Goal: Task Accomplishment & Management: Manage account settings

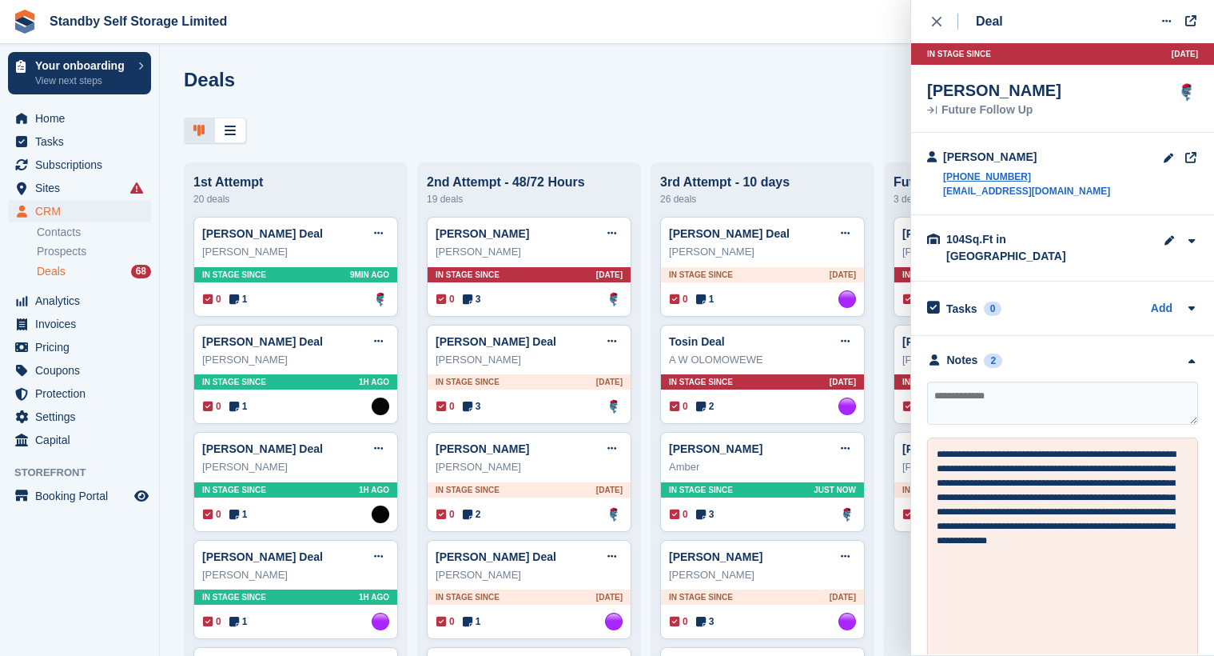
click at [927, 26] on div "Deal Edit deal Mark as won Mark as lost Delete deal In stage since 16D AGO Rich…" at bounding box center [1062, 327] width 303 height 654
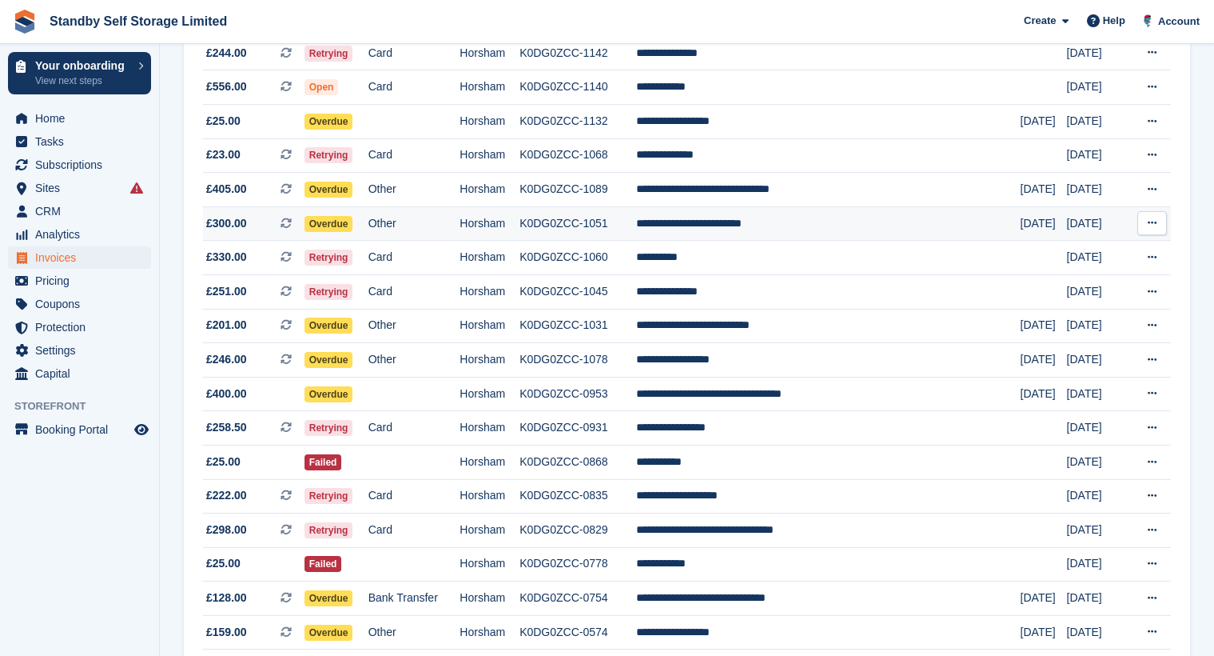
scroll to position [400, 0]
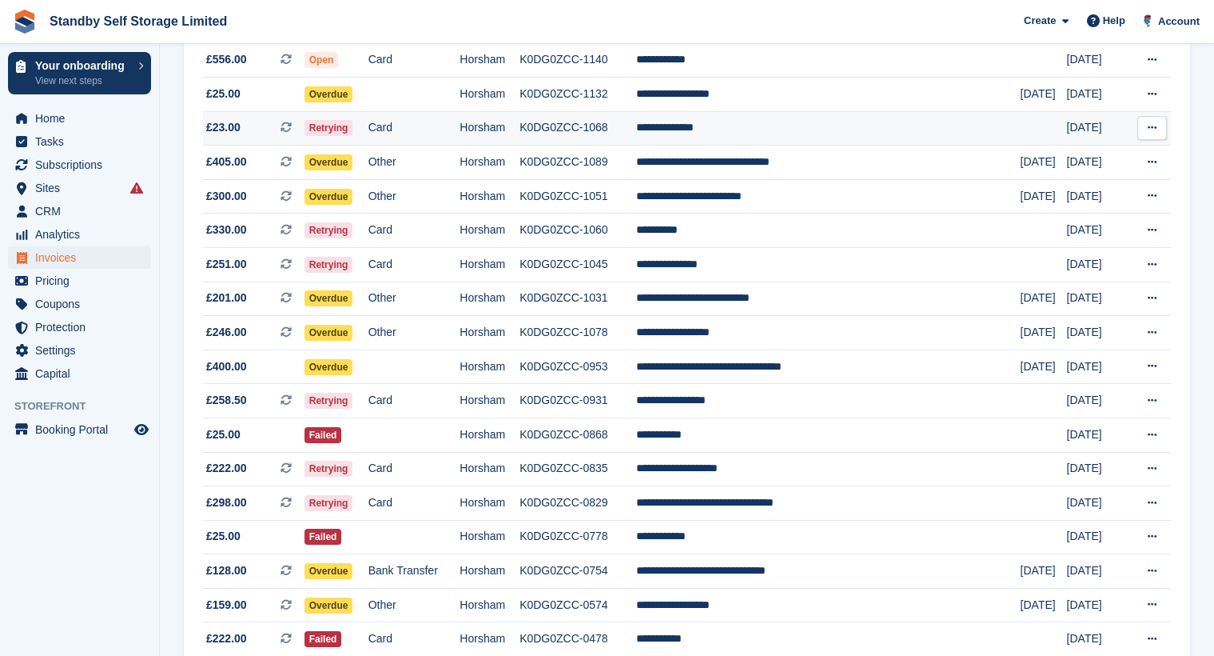
click at [636, 122] on td "K0DG0ZCC-1068" at bounding box center [578, 128] width 116 height 34
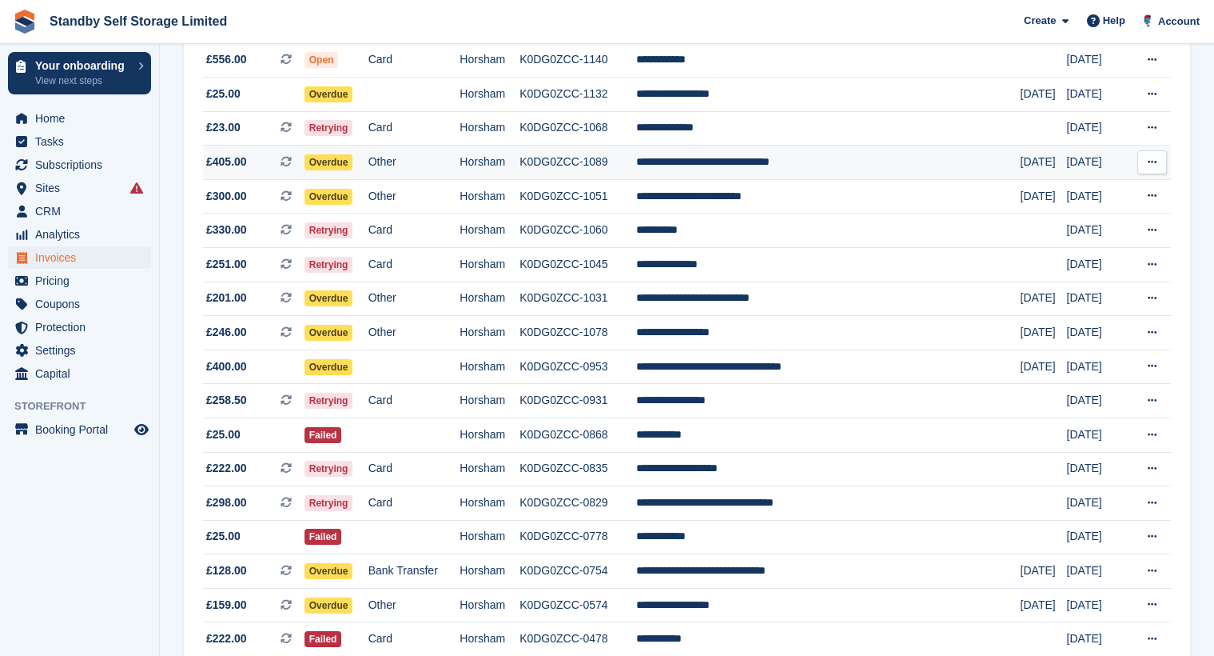
click at [636, 159] on td "K0DG0ZCC-1089" at bounding box center [578, 163] width 116 height 34
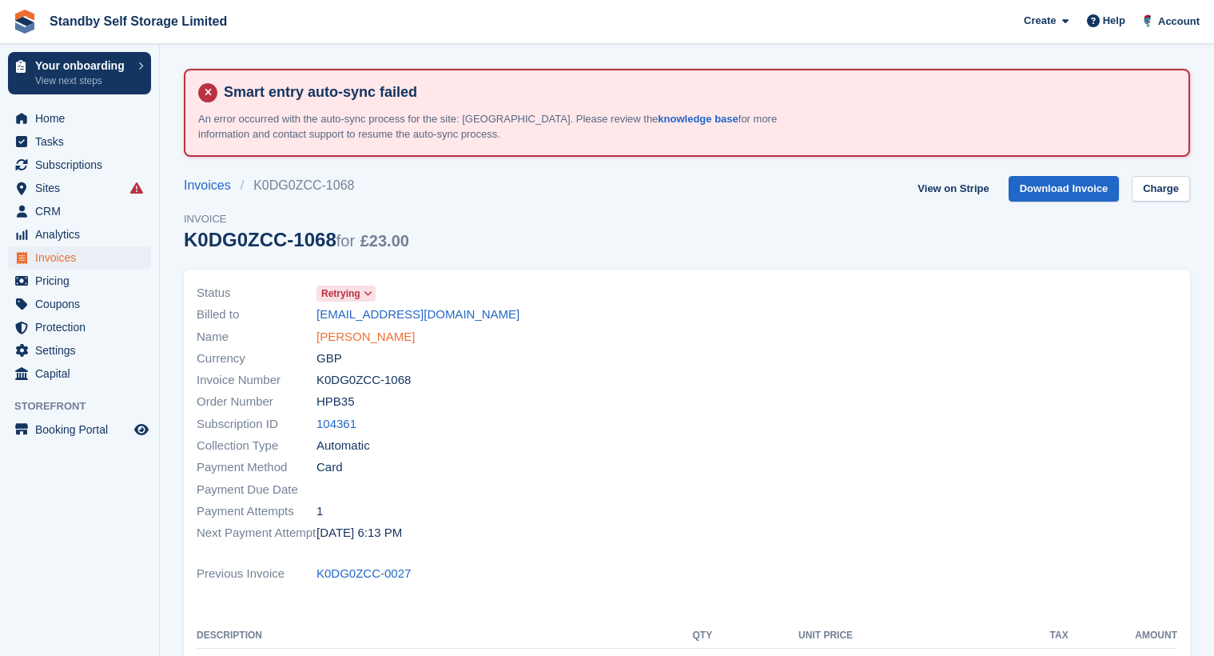
click at [351, 338] on link "[PERSON_NAME]" at bounding box center [366, 337] width 98 height 18
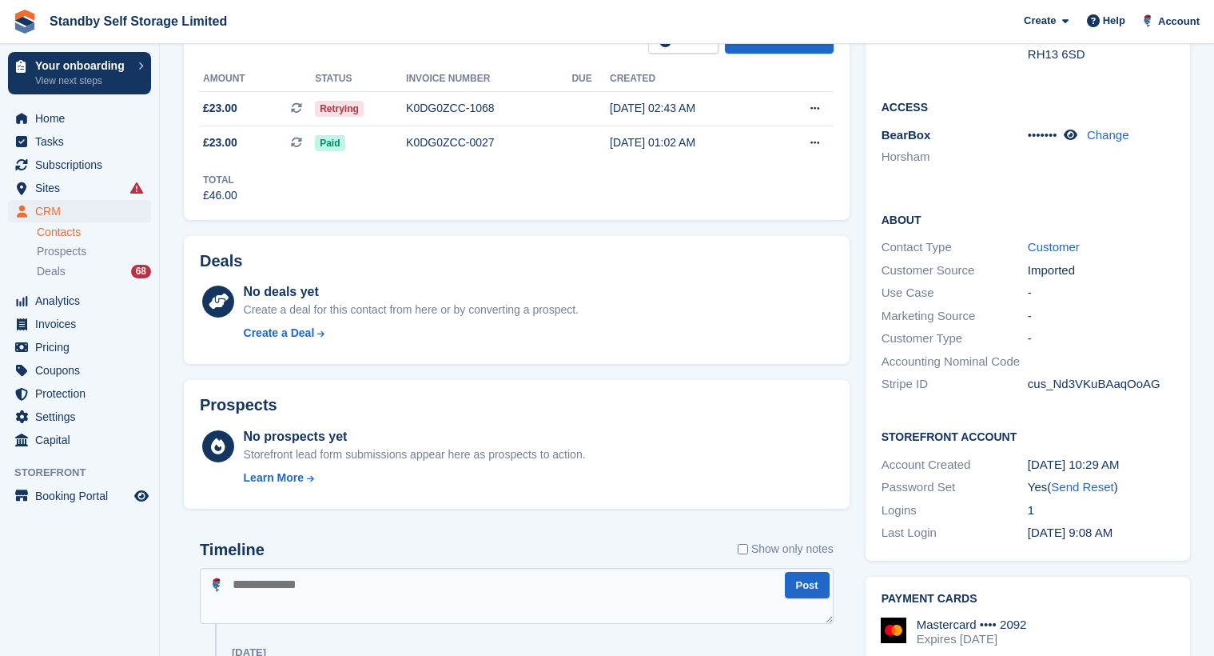
scroll to position [400, 0]
click at [771, 550] on label "Show only notes" at bounding box center [786, 548] width 96 height 17
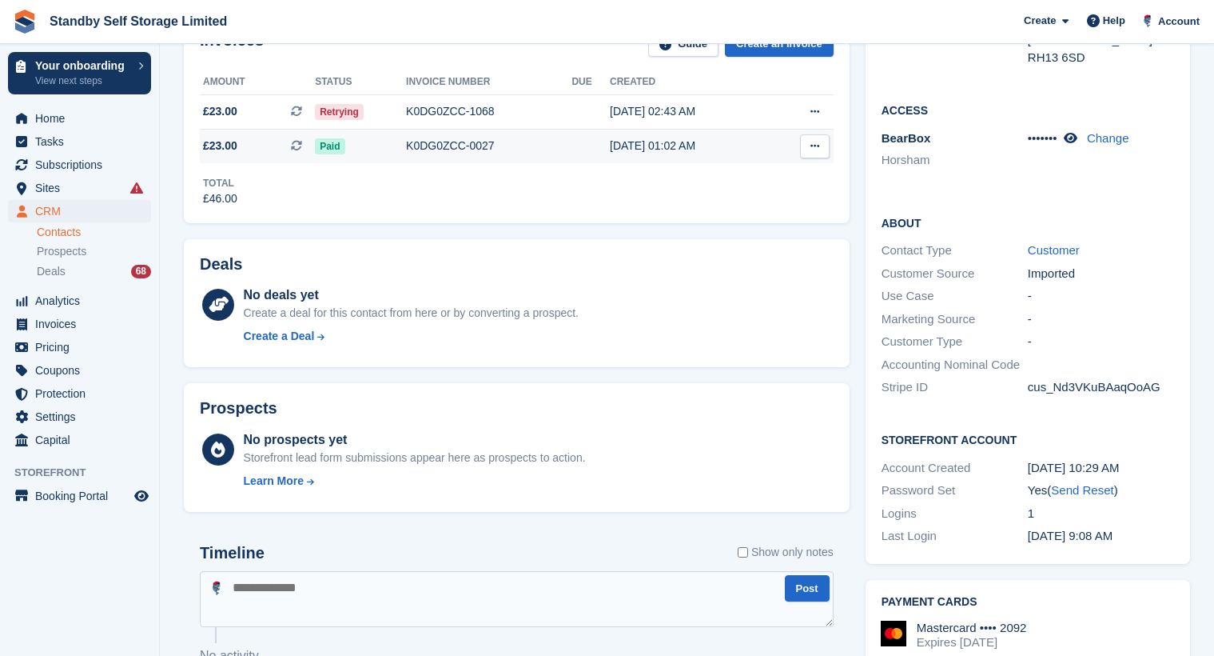
scroll to position [57, 0]
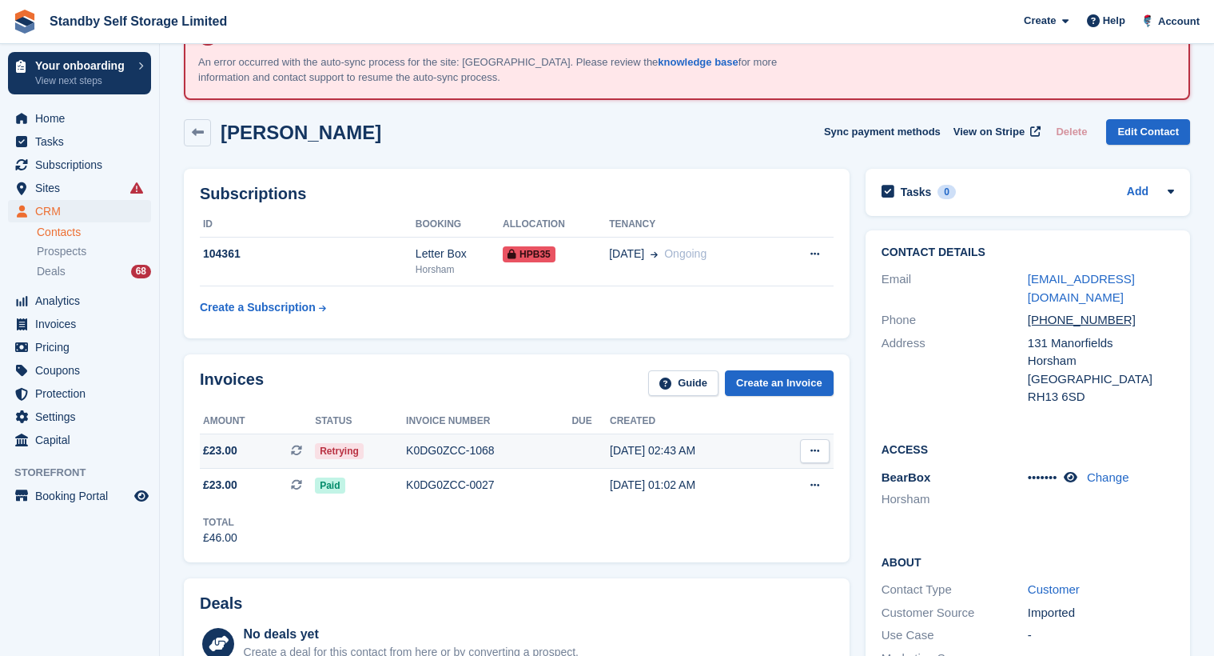
click at [425, 449] on div "K0DG0ZCC-1068" at bounding box center [488, 450] width 165 height 17
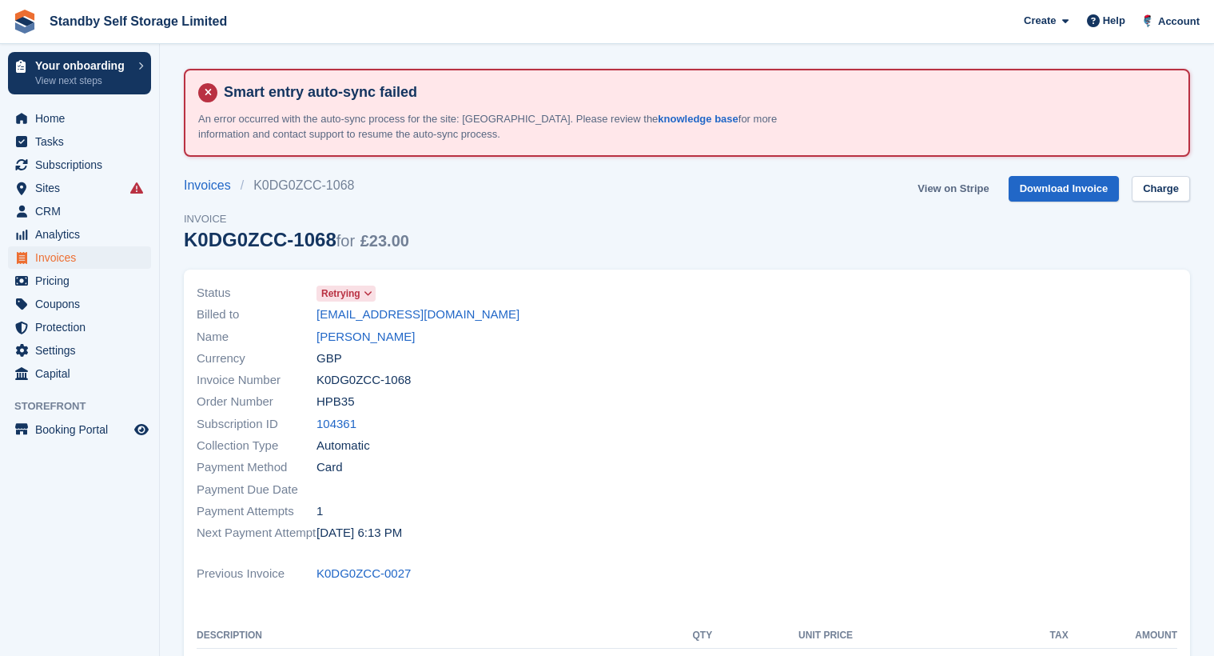
click at [956, 189] on link "View on Stripe" at bounding box center [953, 189] width 84 height 26
click at [386, 335] on link "[PERSON_NAME]" at bounding box center [366, 337] width 98 height 18
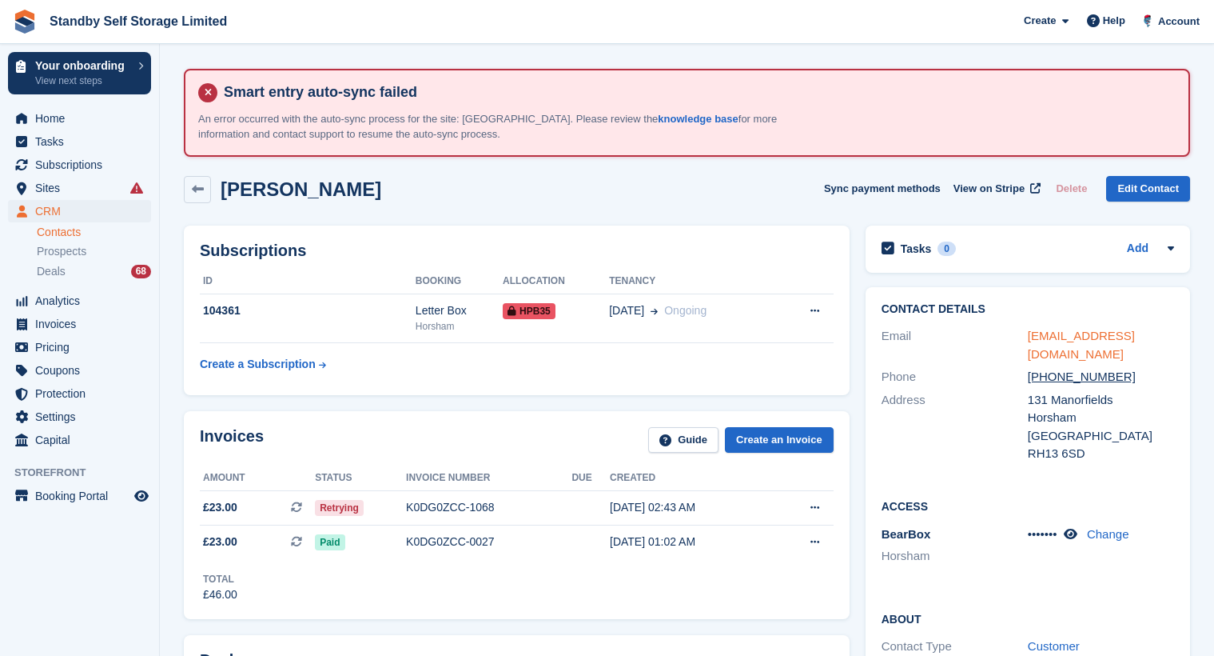
click at [1119, 340] on link "desilvayohan@gmail.com" at bounding box center [1081, 345] width 107 height 32
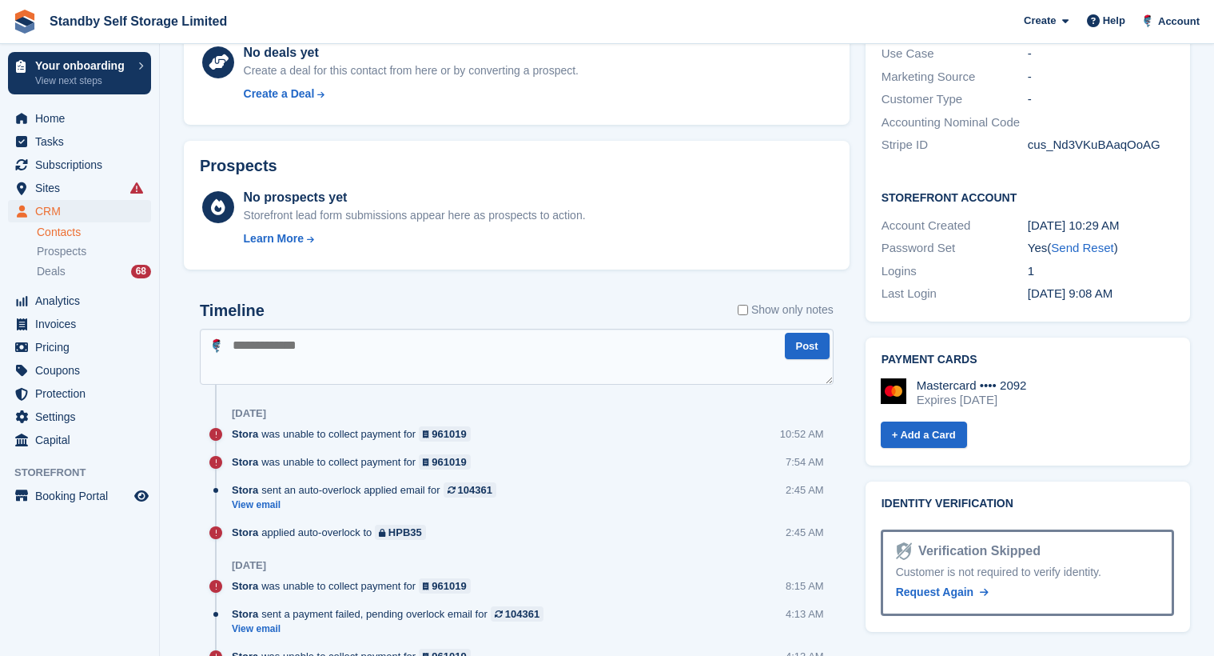
scroll to position [640, 0]
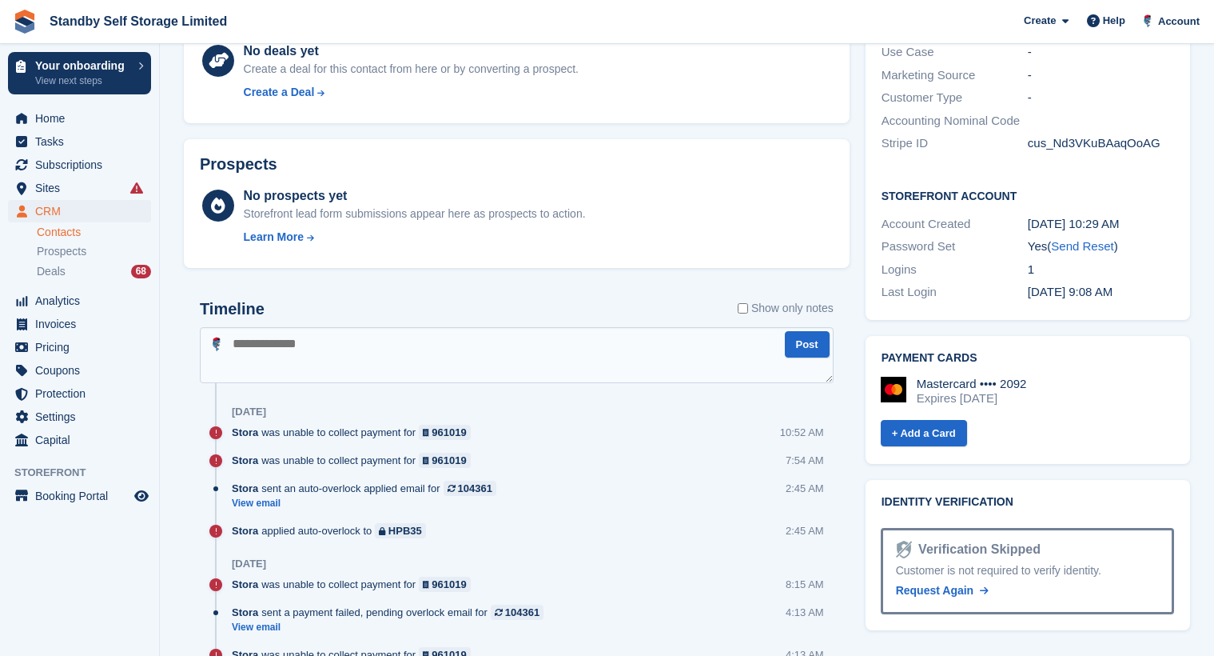
click at [438, 365] on textarea at bounding box center [517, 355] width 634 height 56
type textarea "**********"
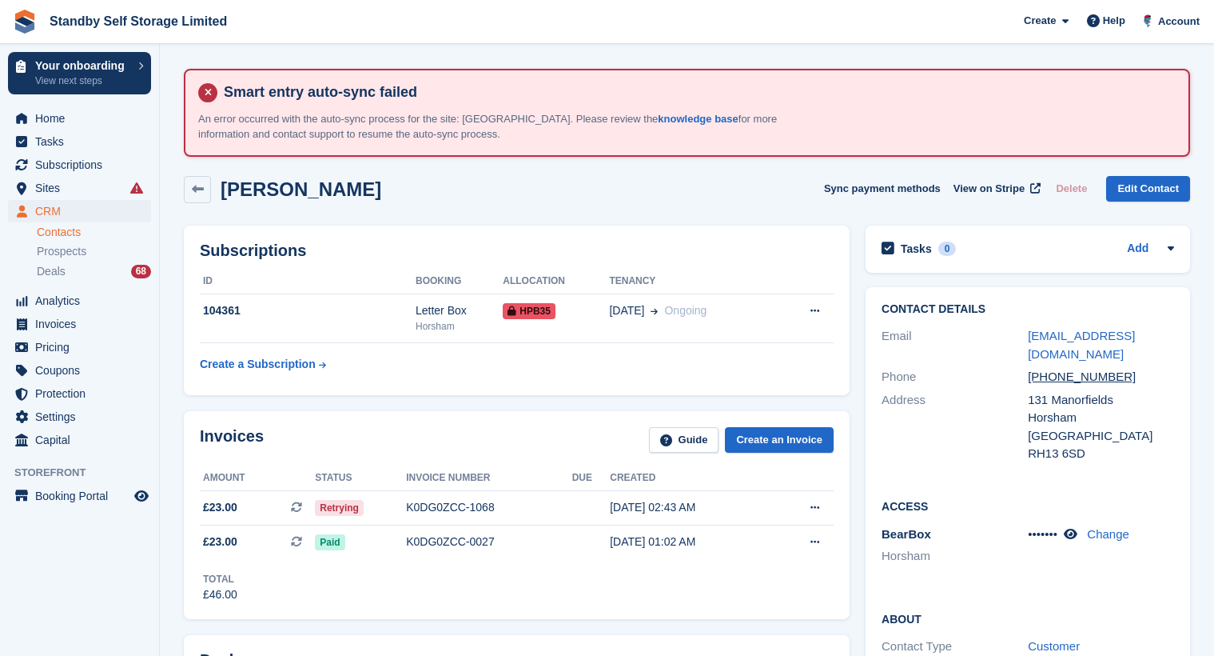
scroll to position [57, 0]
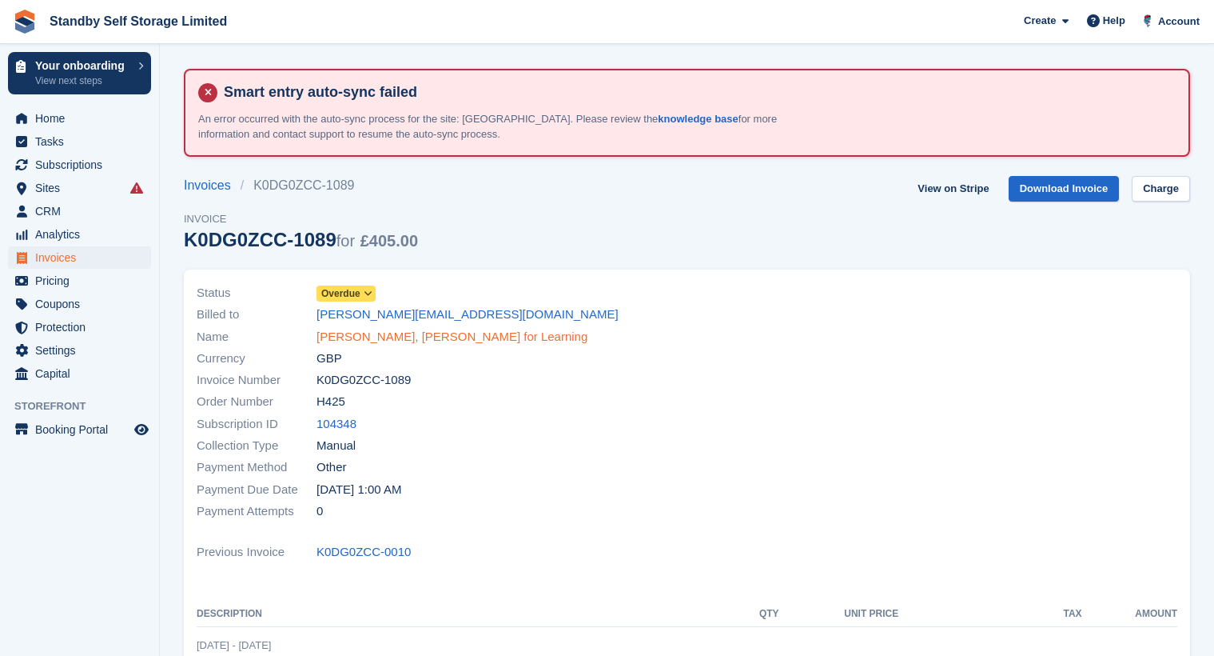
click at [406, 341] on link "[PERSON_NAME], [PERSON_NAME] for Learning" at bounding box center [452, 337] width 271 height 18
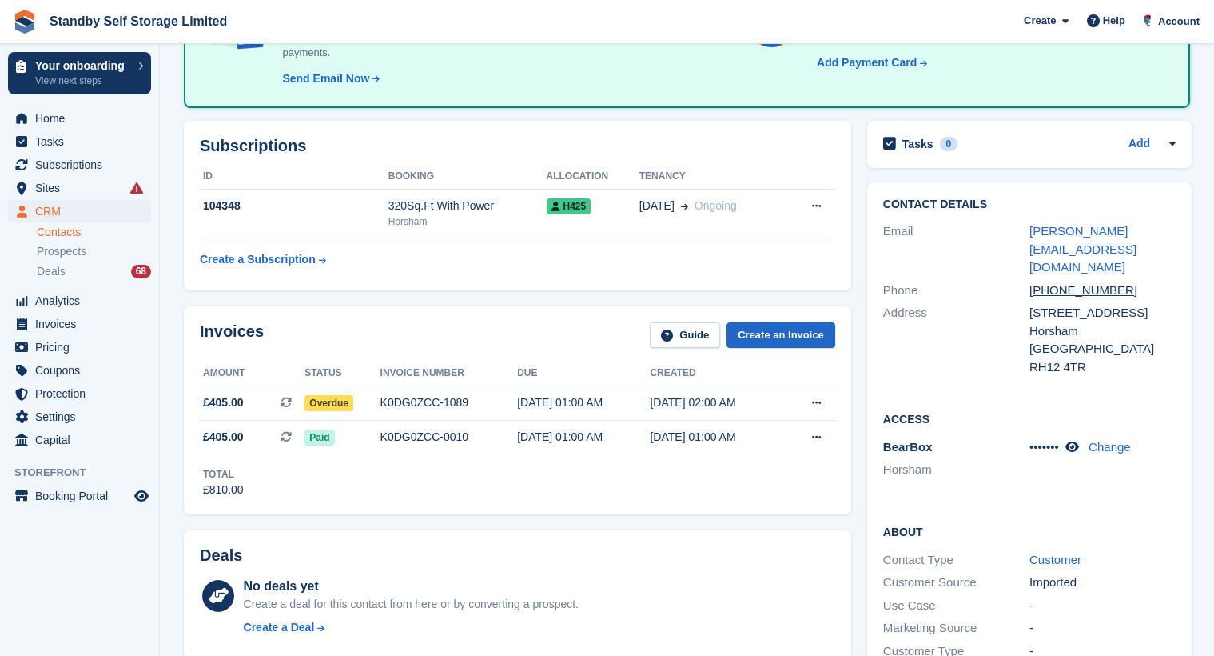
scroll to position [80, 0]
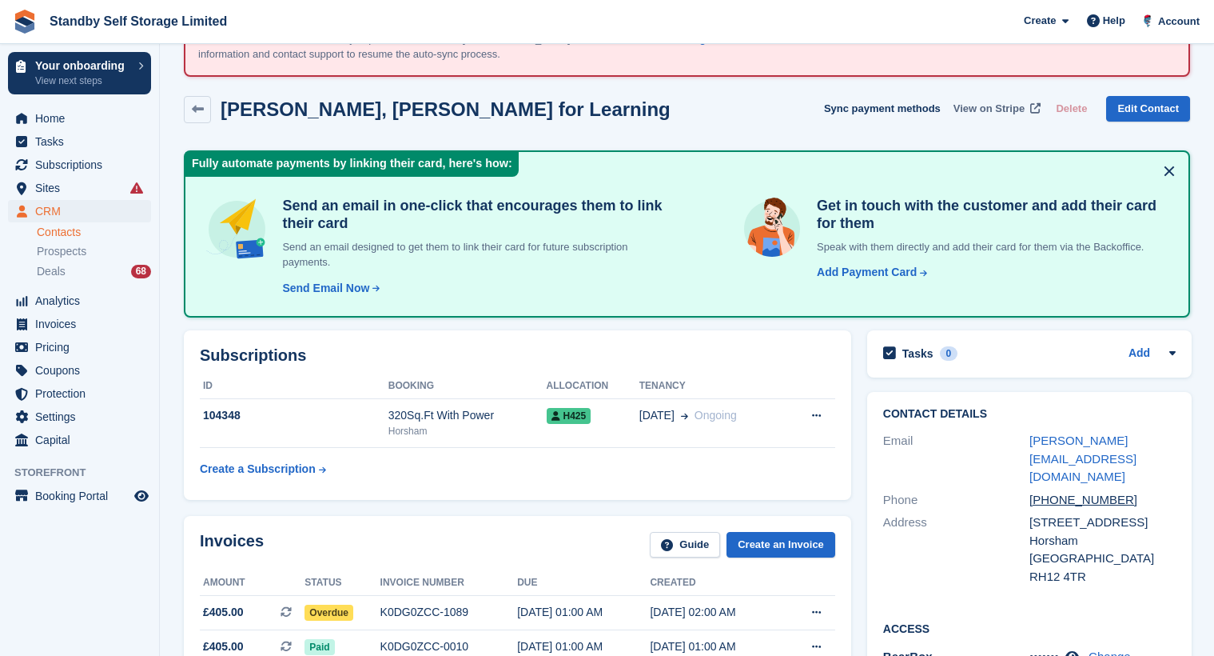
click at [981, 107] on span "View on Stripe" at bounding box center [989, 109] width 71 height 16
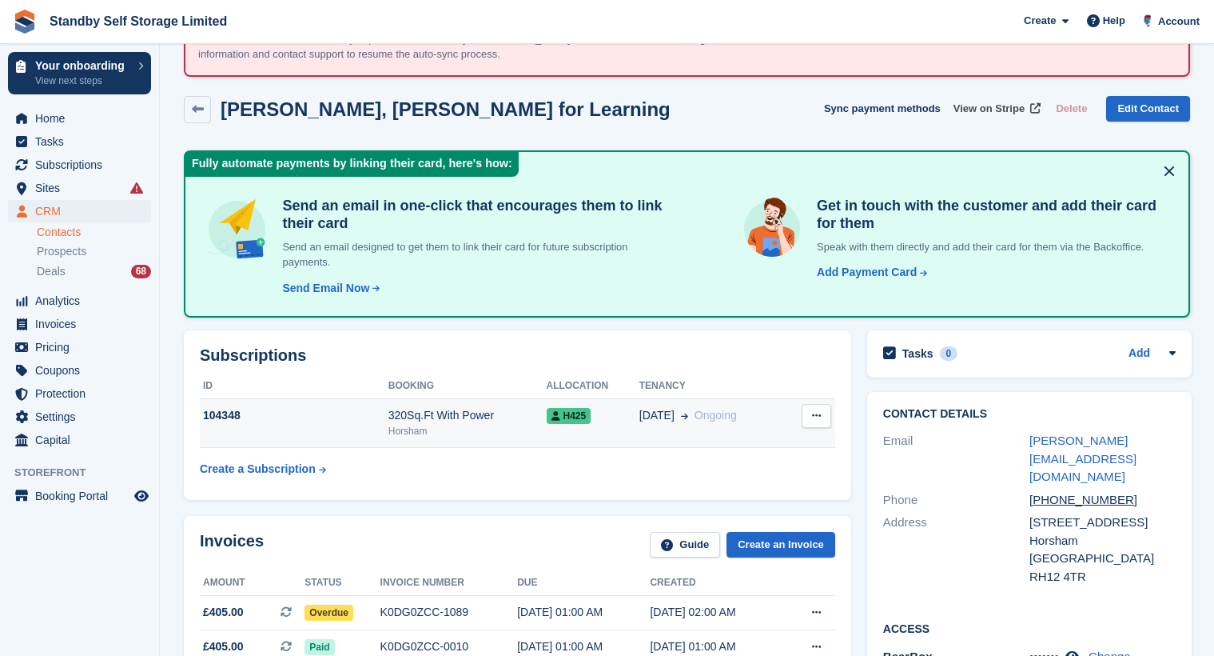
scroll to position [320, 0]
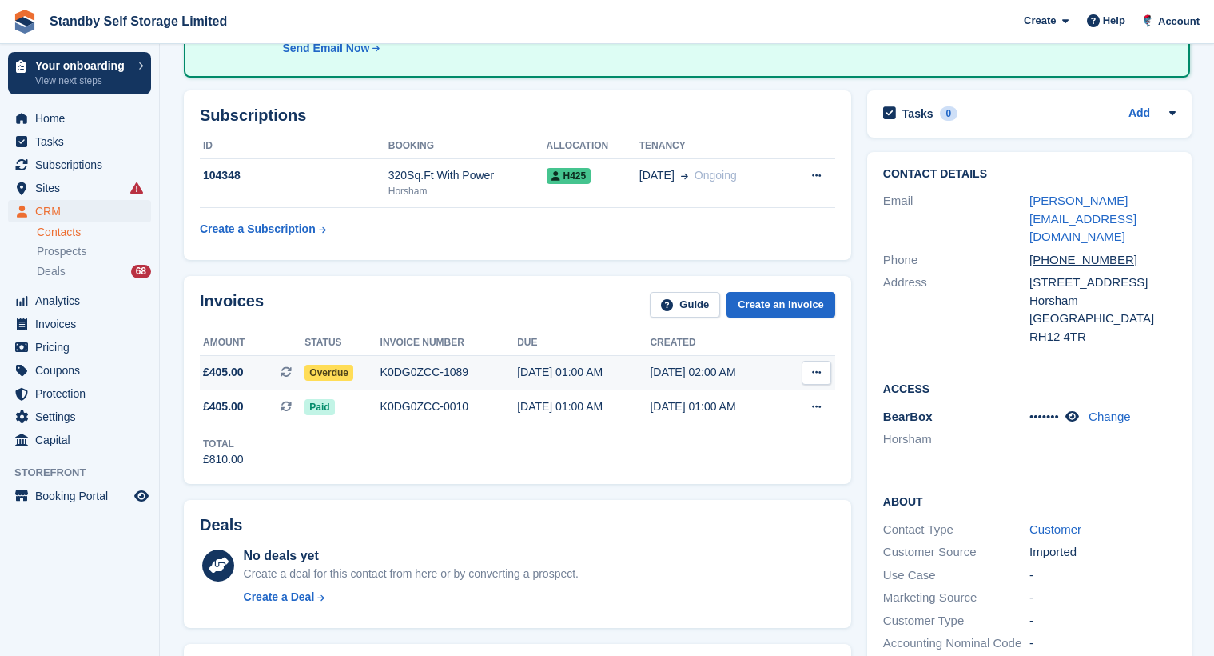
click at [418, 361] on td "K0DG0ZCC-1089" at bounding box center [450, 373] width 138 height 34
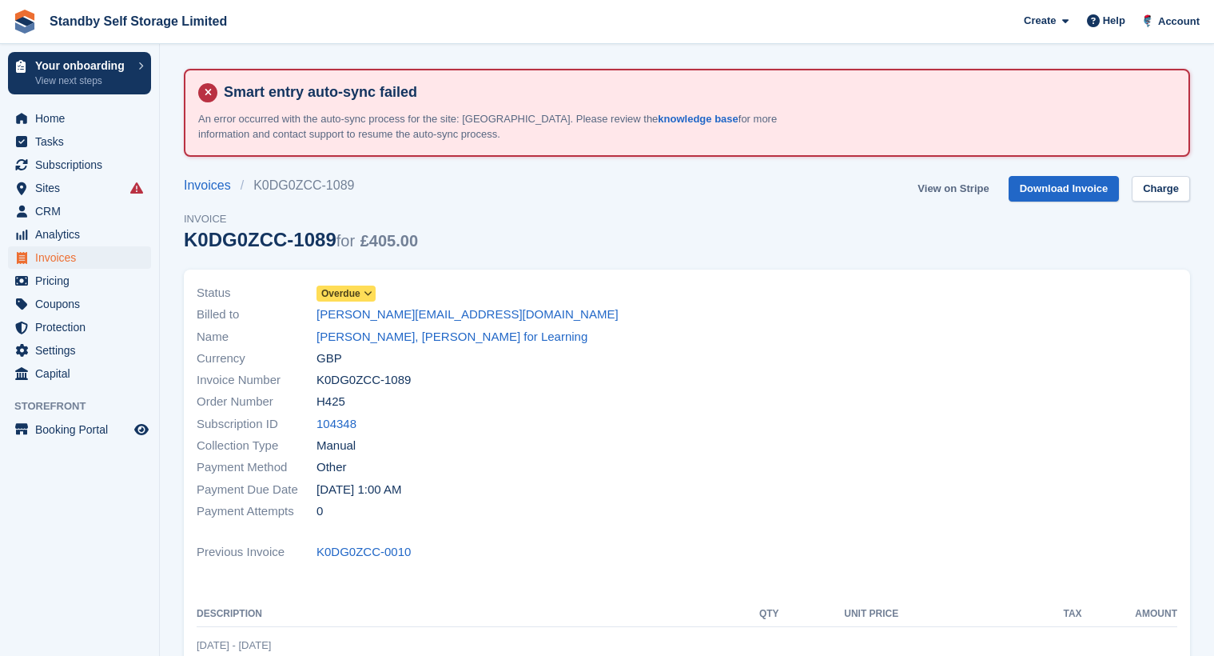
click at [981, 182] on link "View on Stripe" at bounding box center [953, 189] width 84 height 26
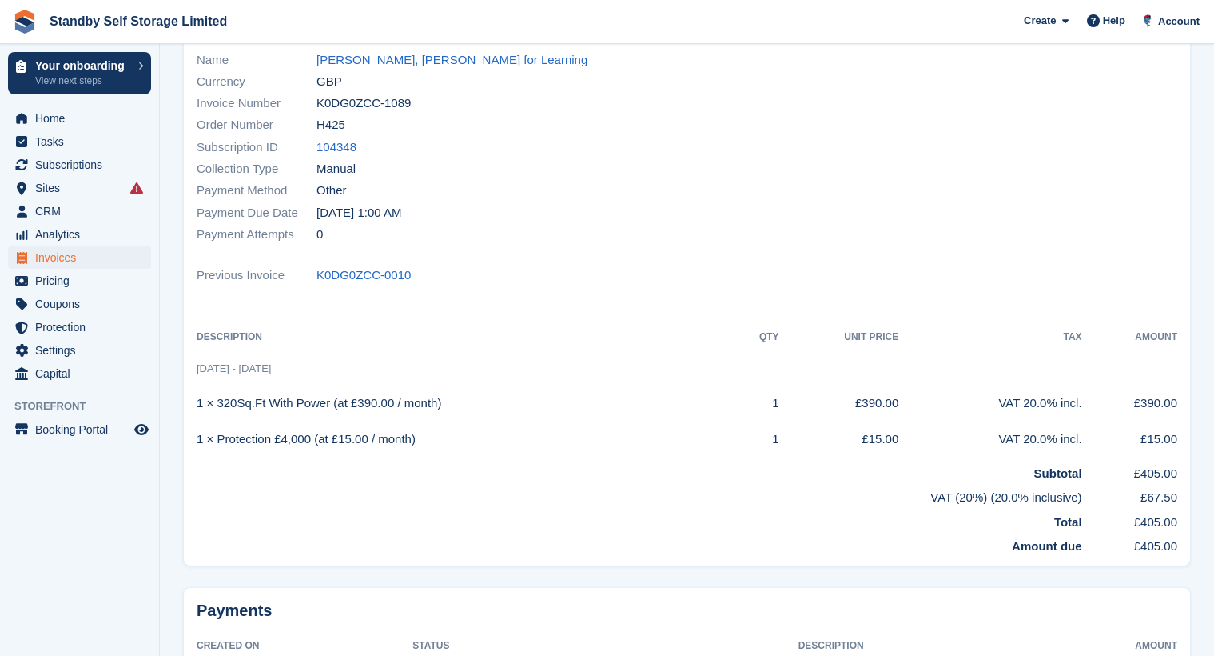
scroll to position [90, 0]
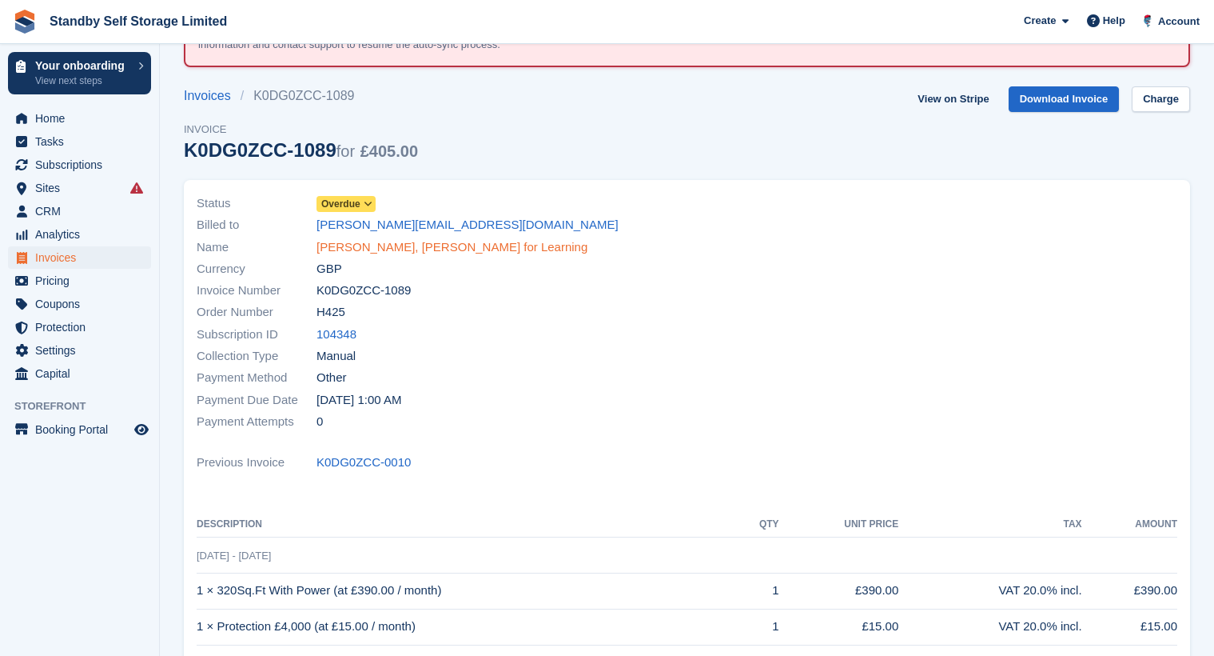
click at [379, 249] on link "Gary, Marlow - Woods for Learning" at bounding box center [452, 247] width 271 height 18
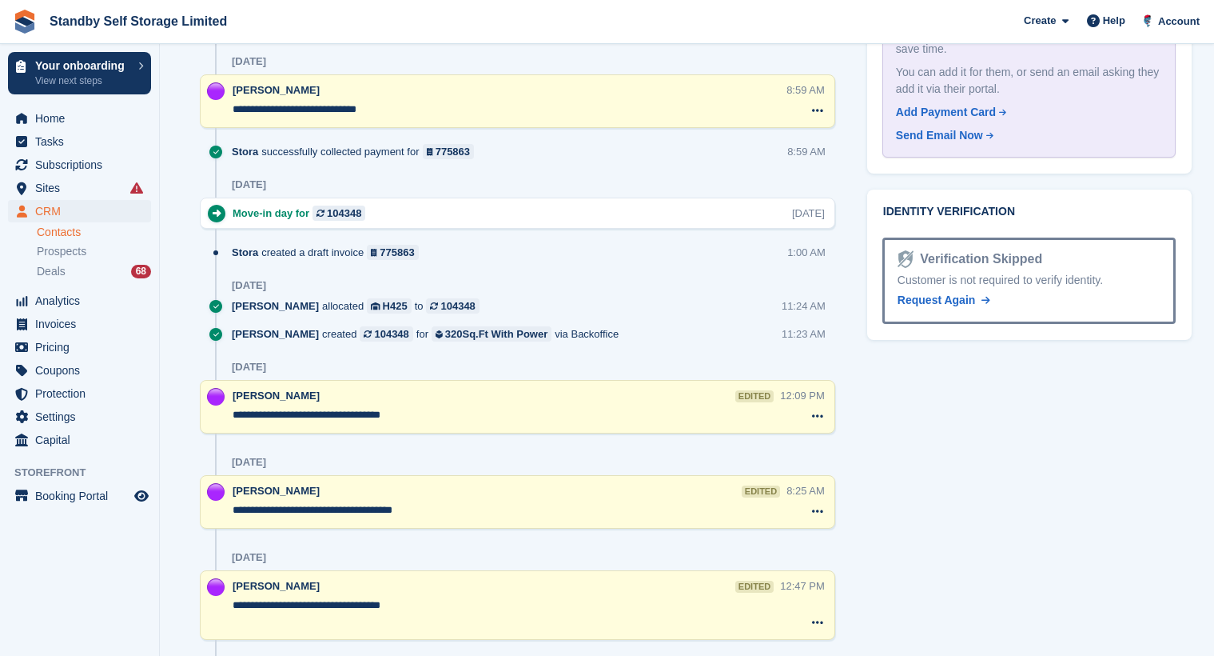
scroll to position [1279, 0]
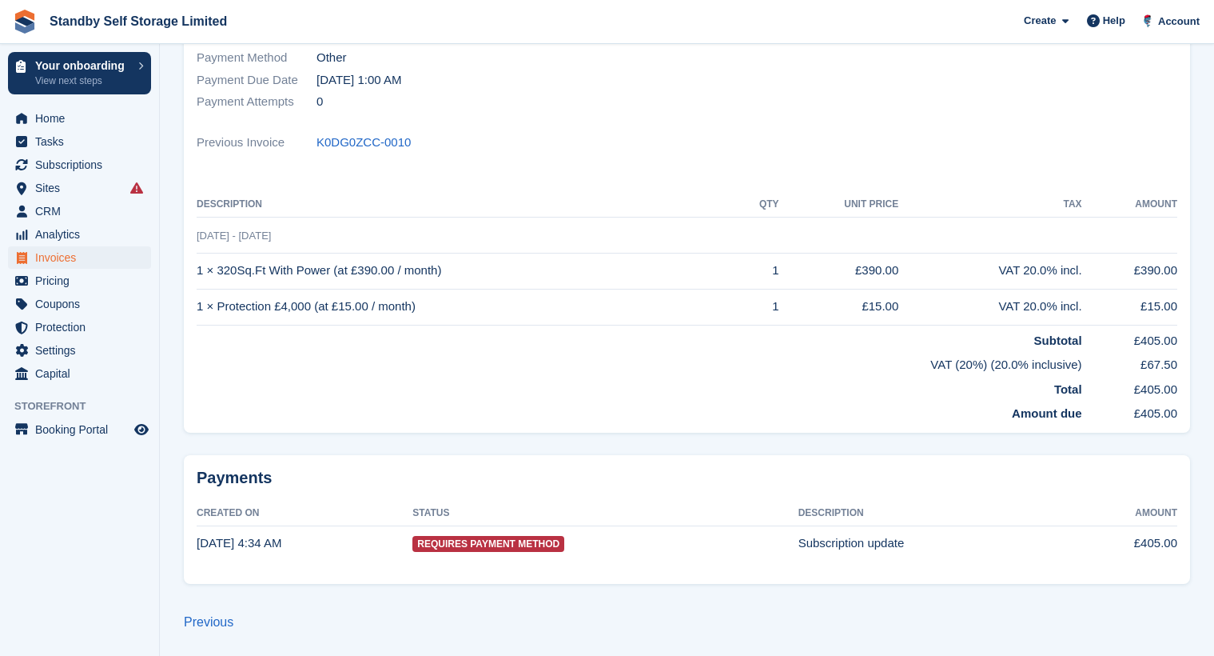
scroll to position [90, 0]
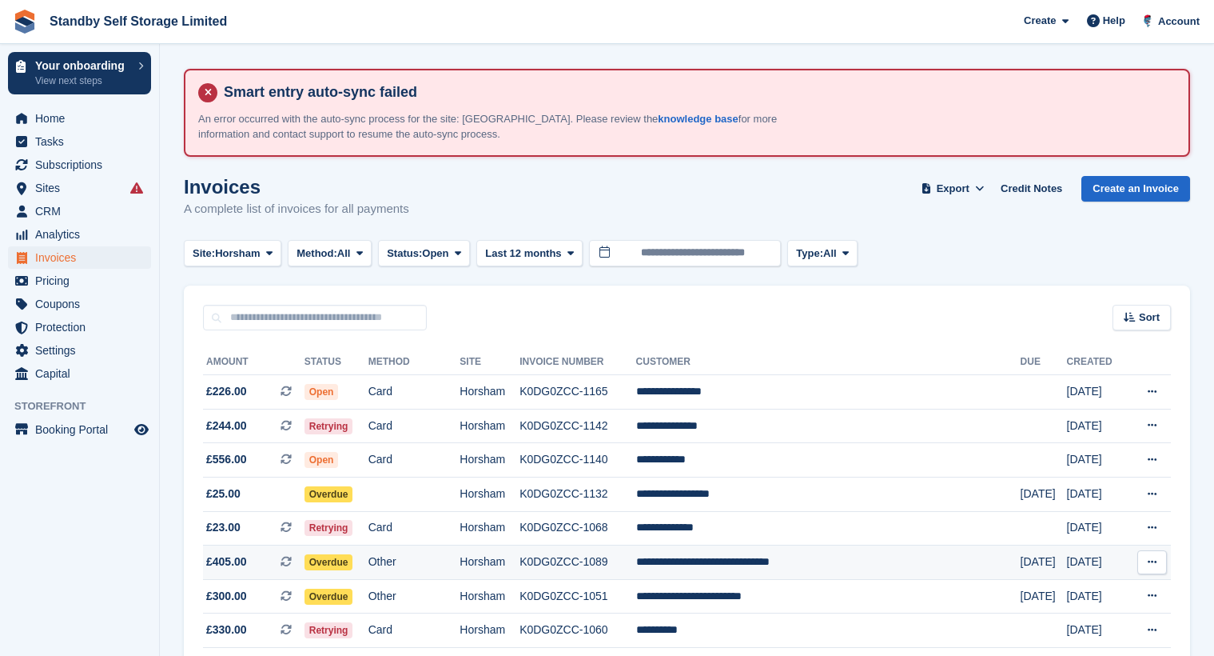
scroll to position [400, 0]
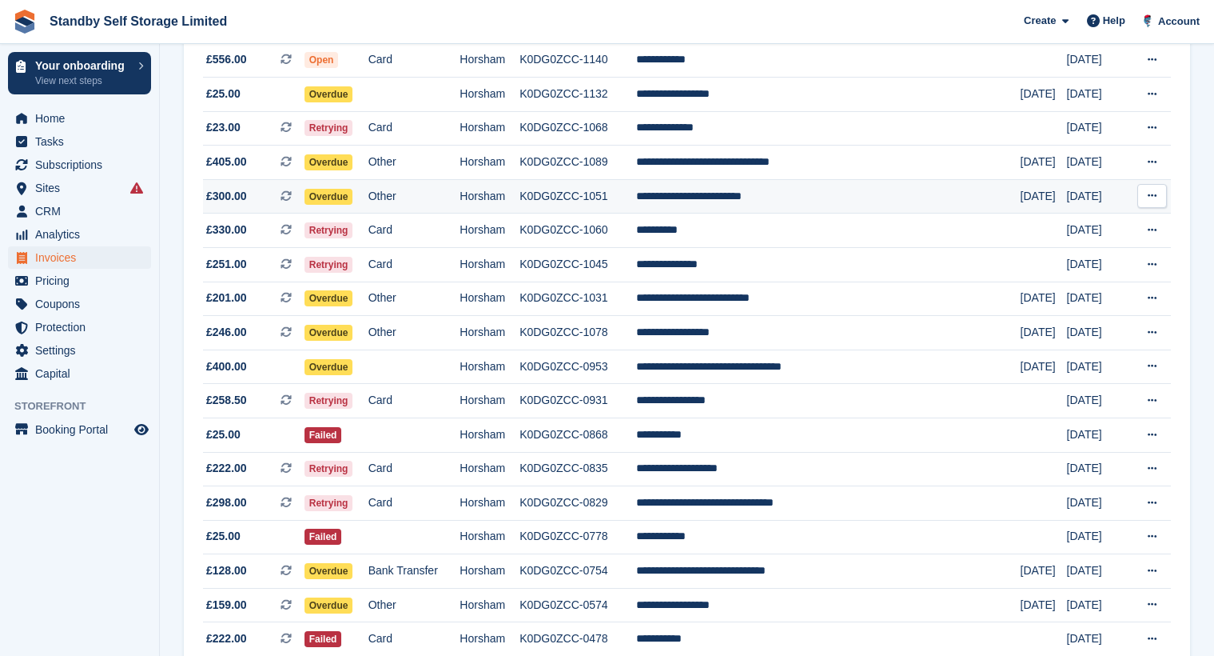
click at [461, 193] on td "Other" at bounding box center [415, 196] width 92 height 34
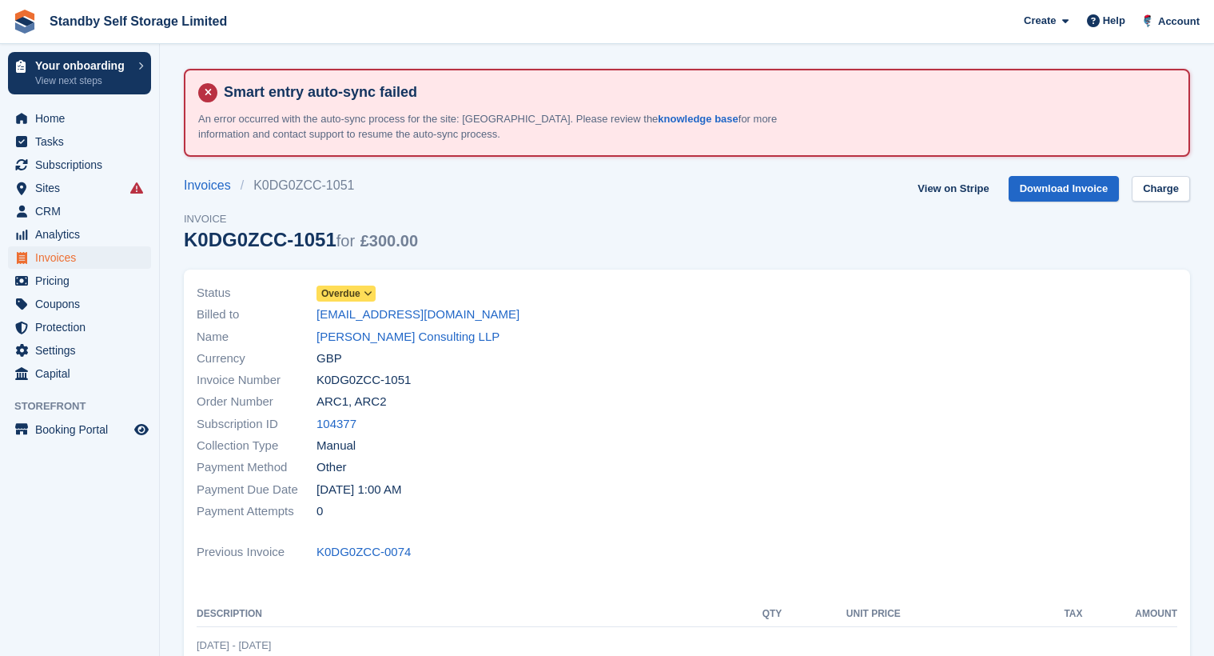
click at [387, 326] on div "Name Chamberlain Consulting LLP" at bounding box center [437, 336] width 481 height 22
click at [388, 333] on link "Chamberlain Consulting LLP" at bounding box center [408, 337] width 183 height 18
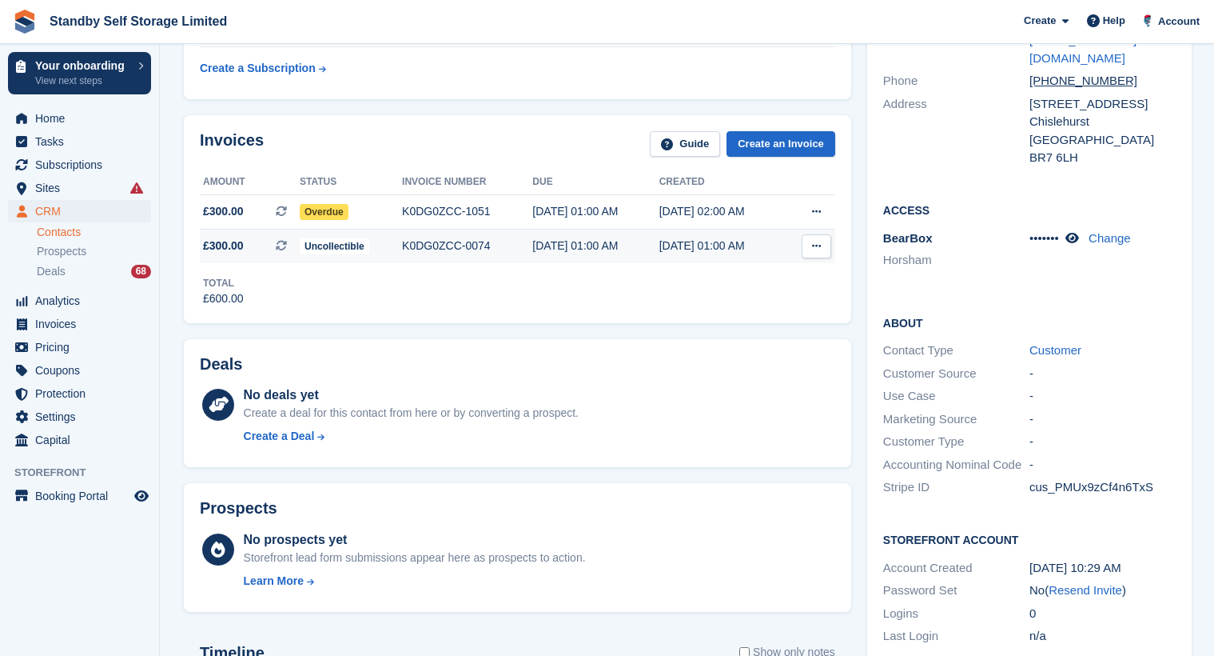
scroll to position [480, 0]
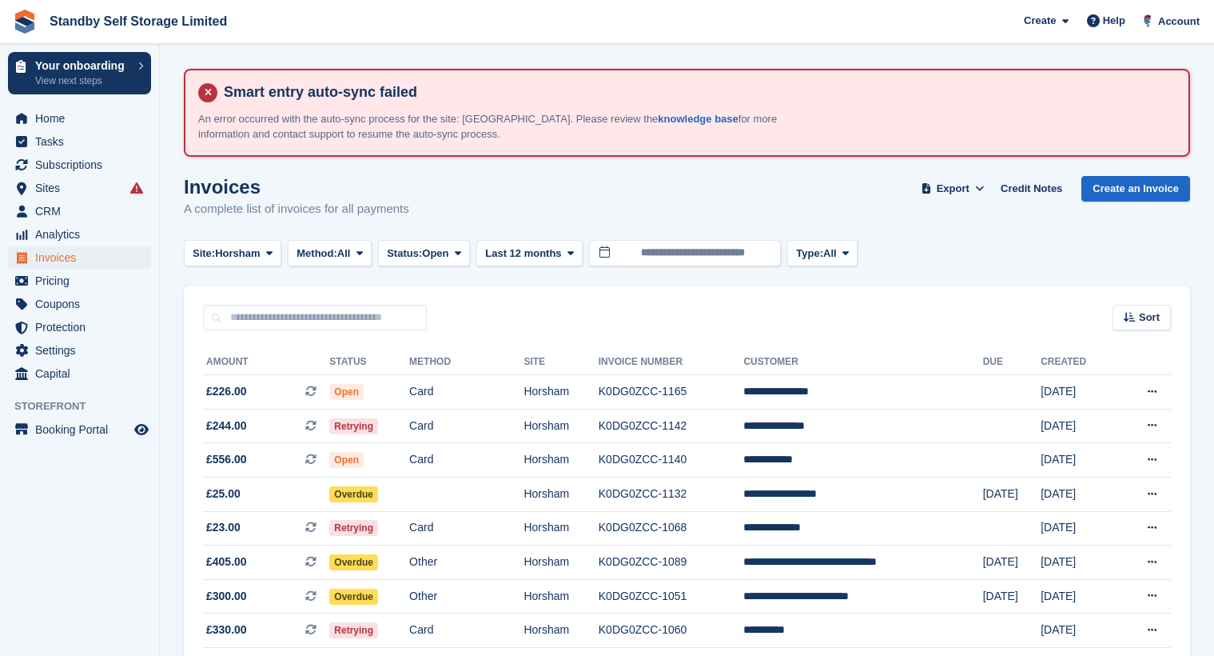
scroll to position [400, 0]
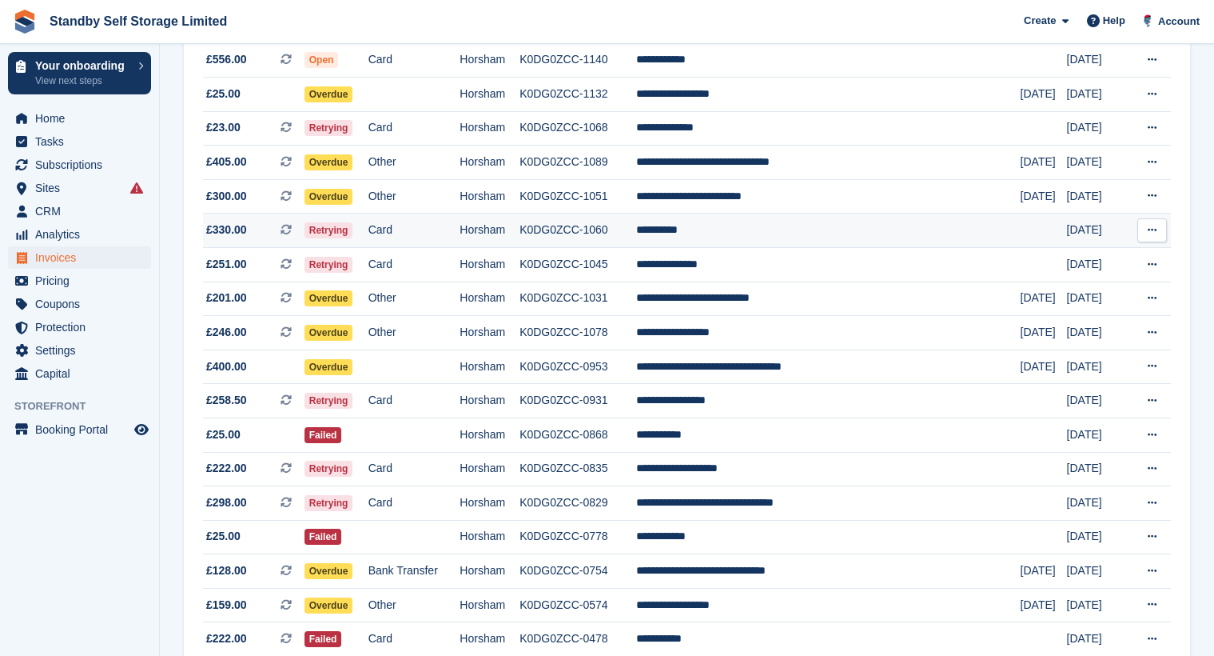
click at [461, 229] on td "Card" at bounding box center [415, 230] width 92 height 34
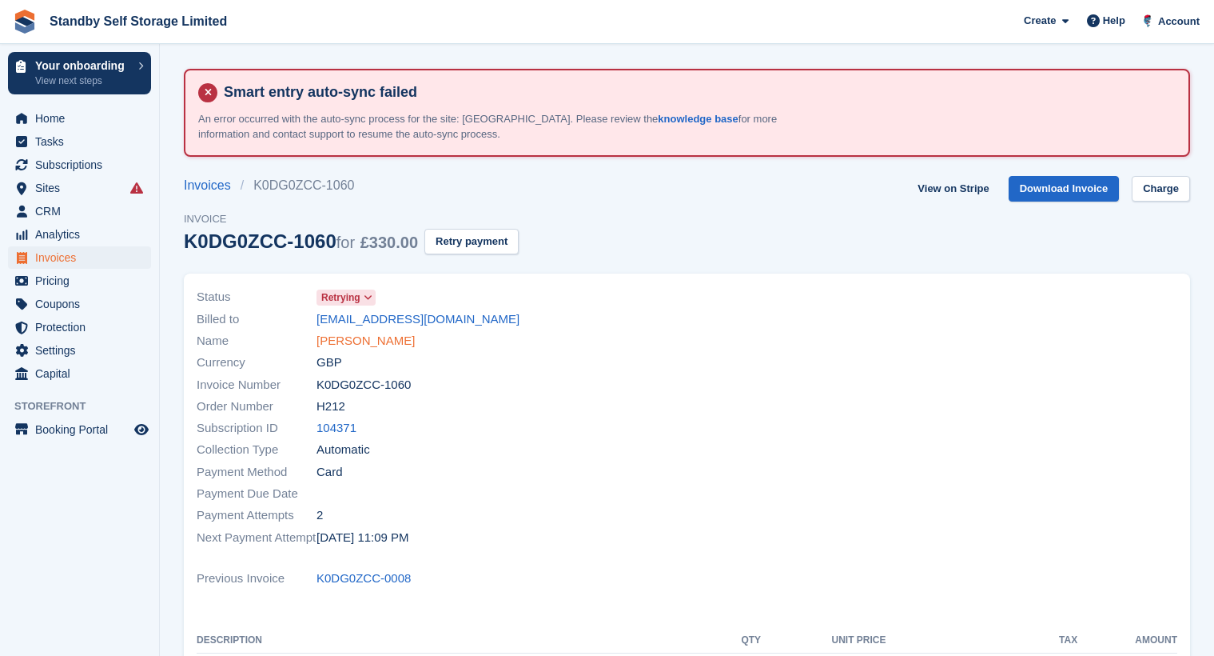
click at [331, 345] on link "[PERSON_NAME]" at bounding box center [366, 341] width 98 height 18
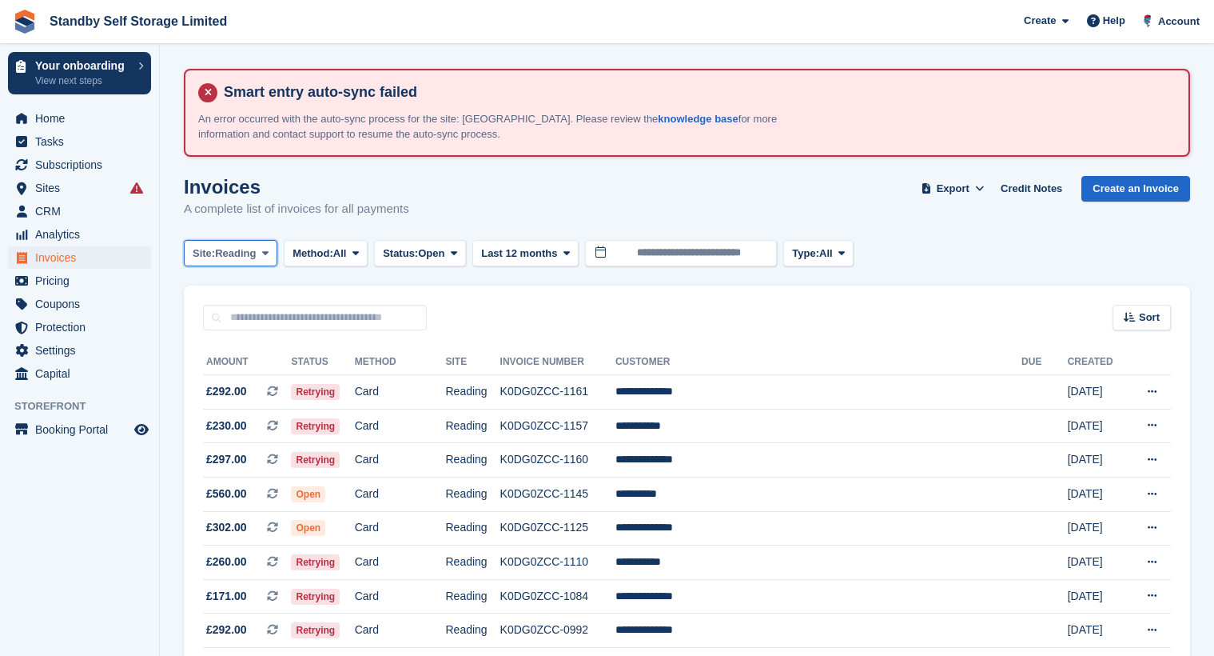
click at [261, 254] on span at bounding box center [265, 252] width 13 height 13
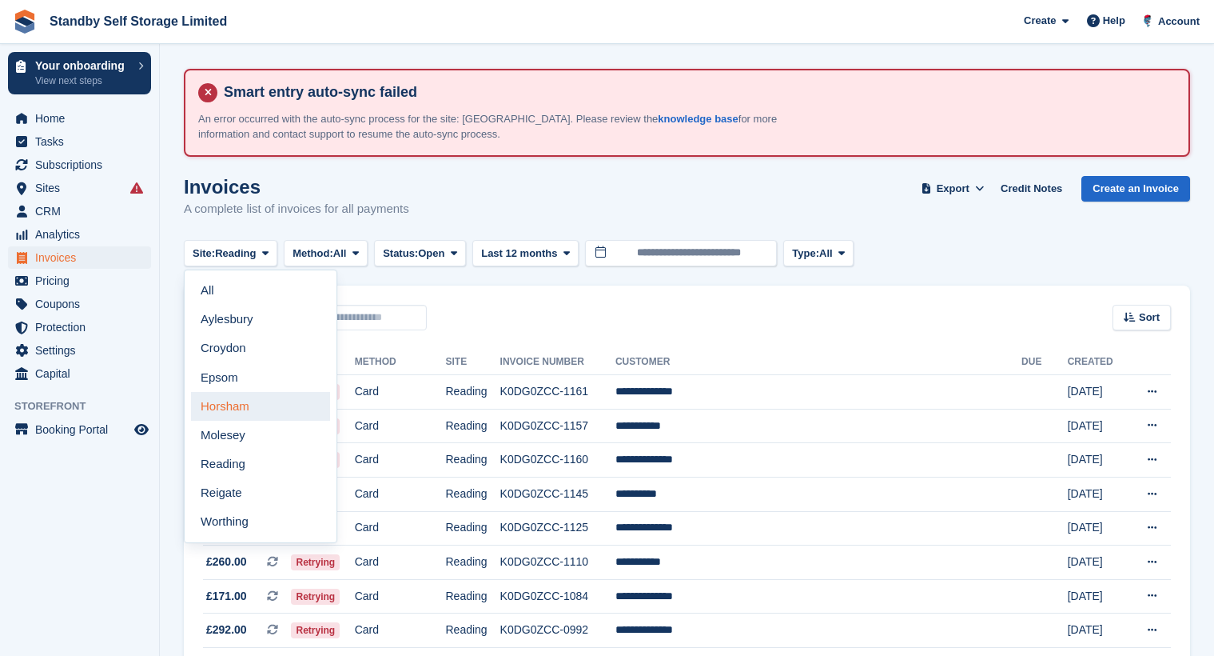
click at [247, 404] on link "Horsham" at bounding box center [260, 406] width 139 height 29
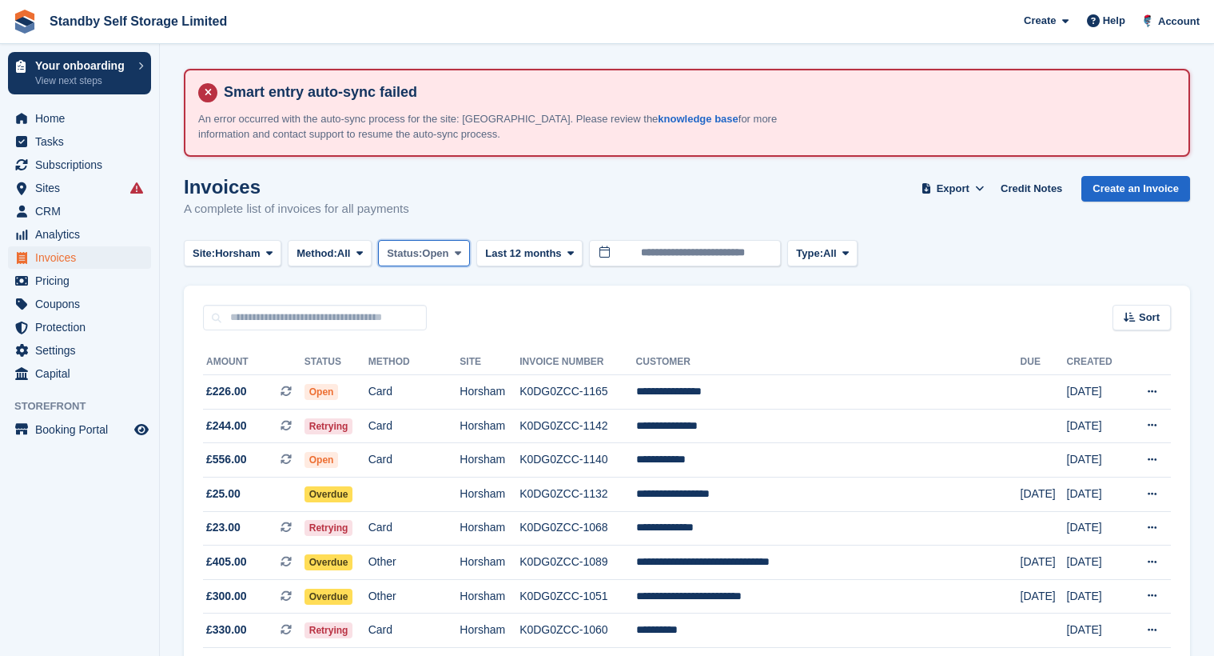
click at [443, 259] on span "Open" at bounding box center [435, 253] width 26 height 16
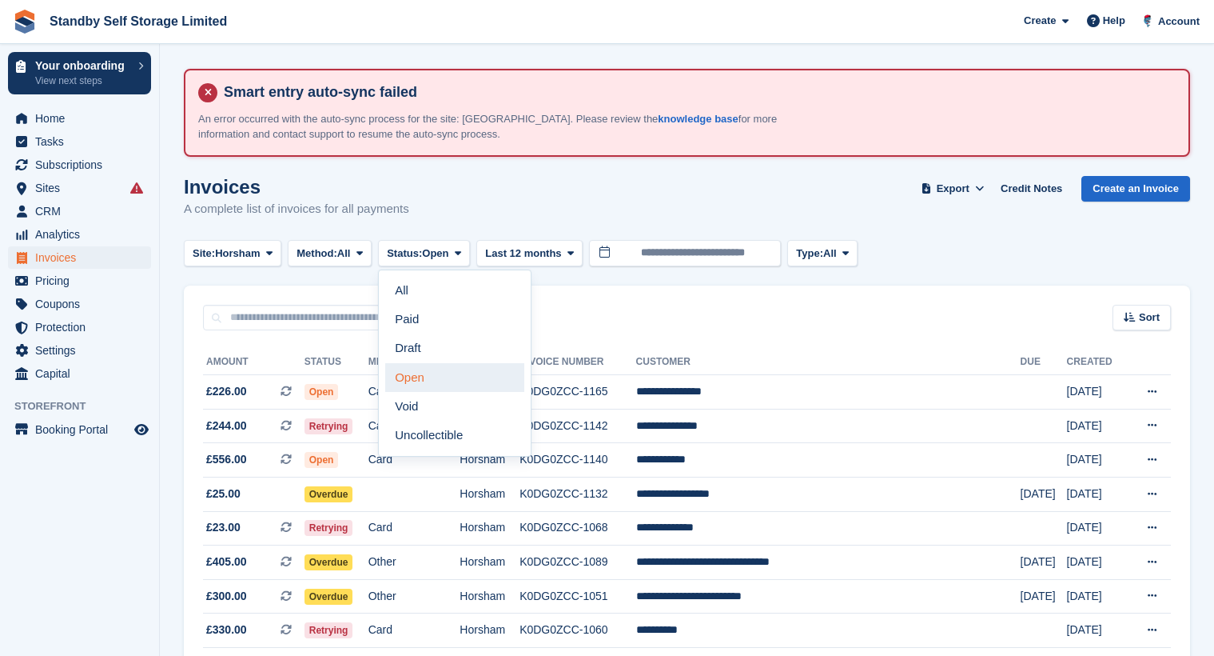
click at [443, 380] on link "Open" at bounding box center [454, 377] width 139 height 29
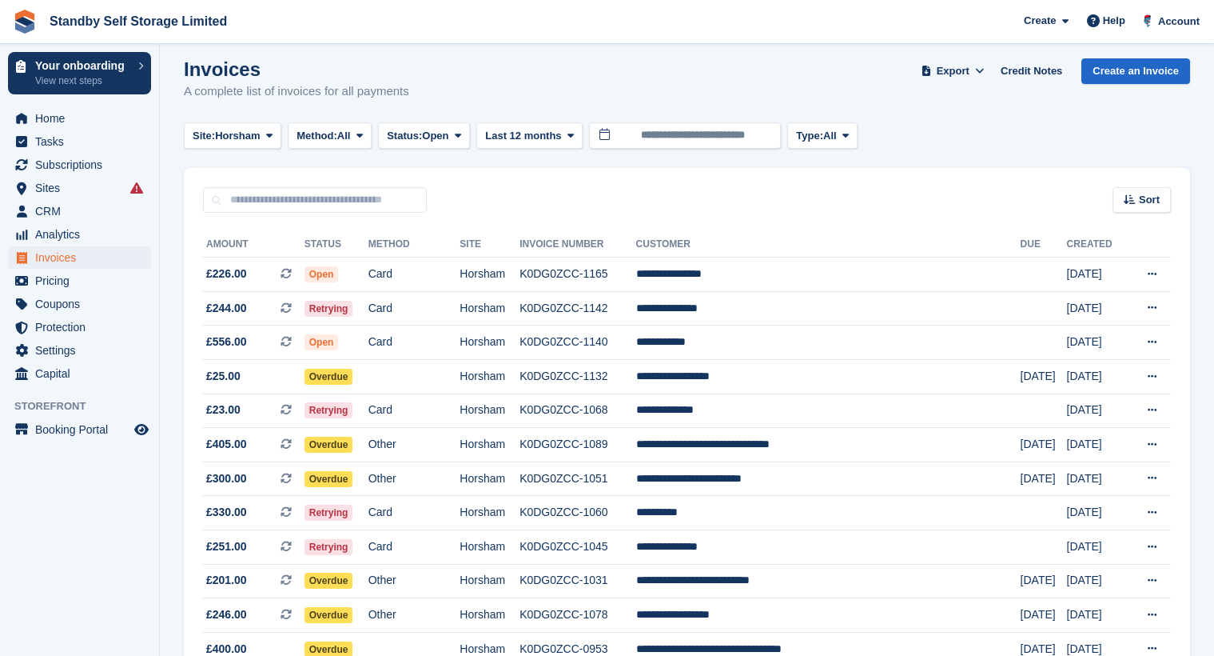
scroll to position [160, 0]
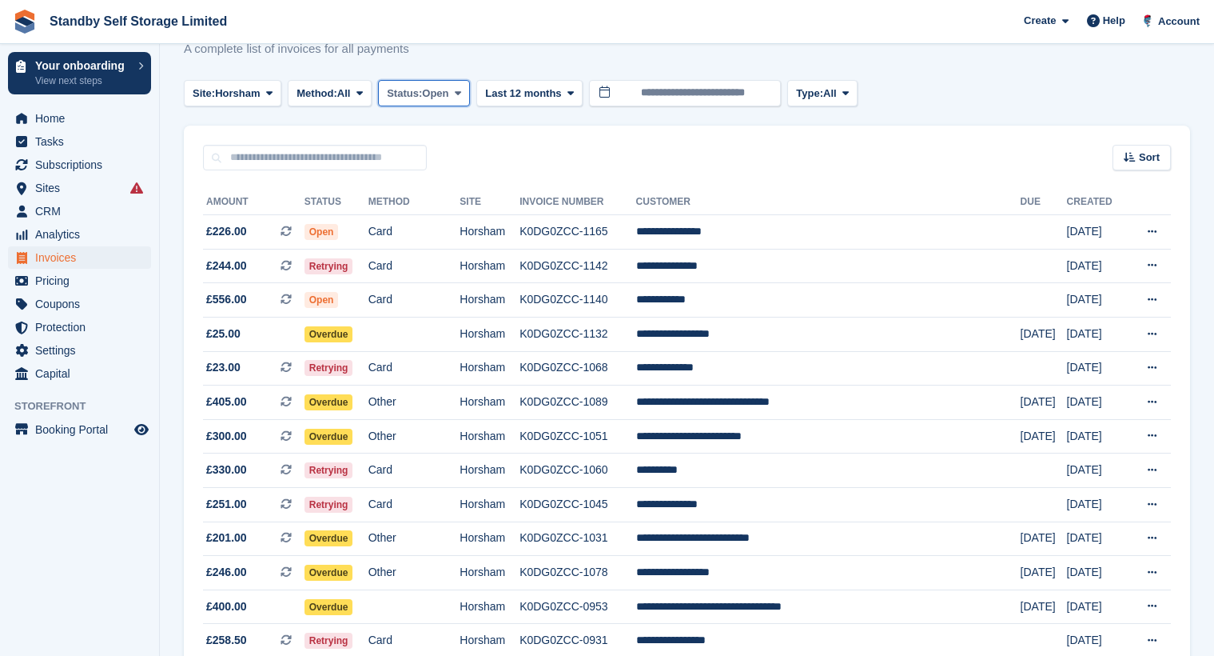
click at [447, 90] on span "Open" at bounding box center [435, 94] width 26 height 16
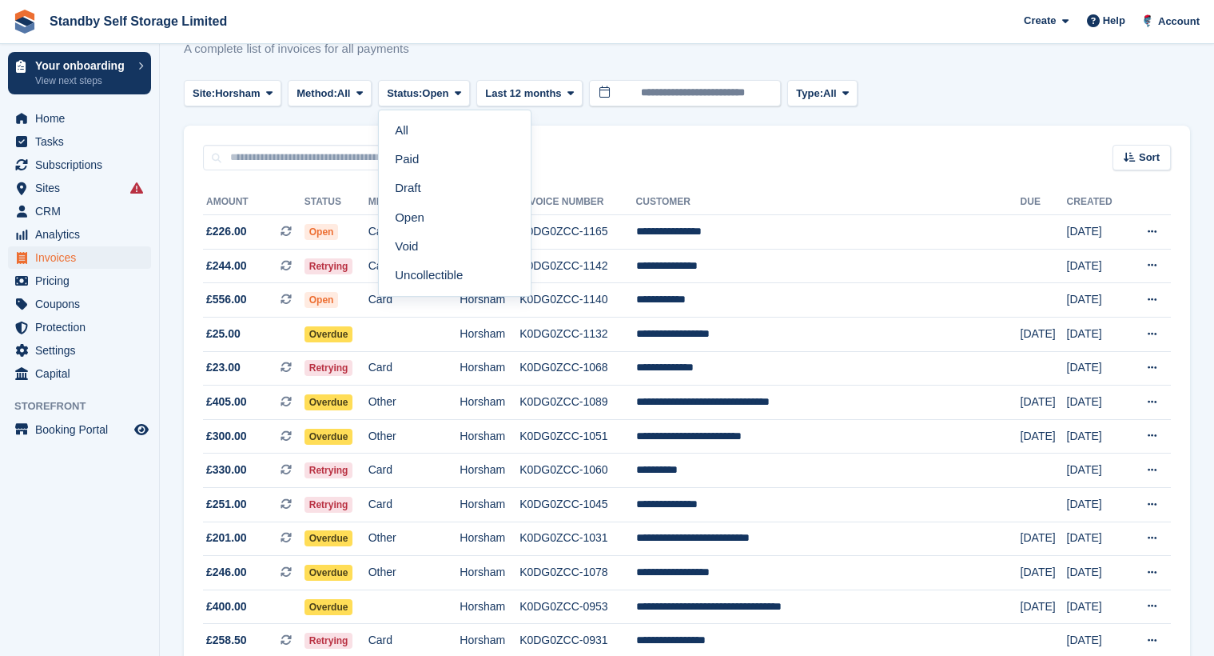
click at [642, 154] on div "Sort Sort by Date created Created (oldest first) Created (newest first)" at bounding box center [687, 149] width 1007 height 46
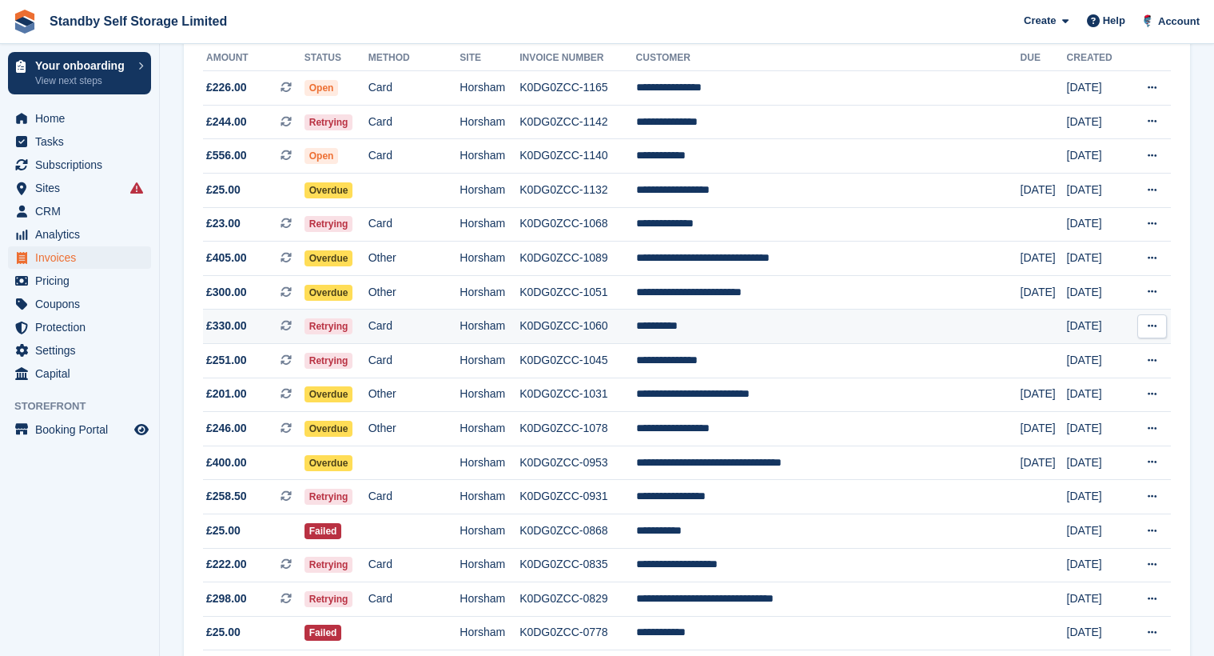
scroll to position [320, 0]
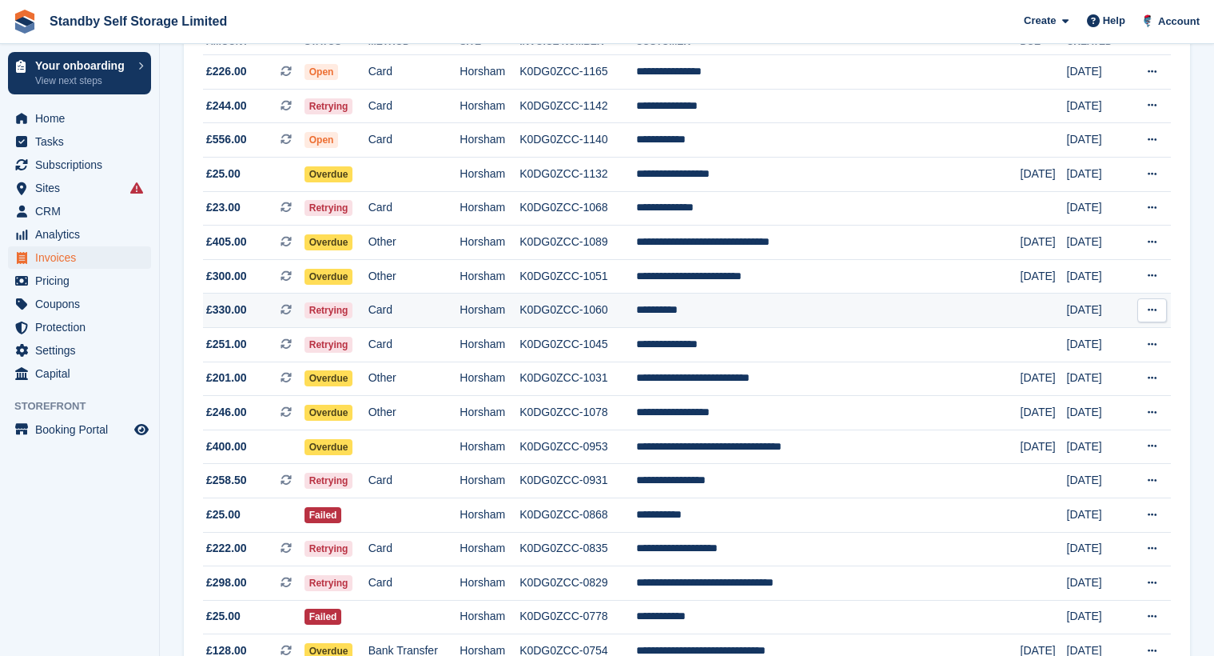
click at [636, 313] on td "K0DG0ZCC-1060" at bounding box center [578, 310] width 116 height 34
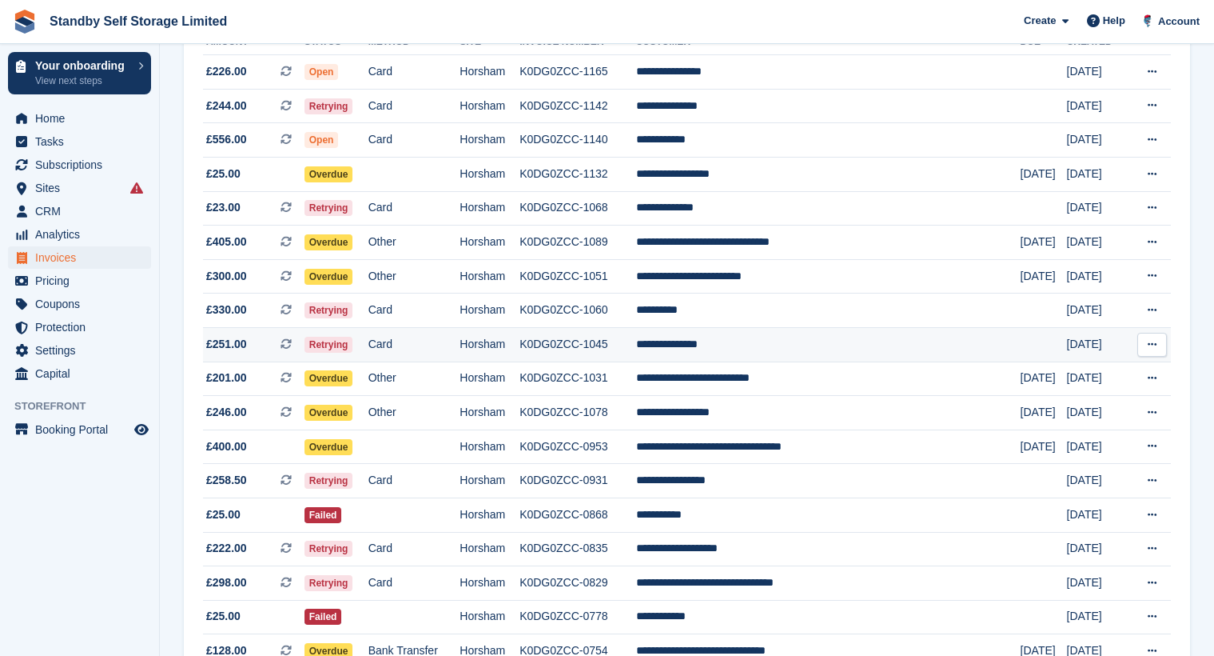
click at [632, 346] on td "K0DG0ZCC-1045" at bounding box center [578, 344] width 116 height 34
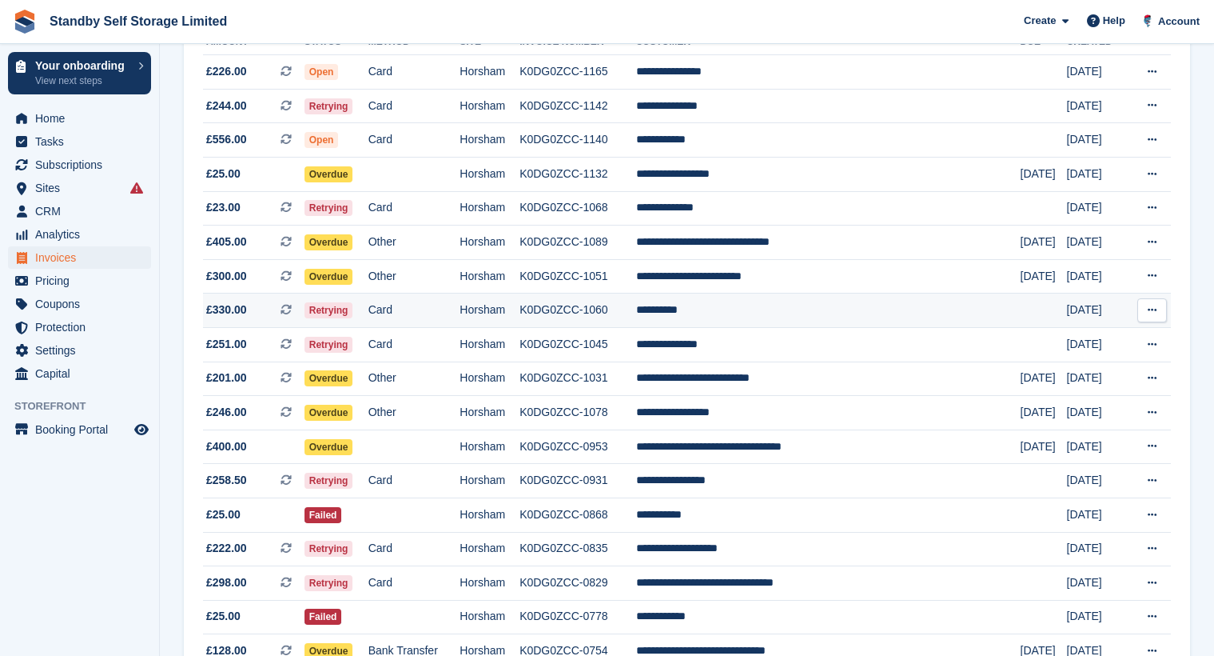
scroll to position [400, 0]
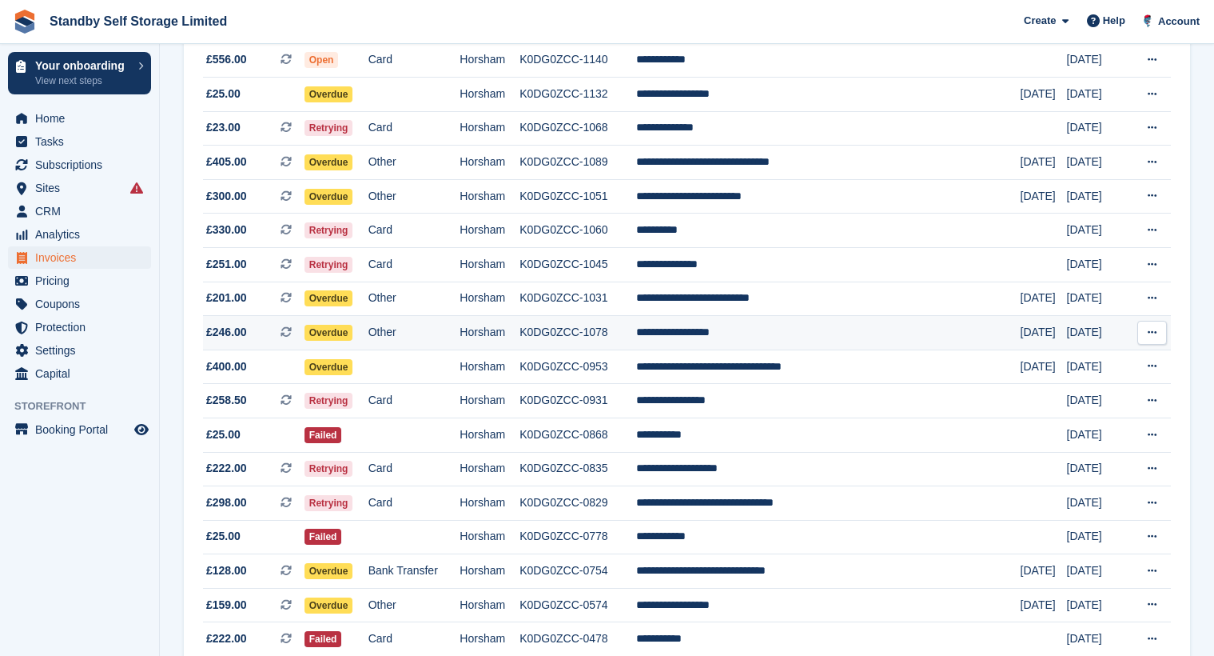
click at [444, 335] on td "Other" at bounding box center [415, 333] width 92 height 34
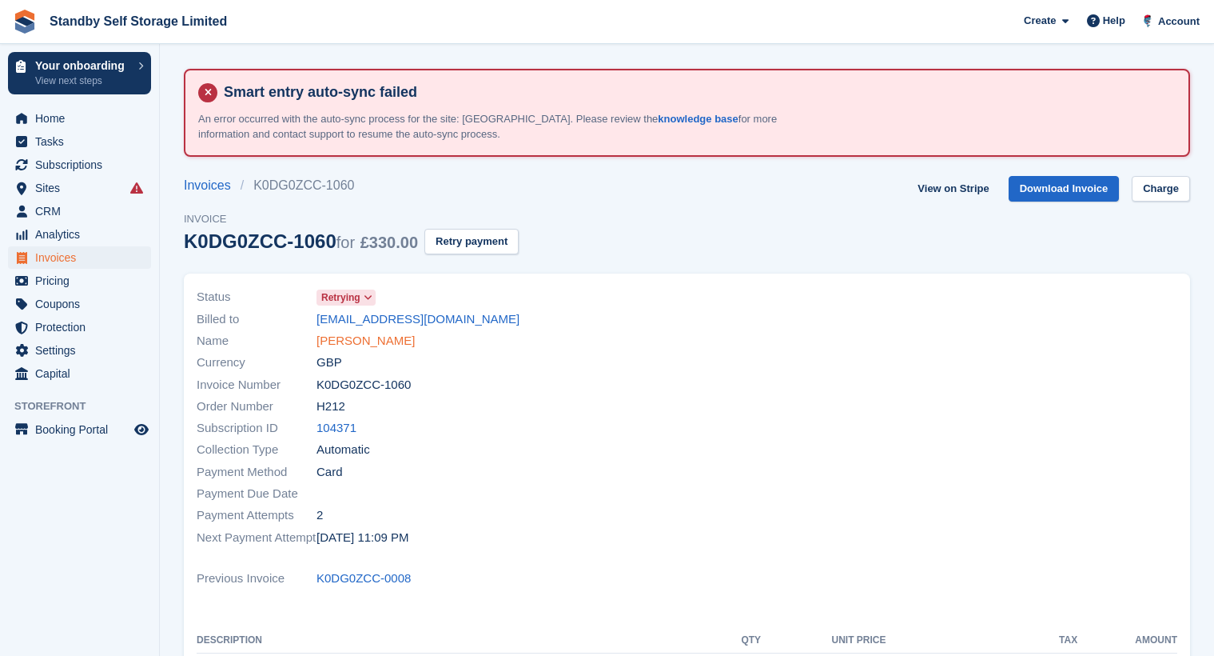
click at [357, 341] on link "[PERSON_NAME]" at bounding box center [366, 341] width 98 height 18
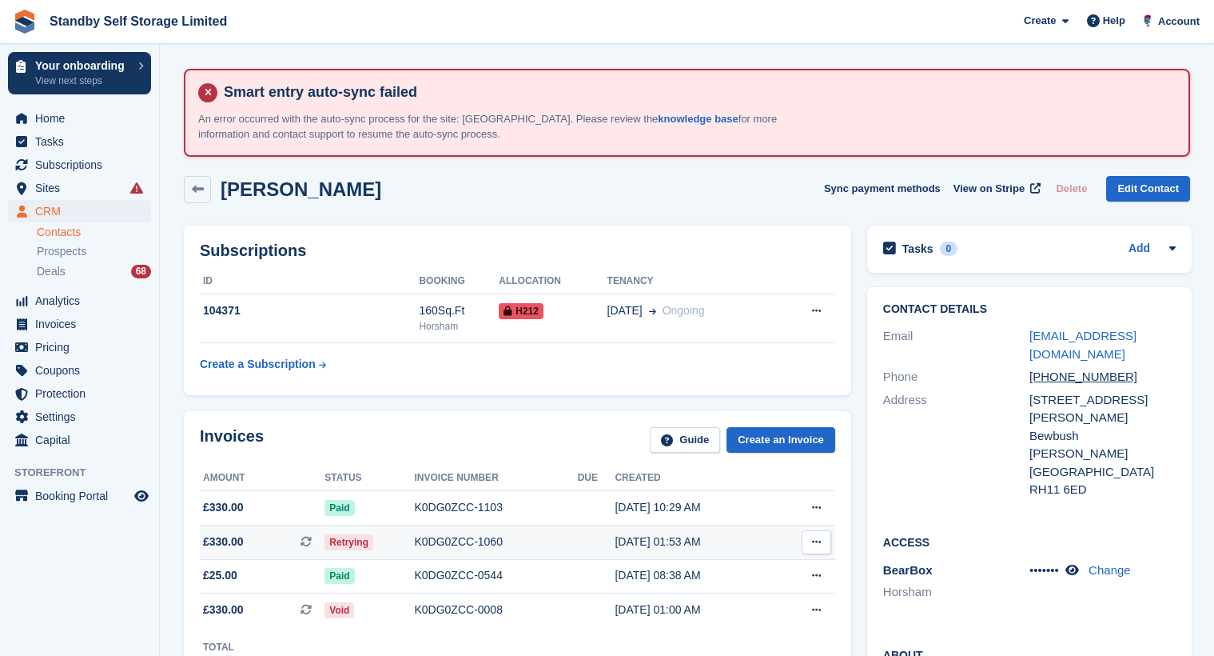
click at [453, 539] on div "K0DG0ZCC-1060" at bounding box center [495, 541] width 163 height 17
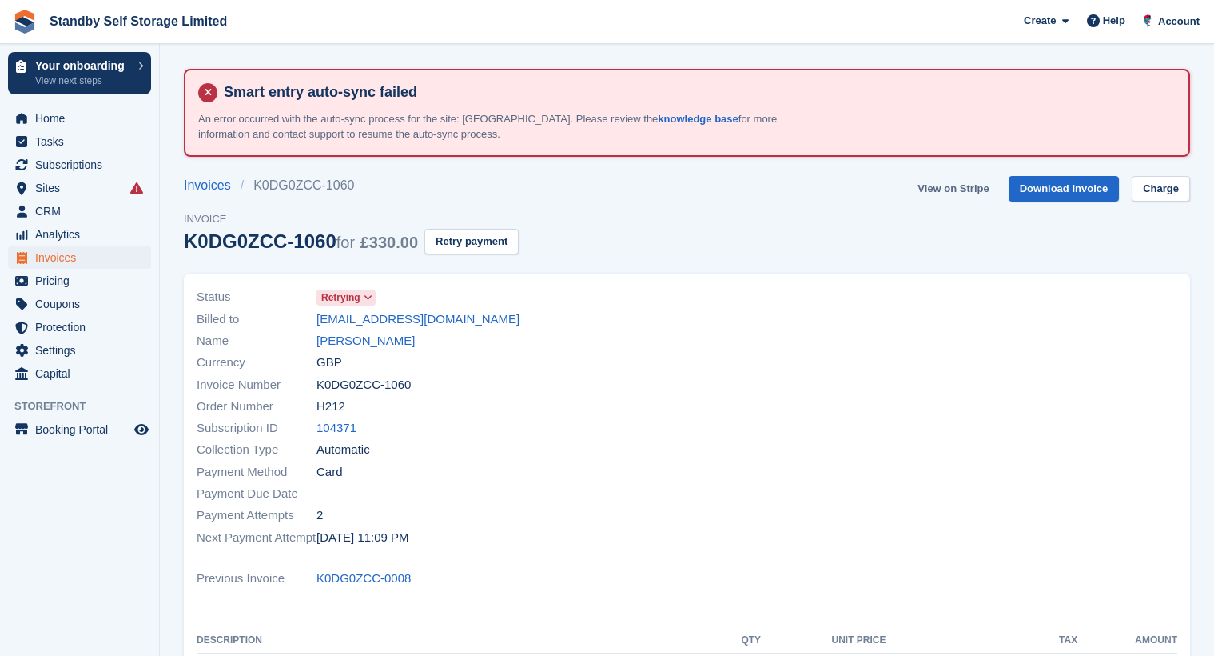
click at [987, 189] on link "View on Stripe" at bounding box center [953, 189] width 84 height 26
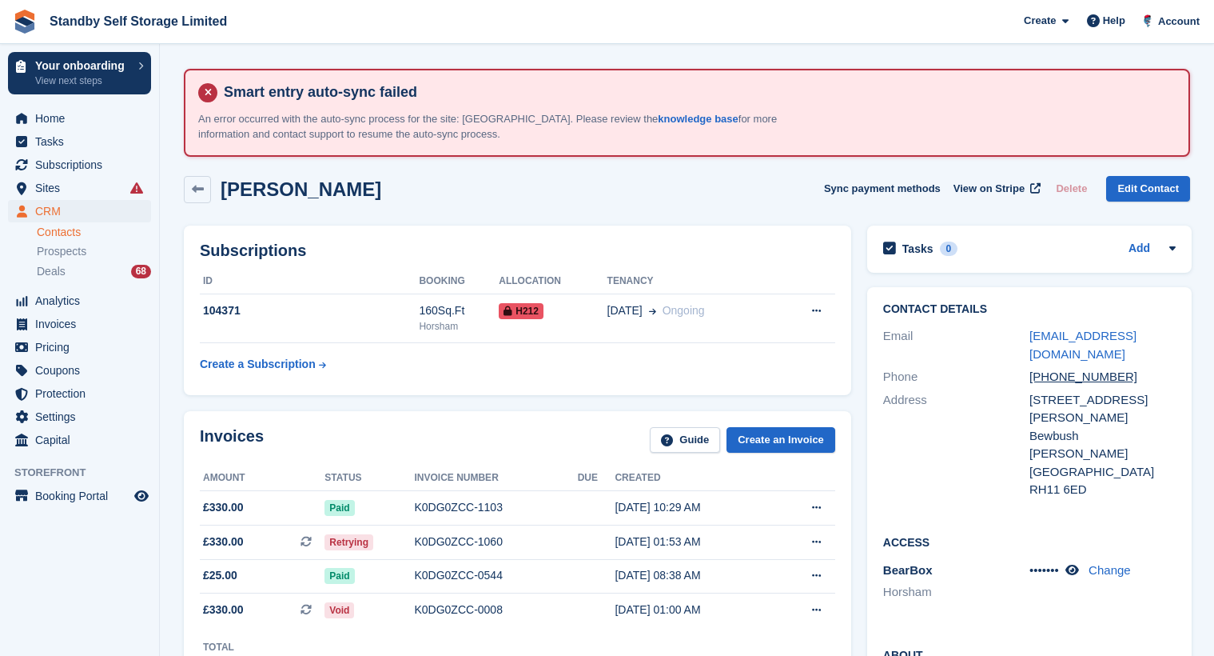
scroll to position [80, 0]
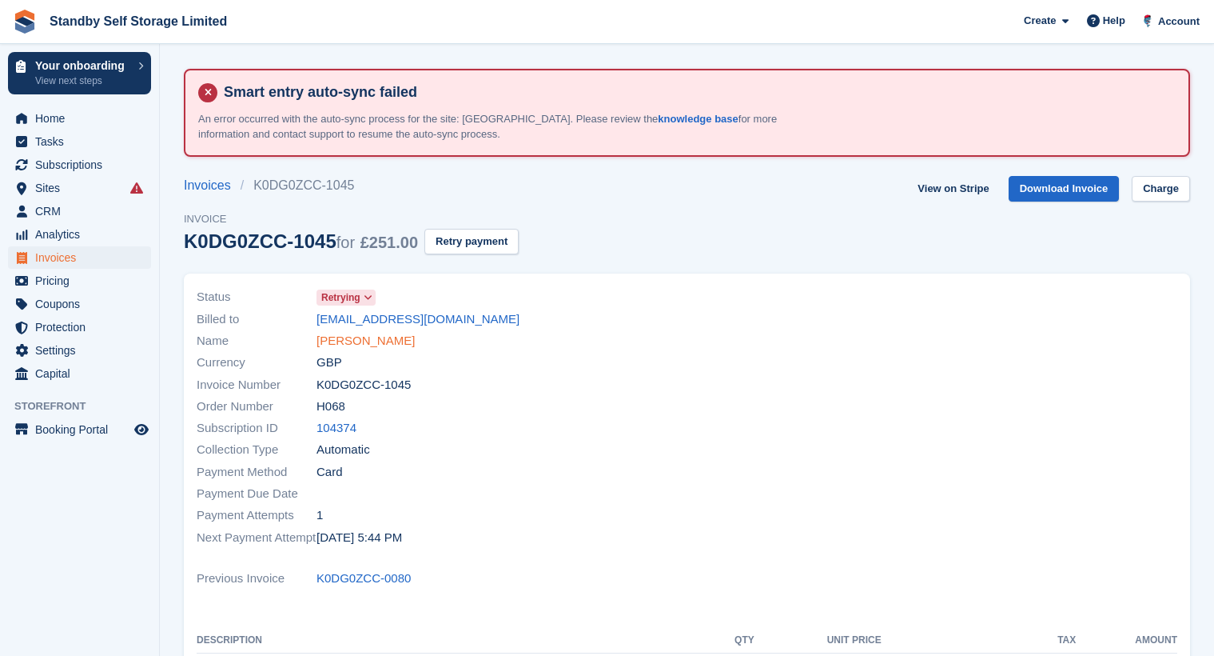
click at [366, 335] on link "[PERSON_NAME]" at bounding box center [366, 341] width 98 height 18
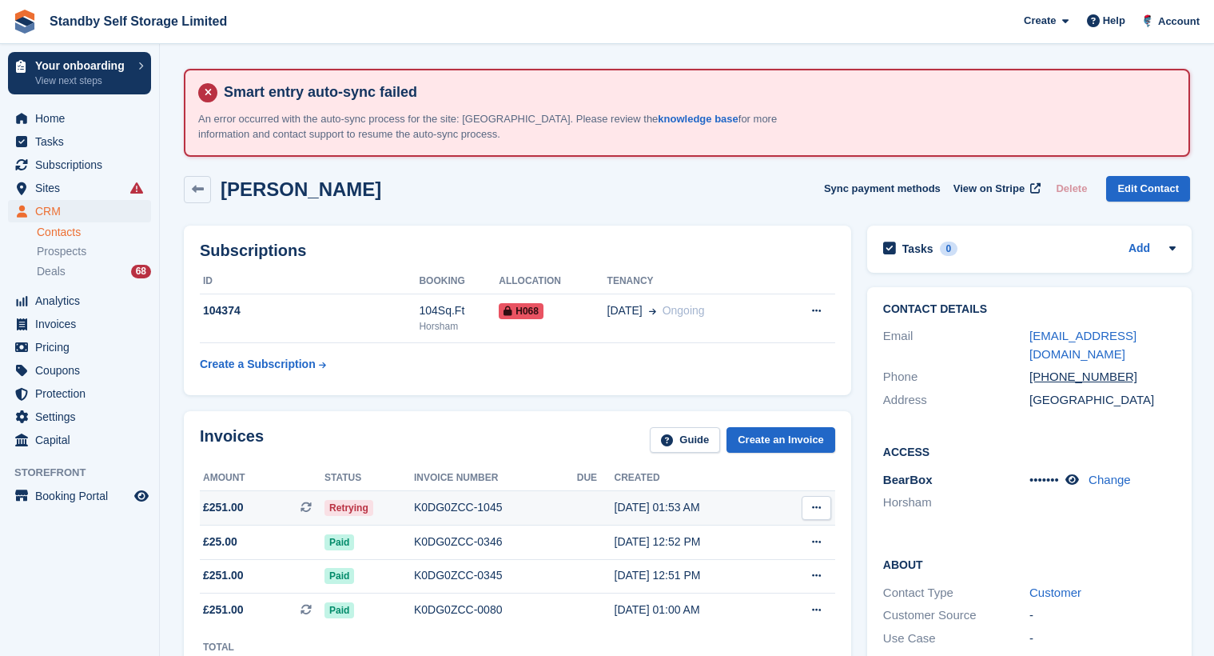
click at [444, 506] on div "K0DG0ZCC-1045" at bounding box center [495, 507] width 163 height 17
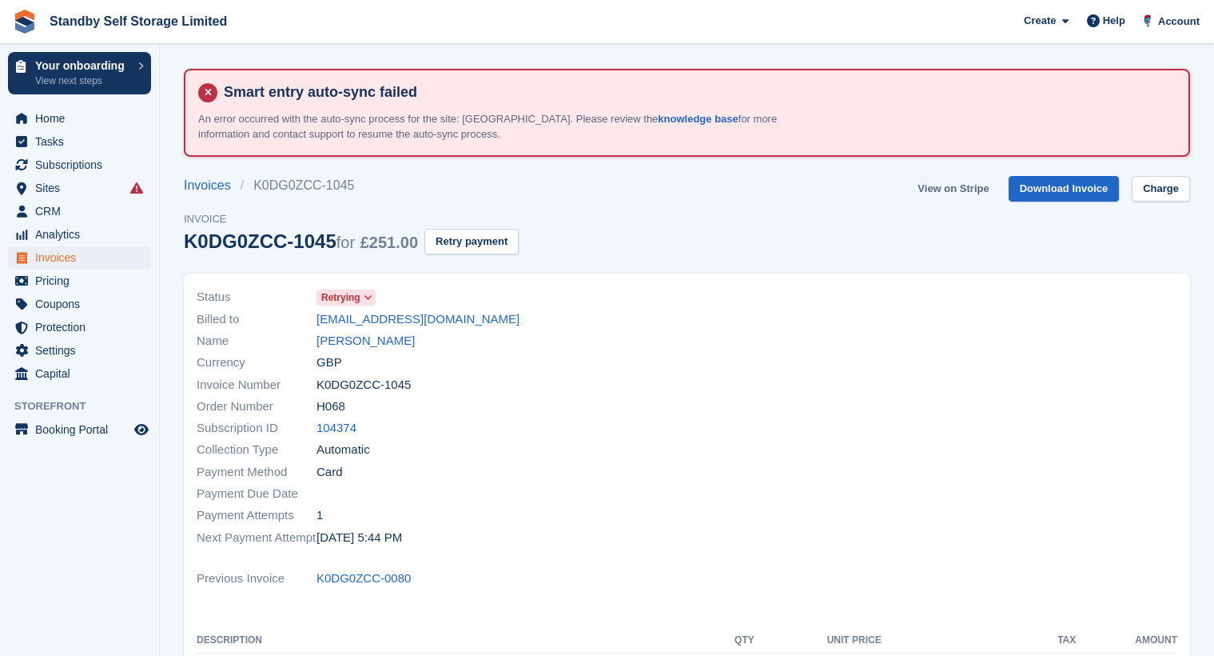
click at [950, 188] on link "View on Stripe" at bounding box center [953, 189] width 84 height 26
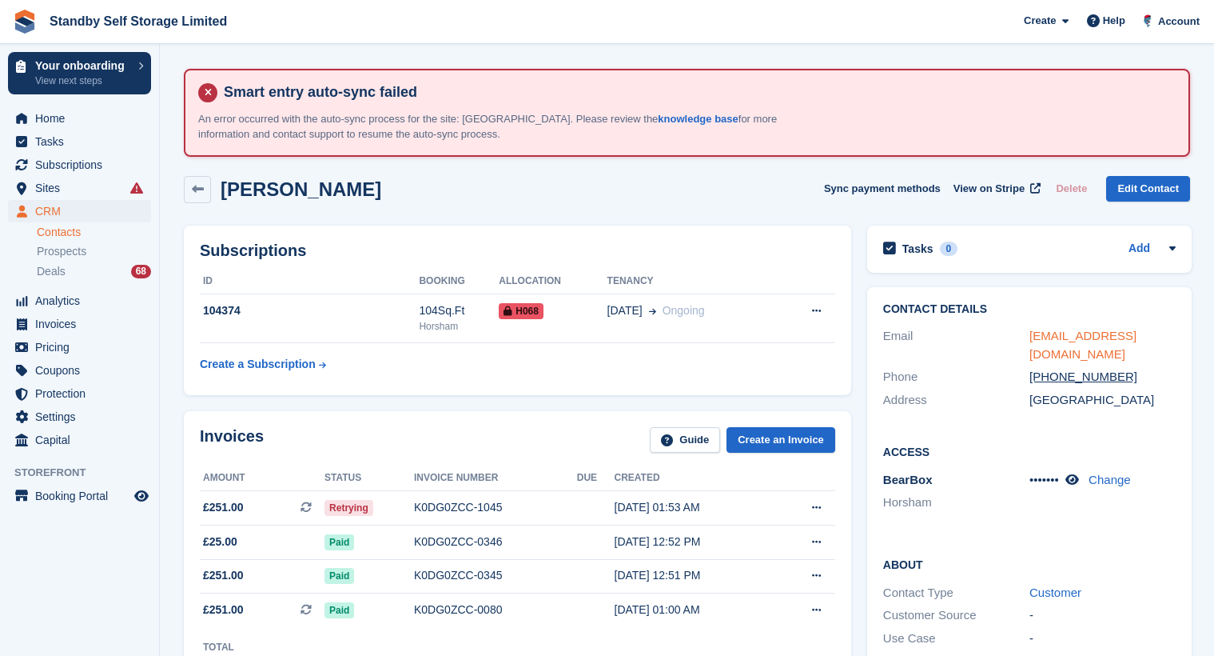
click at [1110, 335] on link "[EMAIL_ADDRESS][DOMAIN_NAME]" at bounding box center [1083, 345] width 107 height 32
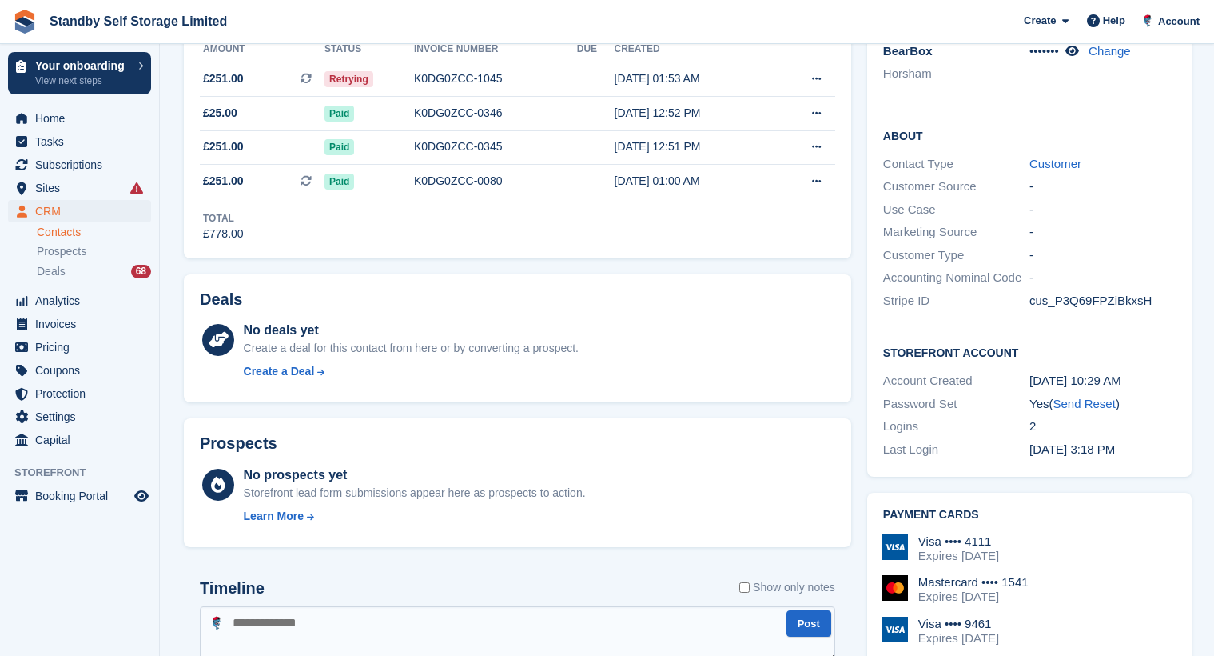
scroll to position [640, 0]
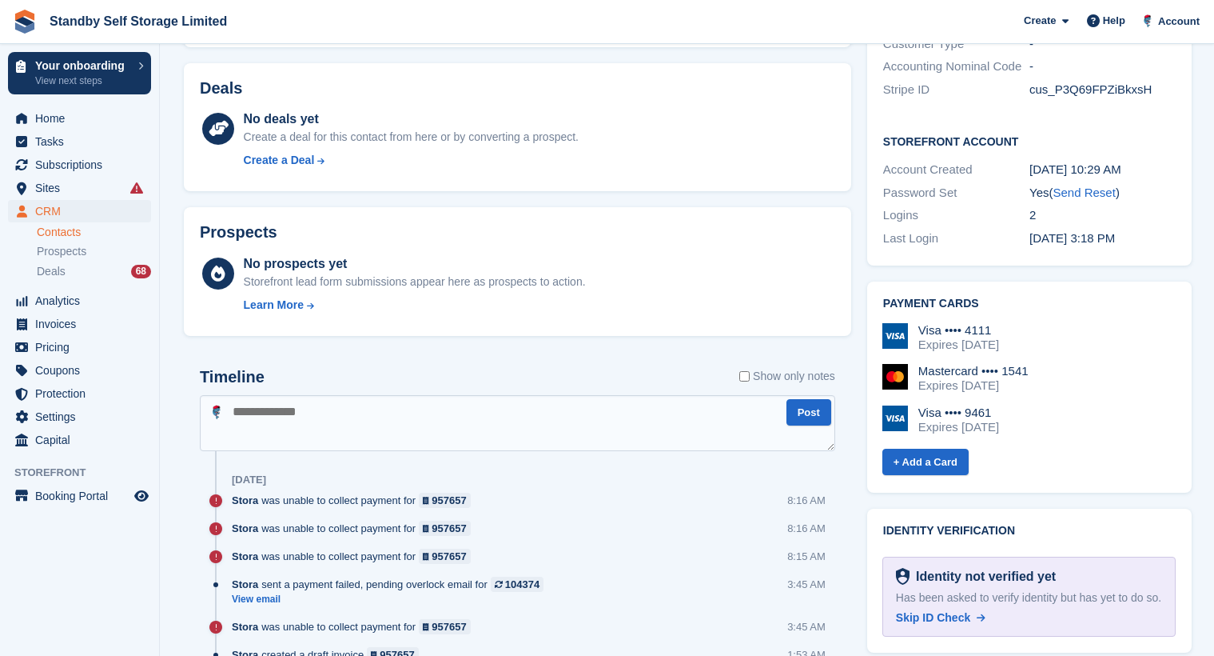
click at [806, 369] on label "Show only notes" at bounding box center [788, 376] width 96 height 17
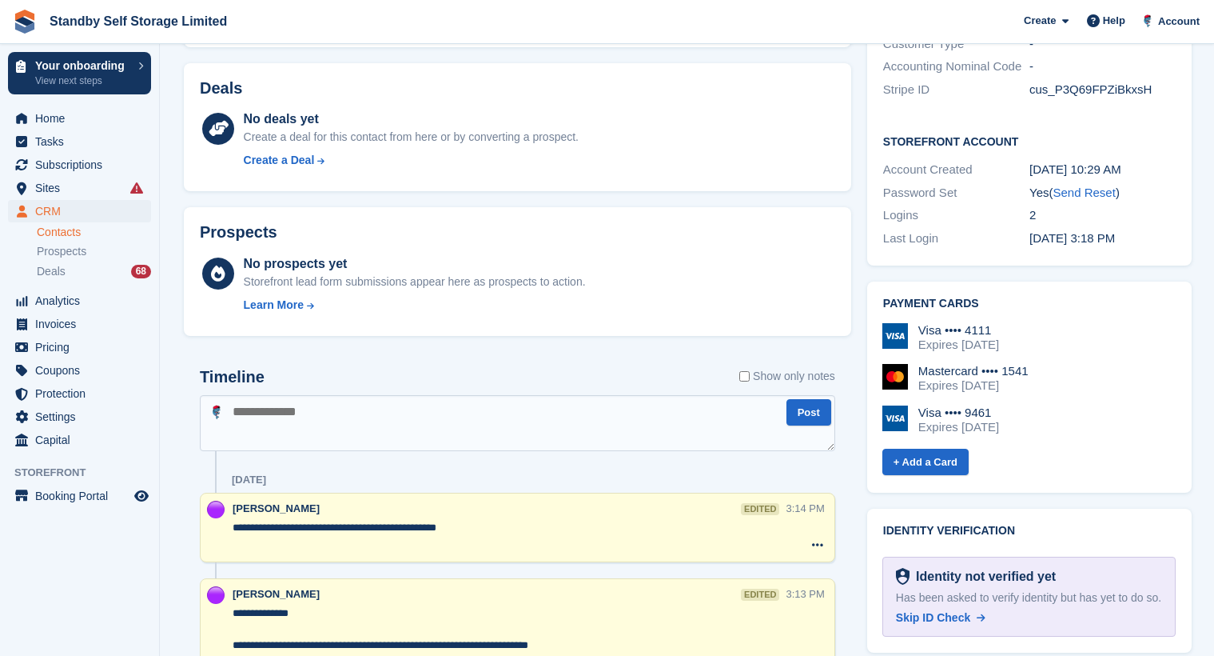
click at [299, 432] on textarea at bounding box center [518, 423] width 636 height 56
type textarea "**********"
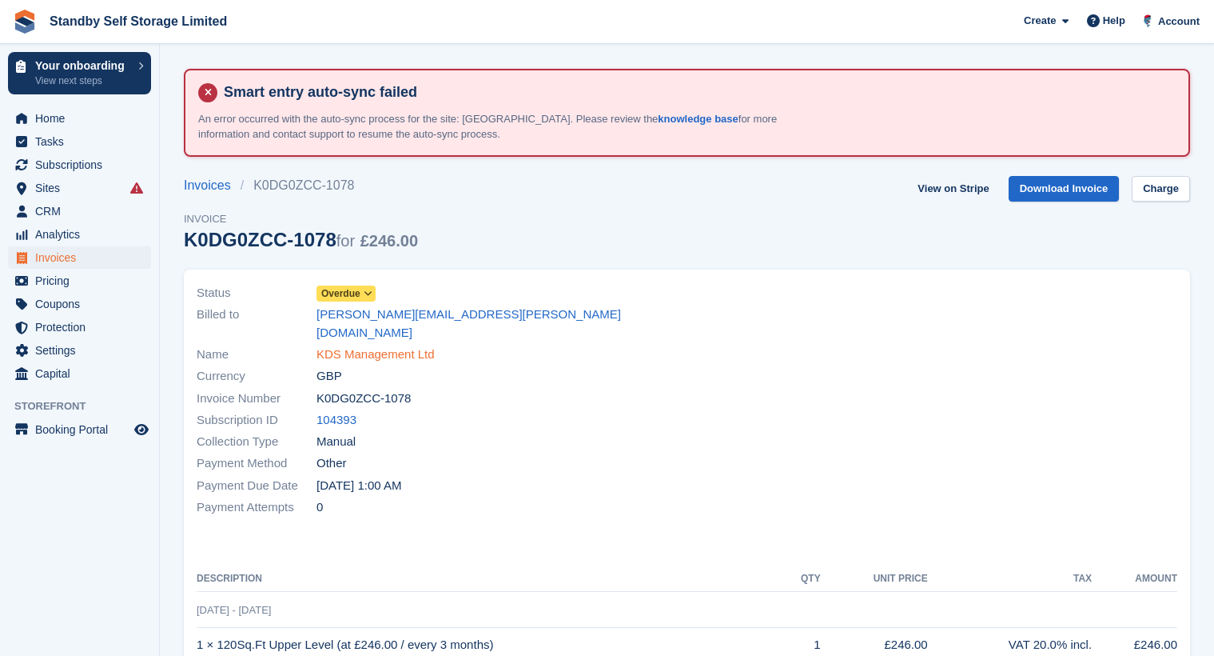
click at [355, 345] on link "KDS Management Ltd" at bounding box center [376, 354] width 118 height 18
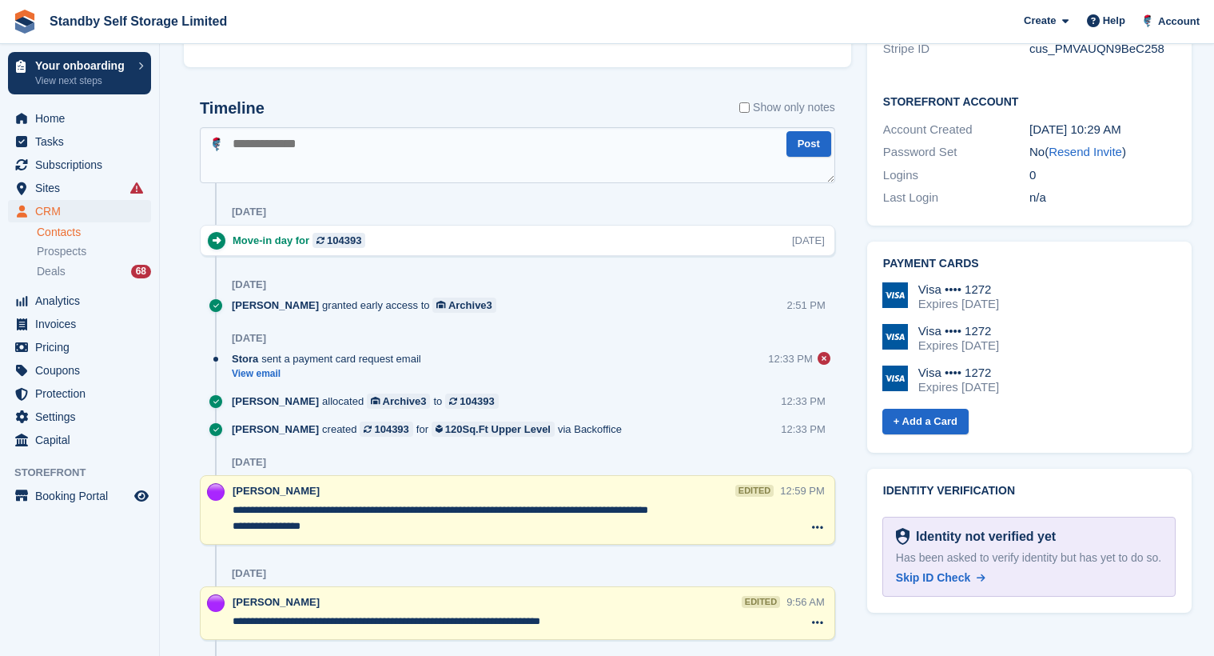
scroll to position [959, 0]
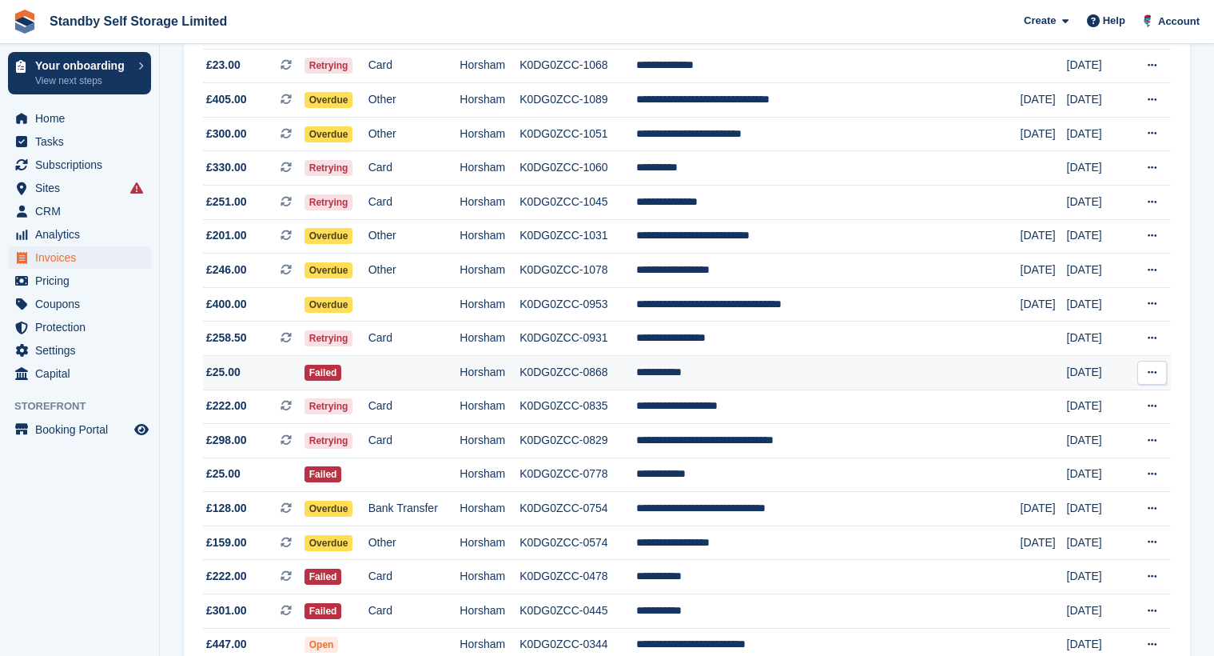
scroll to position [480, 0]
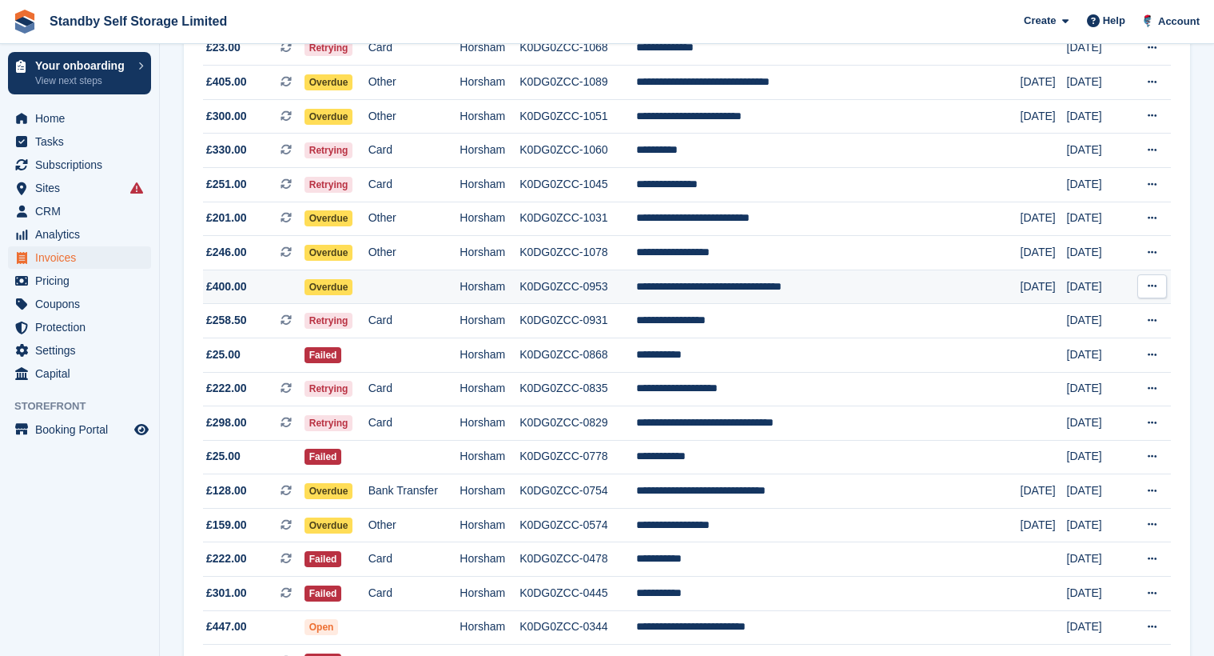
click at [512, 280] on td "Horsham" at bounding box center [490, 286] width 60 height 34
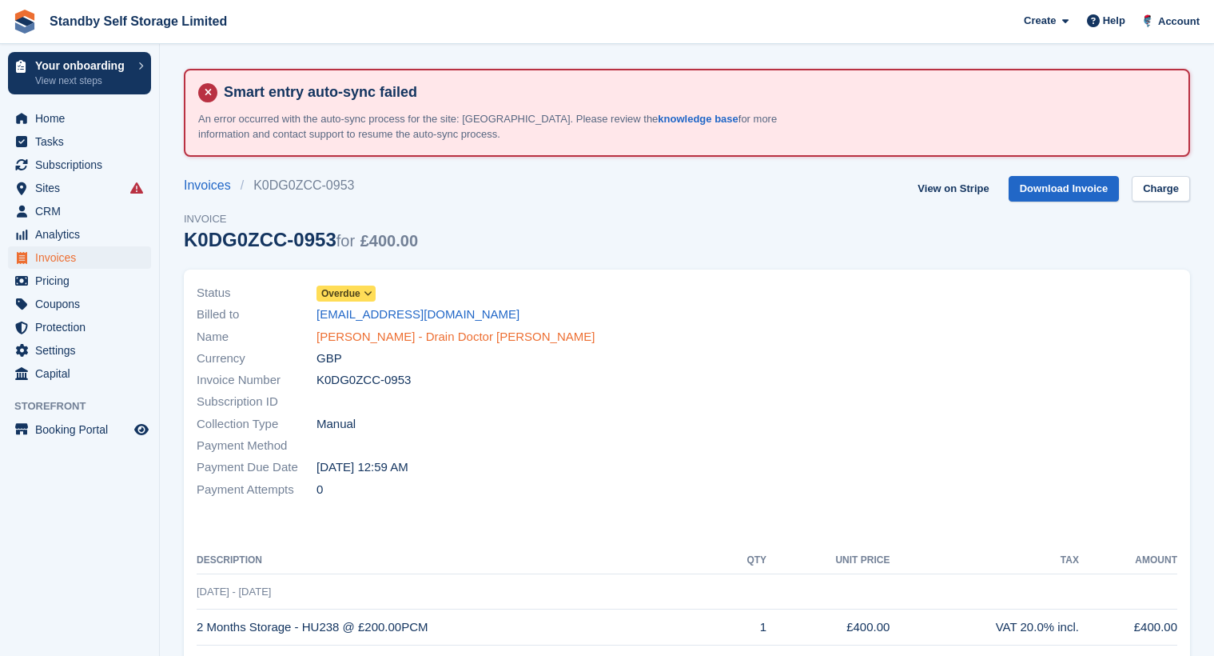
click at [398, 337] on link "Will Melliard - Drain Doctor Horsham" at bounding box center [456, 337] width 278 height 18
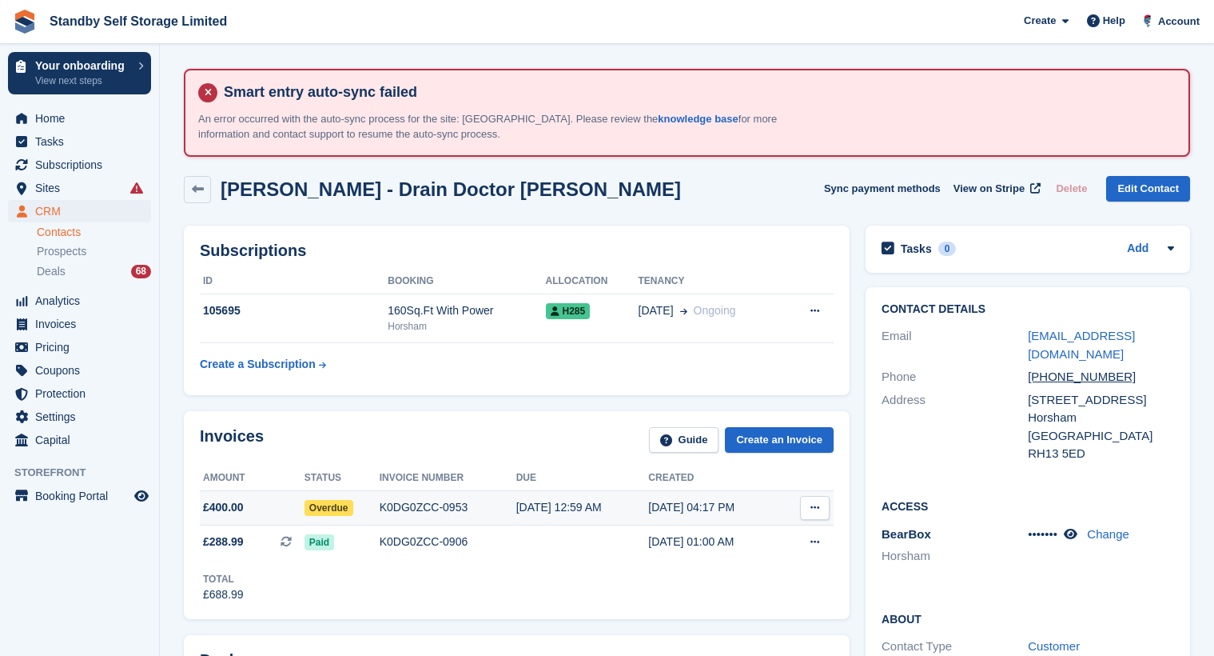
click at [410, 500] on div "K0DG0ZCC-0953" at bounding box center [448, 507] width 137 height 17
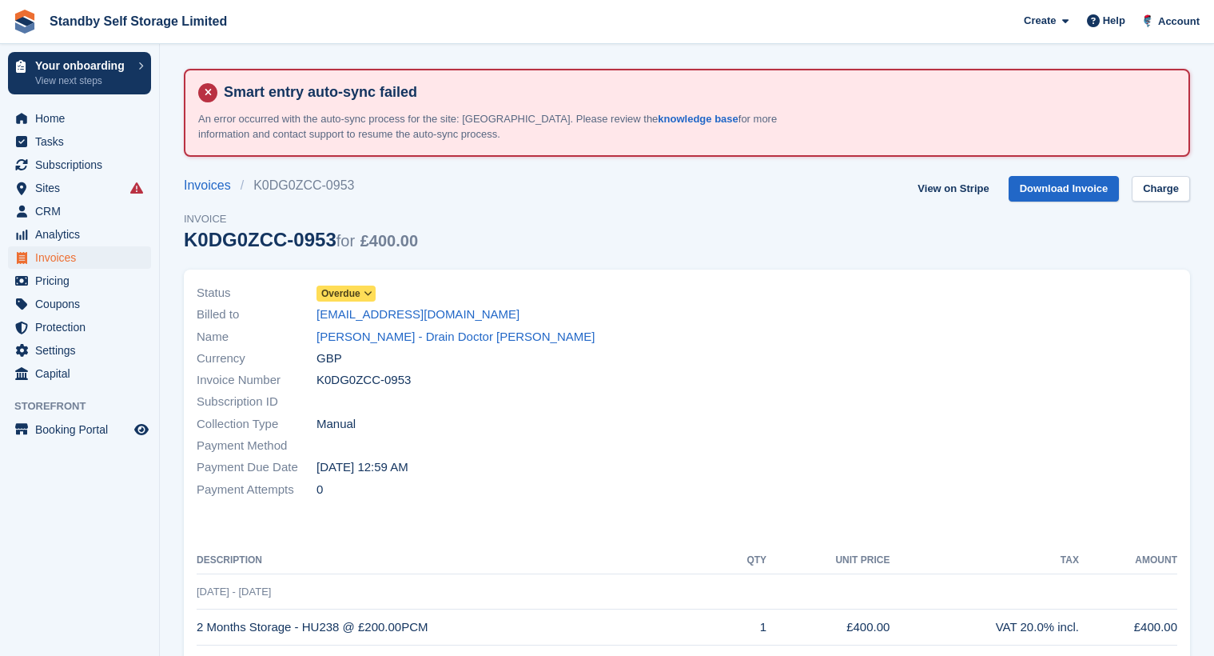
click at [958, 173] on section "Smart entry auto-sync failed An error occurred with the auto-sync process for t…" at bounding box center [687, 478] width 1055 height 956
click at [969, 195] on link "View on Stripe" at bounding box center [953, 189] width 84 height 26
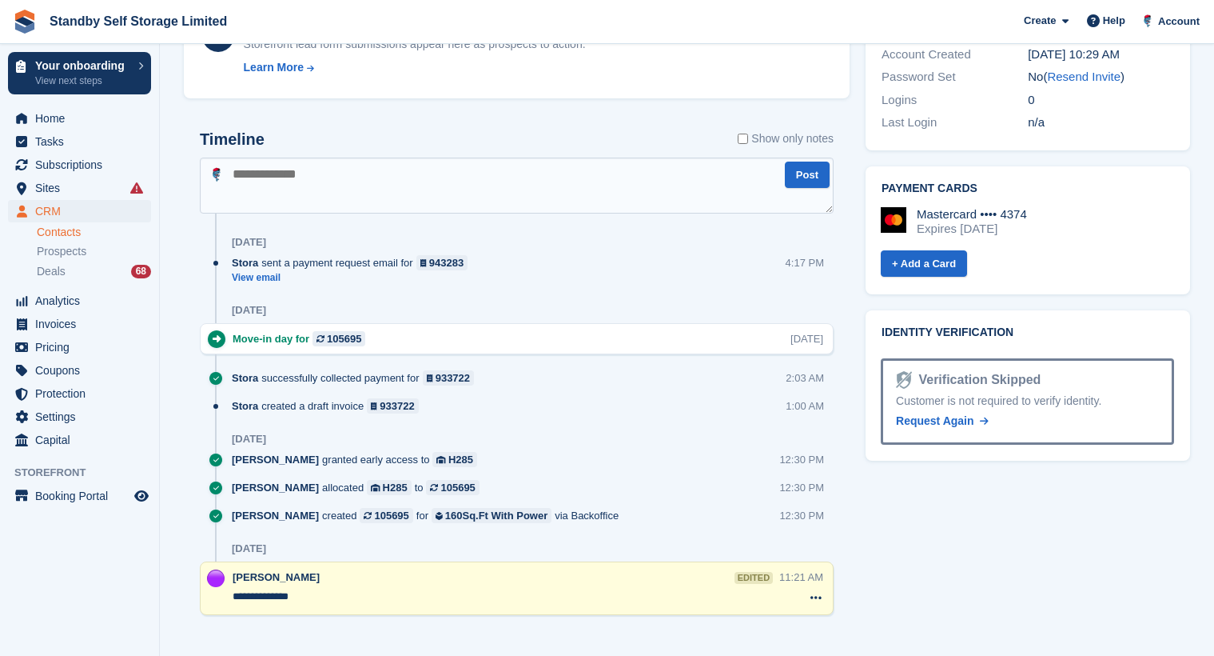
scroll to position [826, 0]
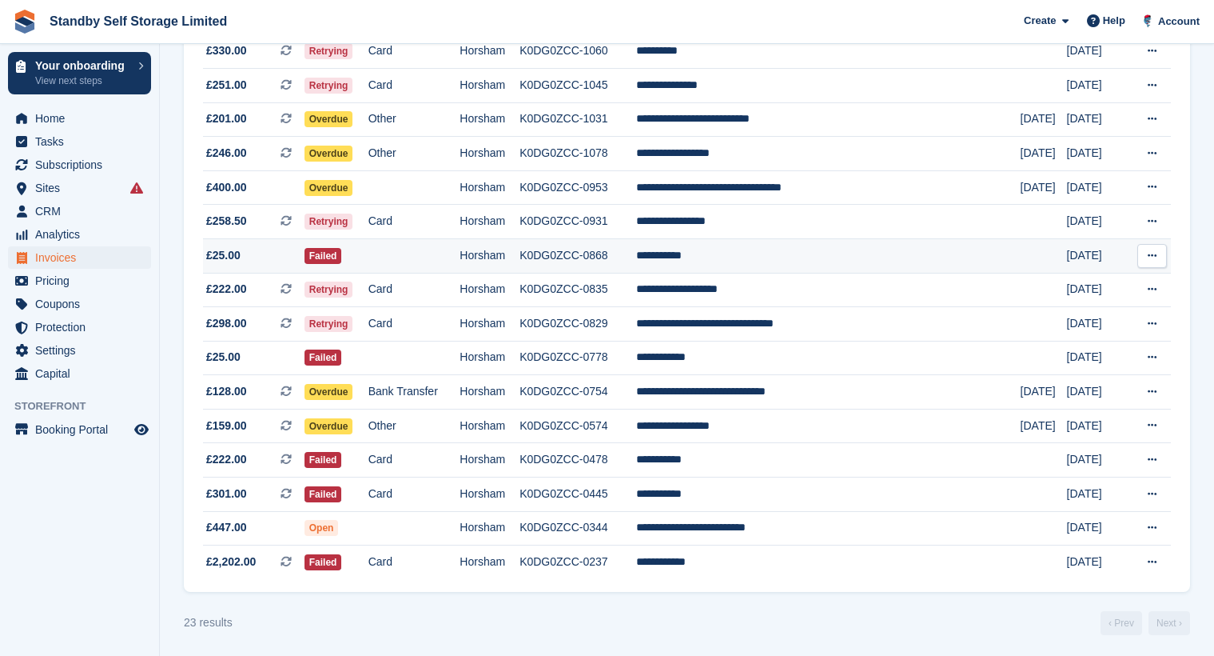
scroll to position [582, 0]
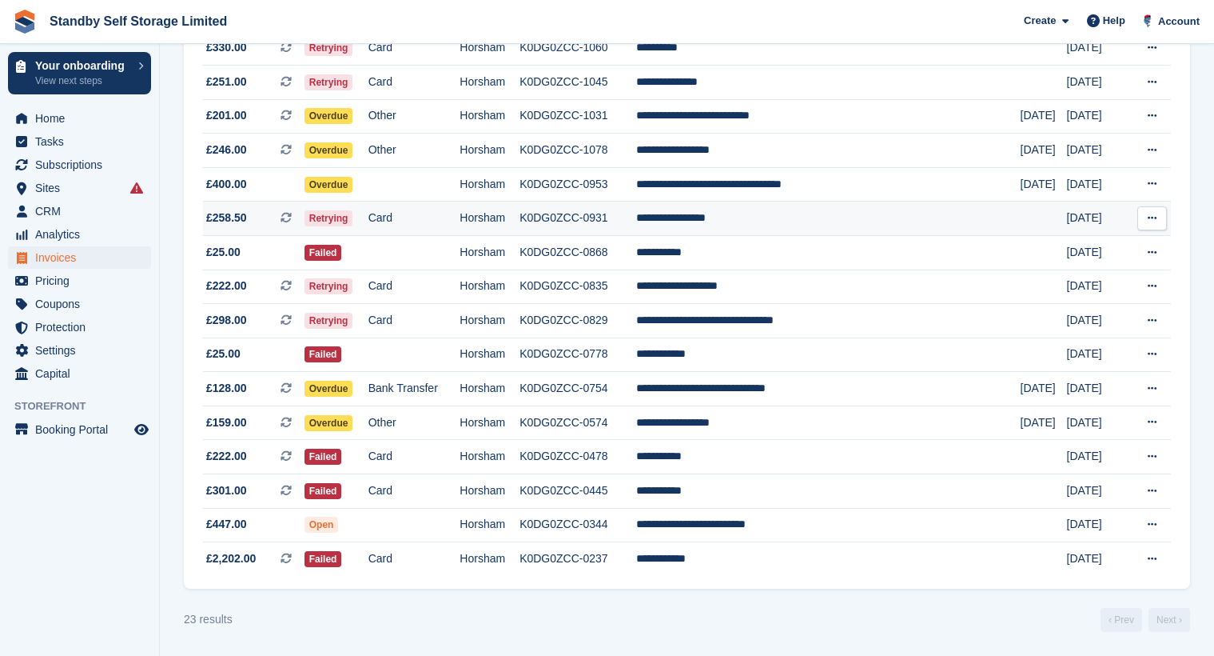
click at [586, 217] on td "K0DG0ZCC-0931" at bounding box center [578, 218] width 116 height 34
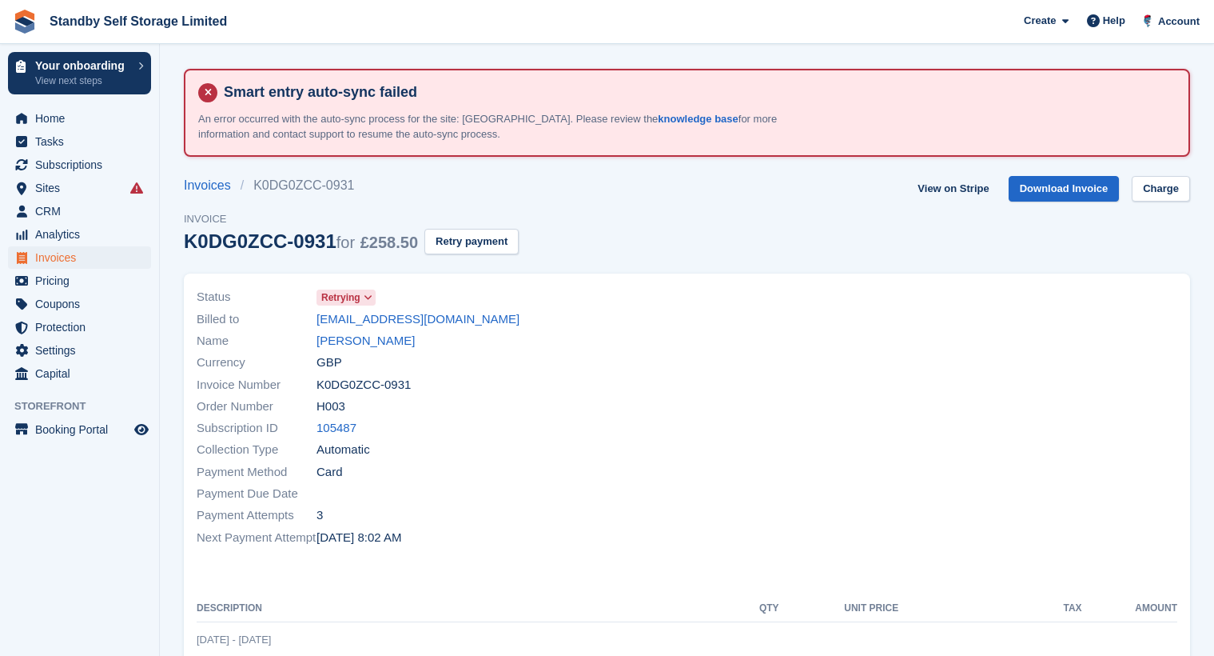
click at [377, 352] on div "Currency GBP" at bounding box center [437, 363] width 481 height 22
click at [376, 341] on link "Alexandra Colbert" at bounding box center [366, 341] width 98 height 18
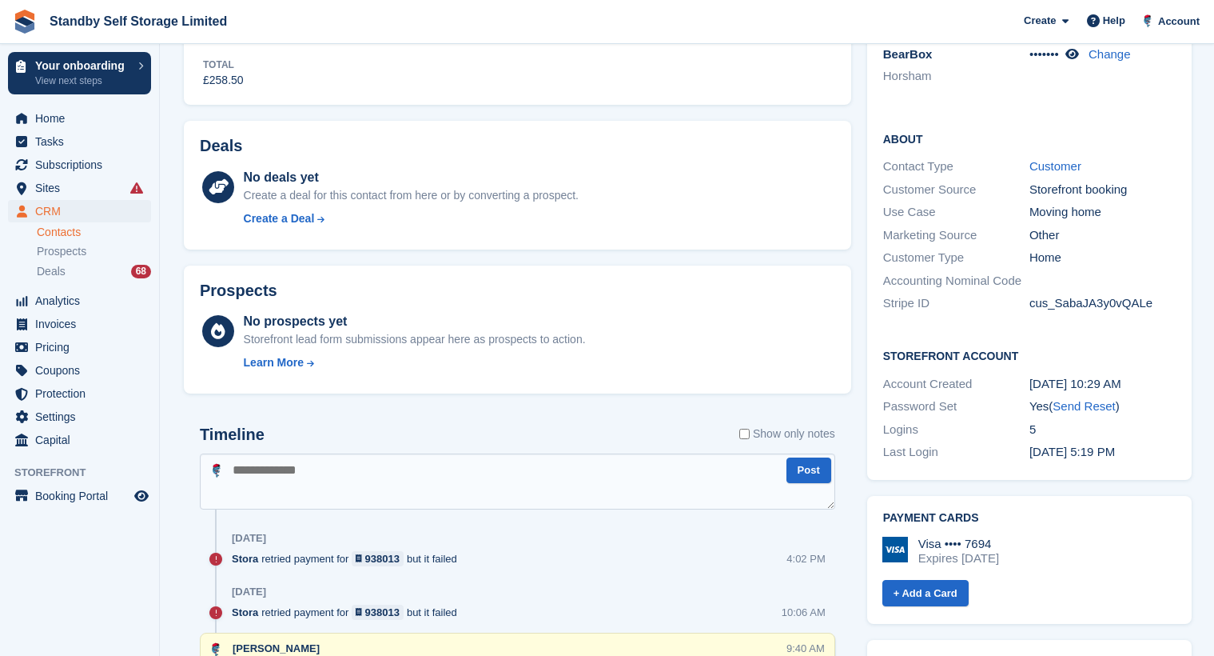
scroll to position [640, 0]
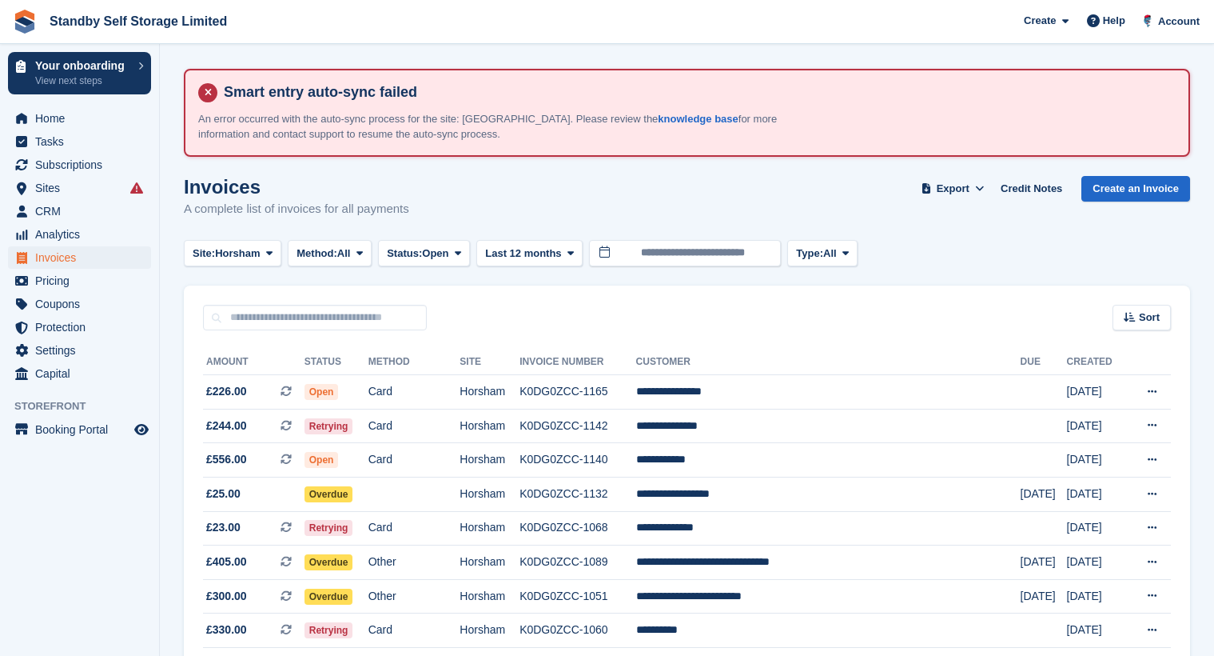
scroll to position [582, 0]
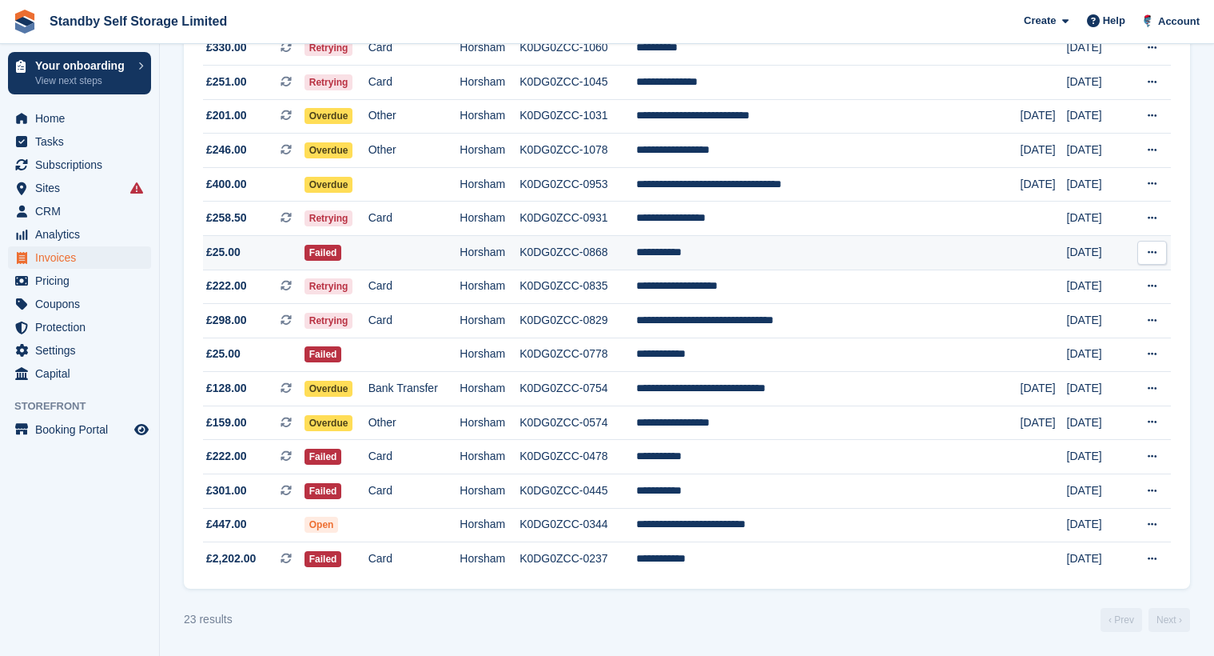
click at [520, 249] on td "Horsham" at bounding box center [490, 252] width 60 height 34
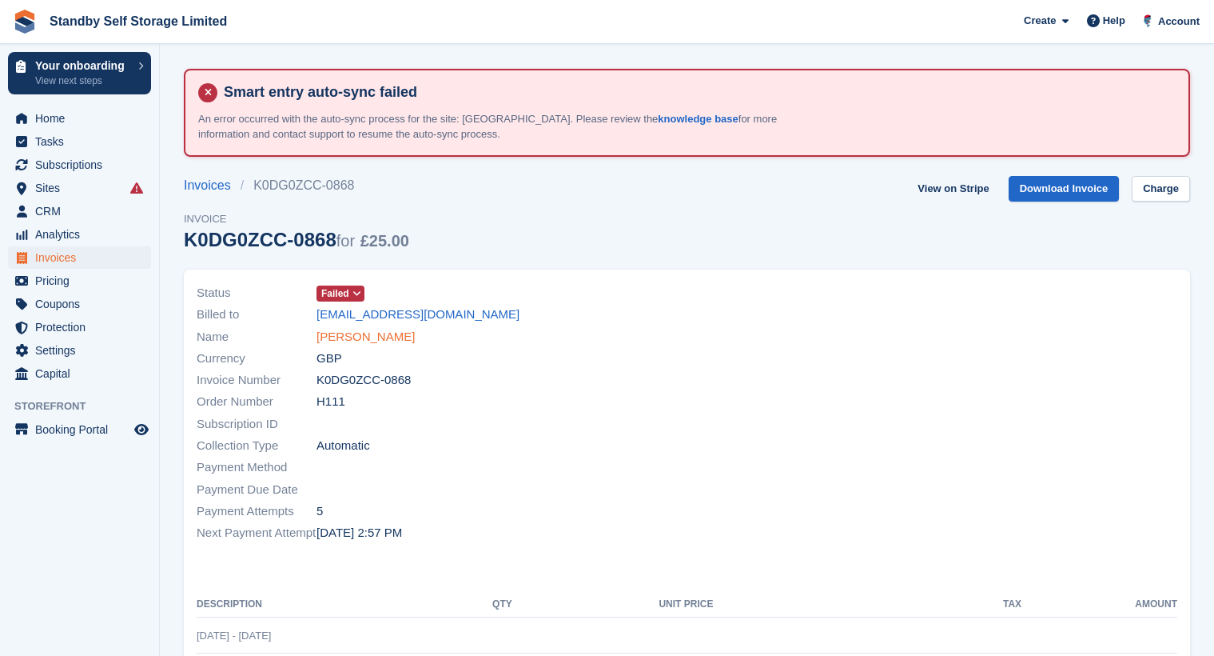
click at [358, 330] on link "Nick Hayden" at bounding box center [366, 337] width 98 height 18
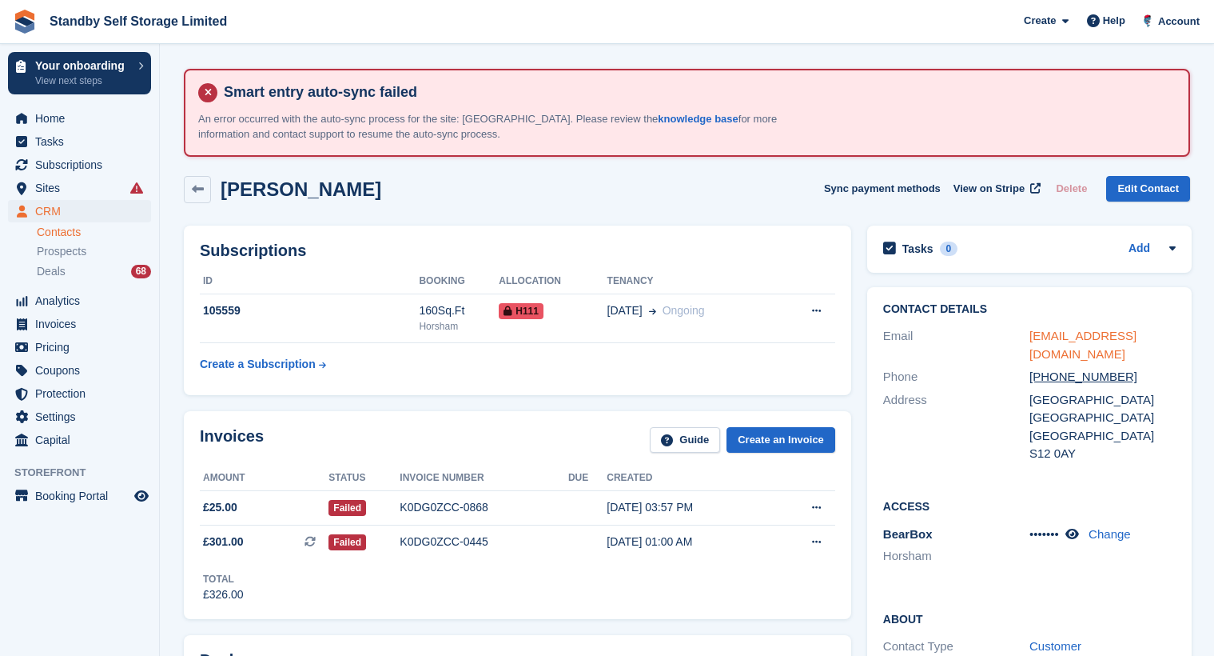
click at [1050, 334] on link "nickchayden@gmail.com" at bounding box center [1083, 345] width 107 height 32
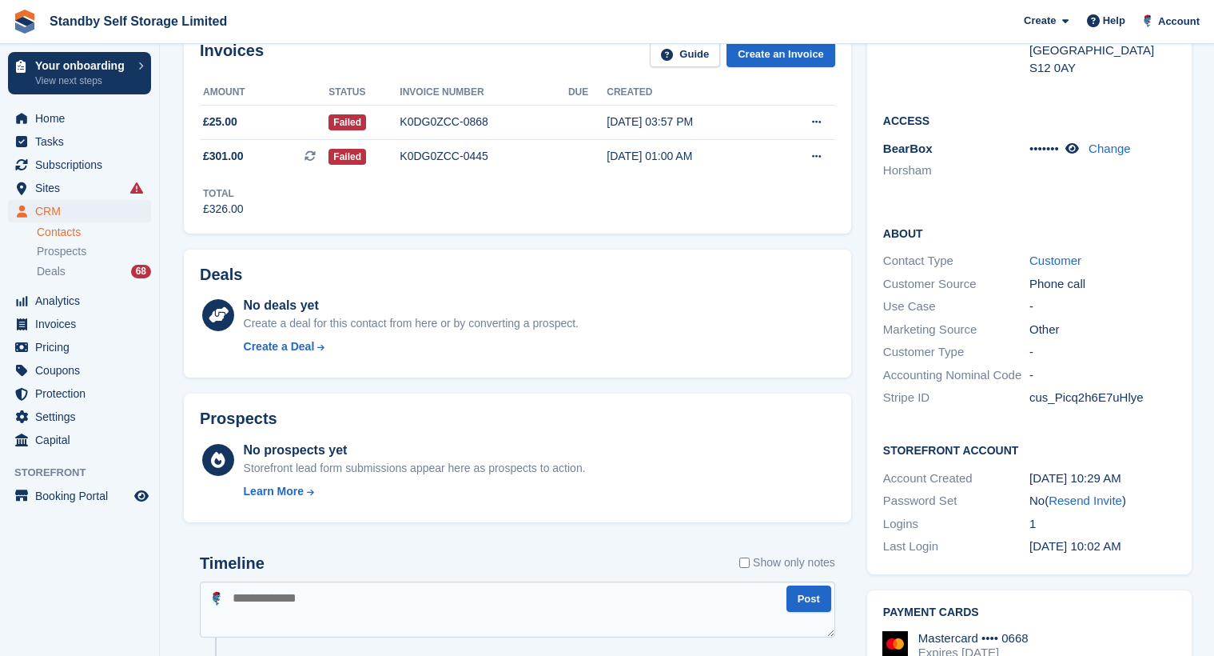
scroll to position [560, 0]
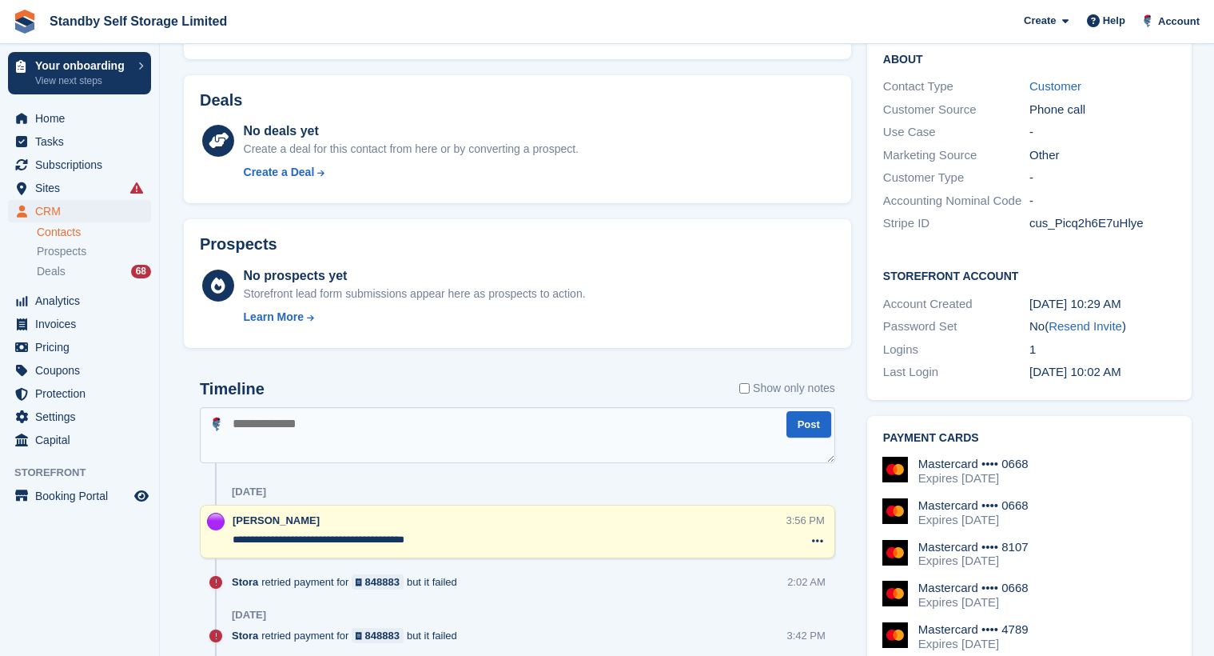
paste textarea "**********"
type textarea "**********"
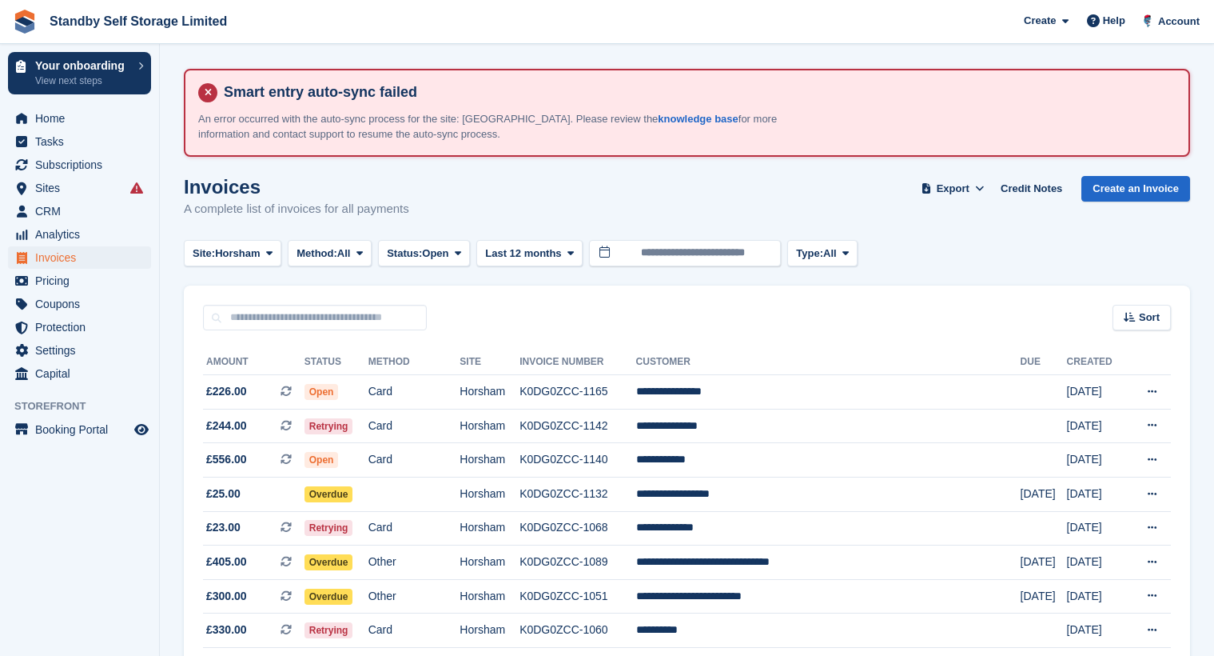
scroll to position [582, 0]
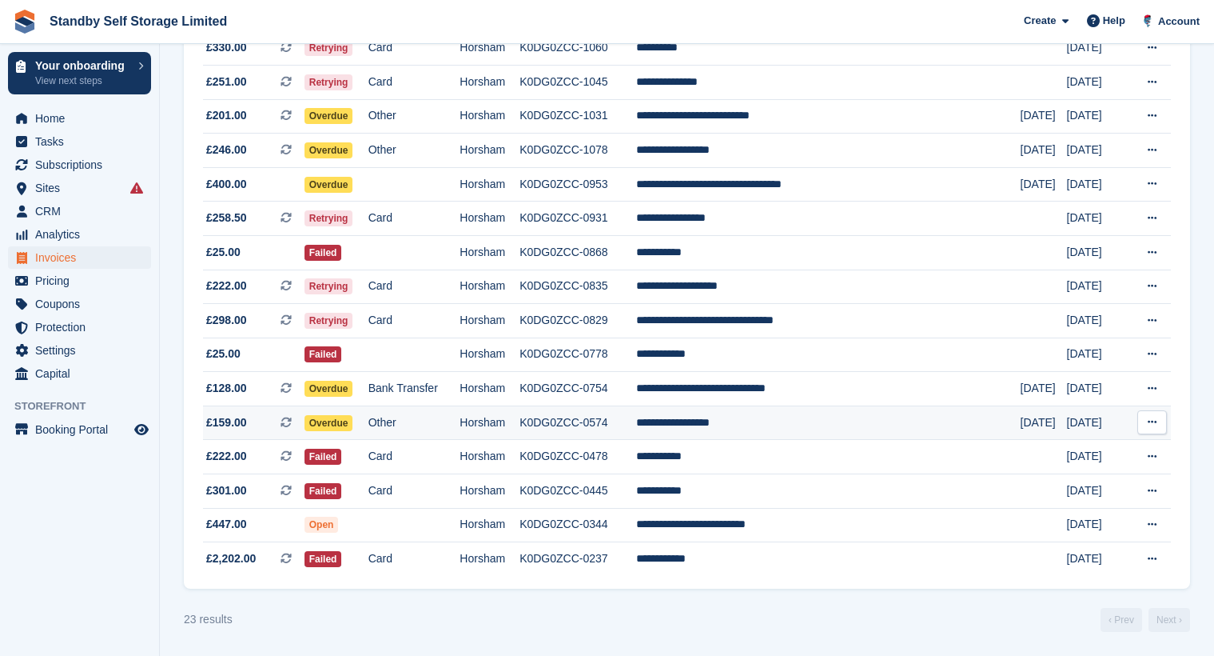
click at [636, 417] on td "K0DG0ZCC-0574" at bounding box center [578, 422] width 116 height 34
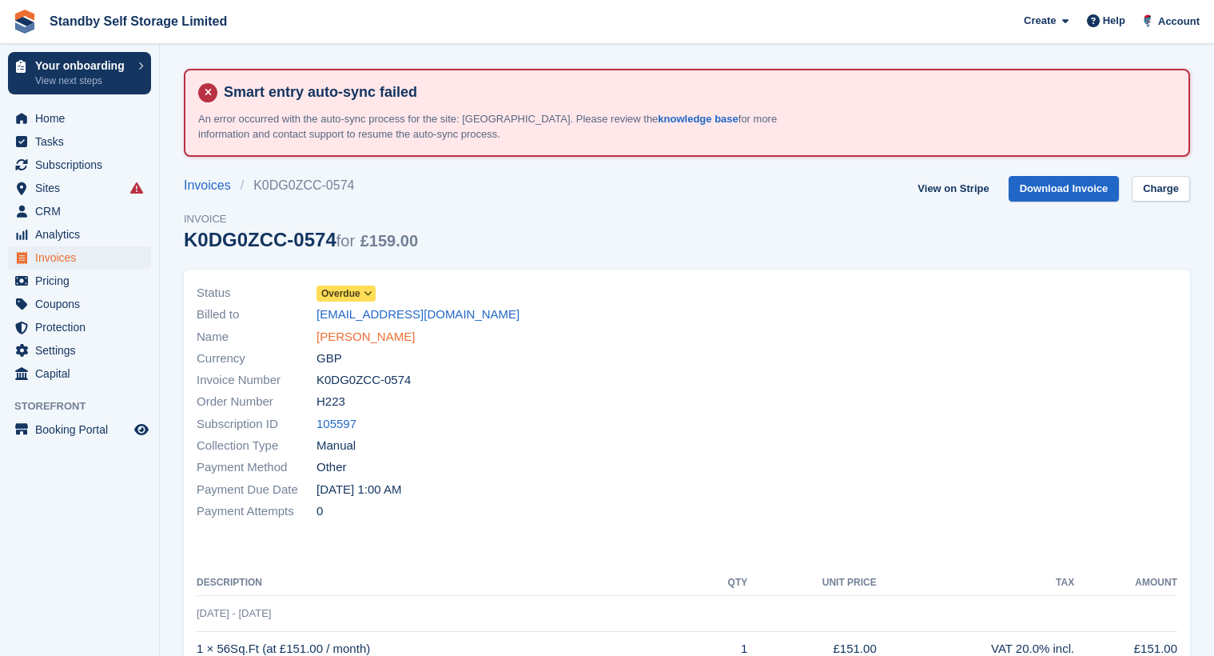
click at [405, 344] on link "[PERSON_NAME]" at bounding box center [366, 337] width 98 height 18
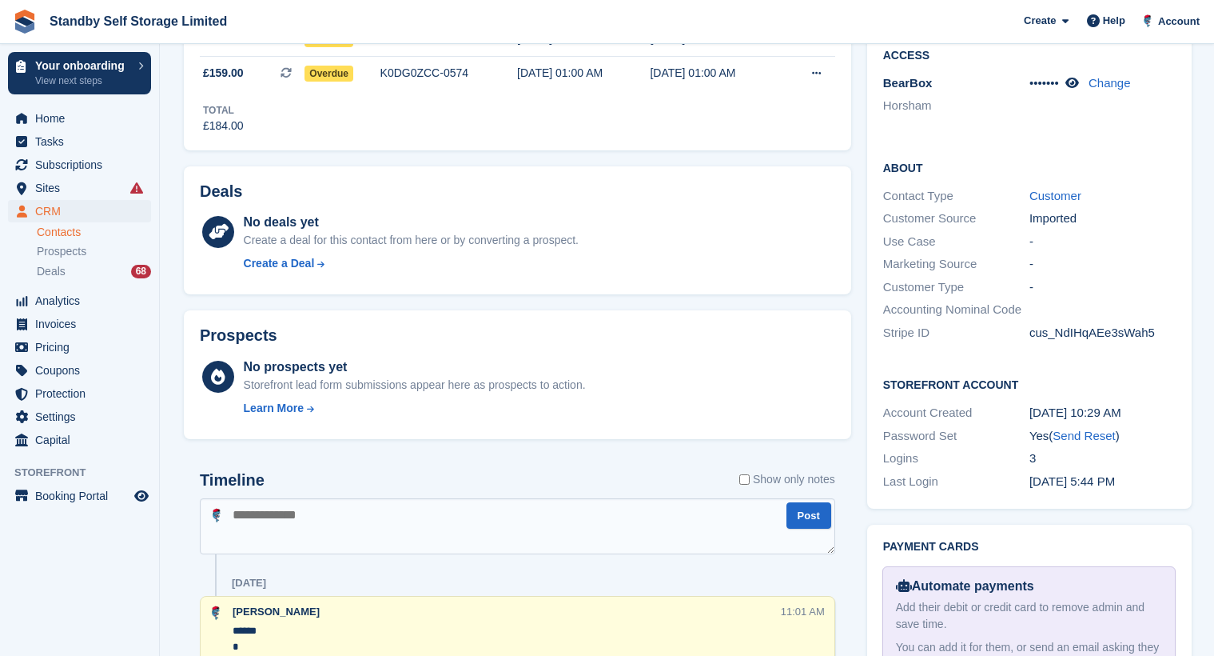
scroll to position [480, 0]
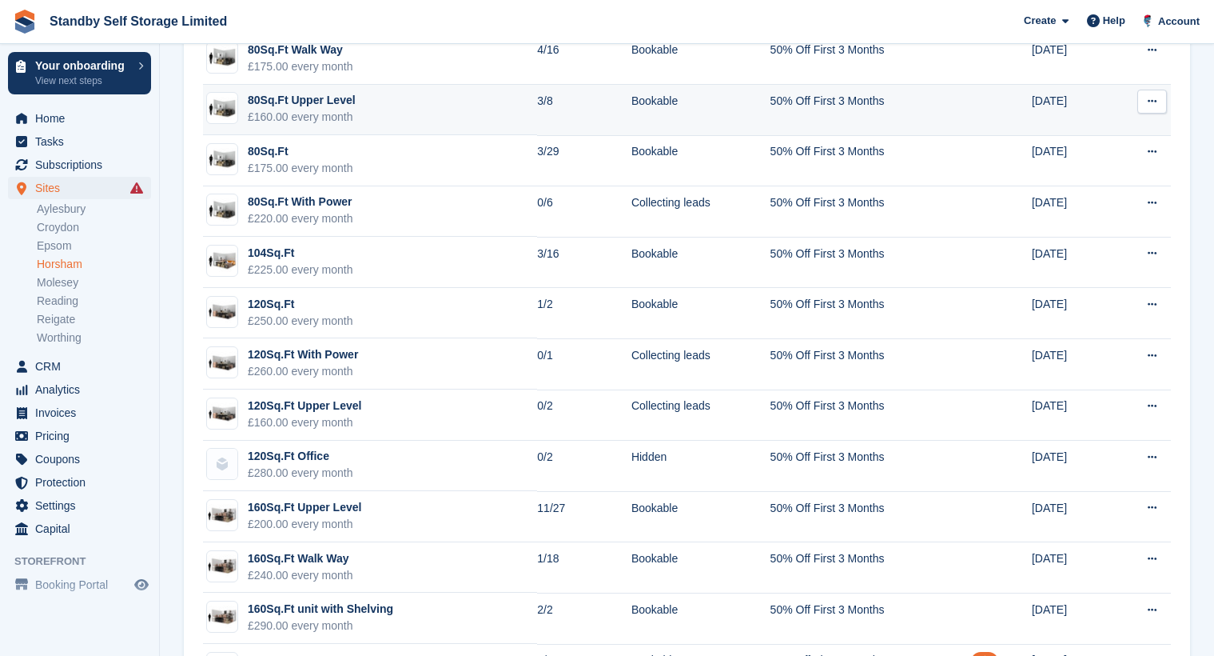
scroll to position [1119, 0]
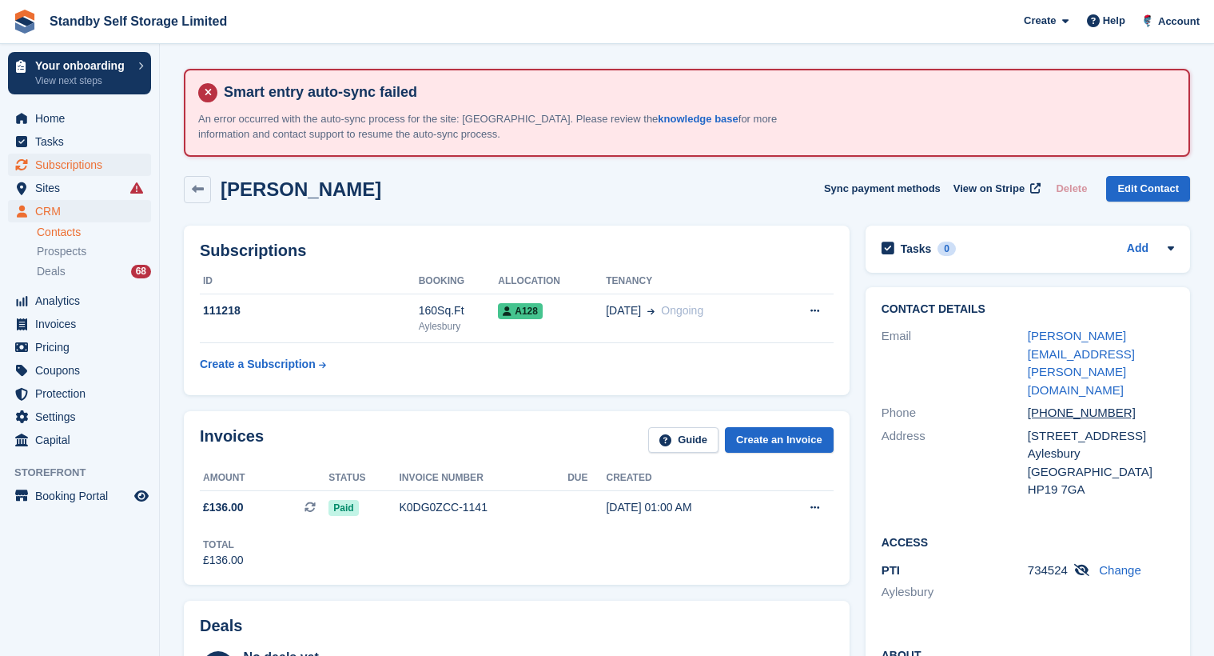
scroll to position [160, 0]
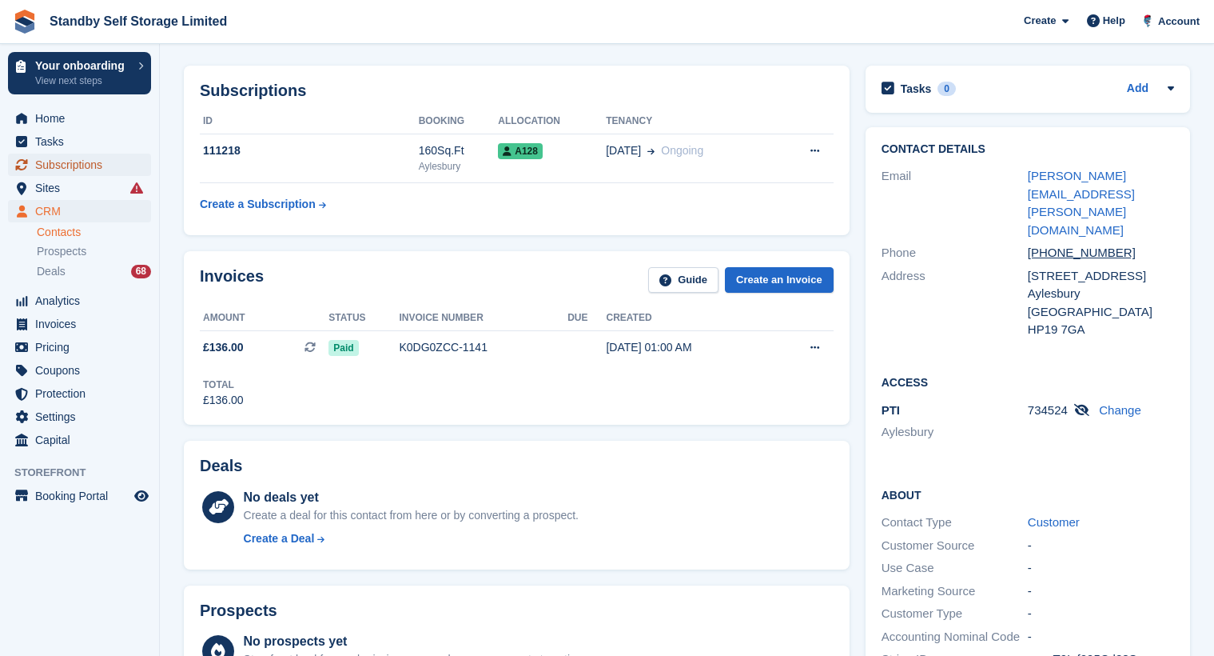
click at [77, 166] on span "Subscriptions" at bounding box center [83, 165] width 96 height 22
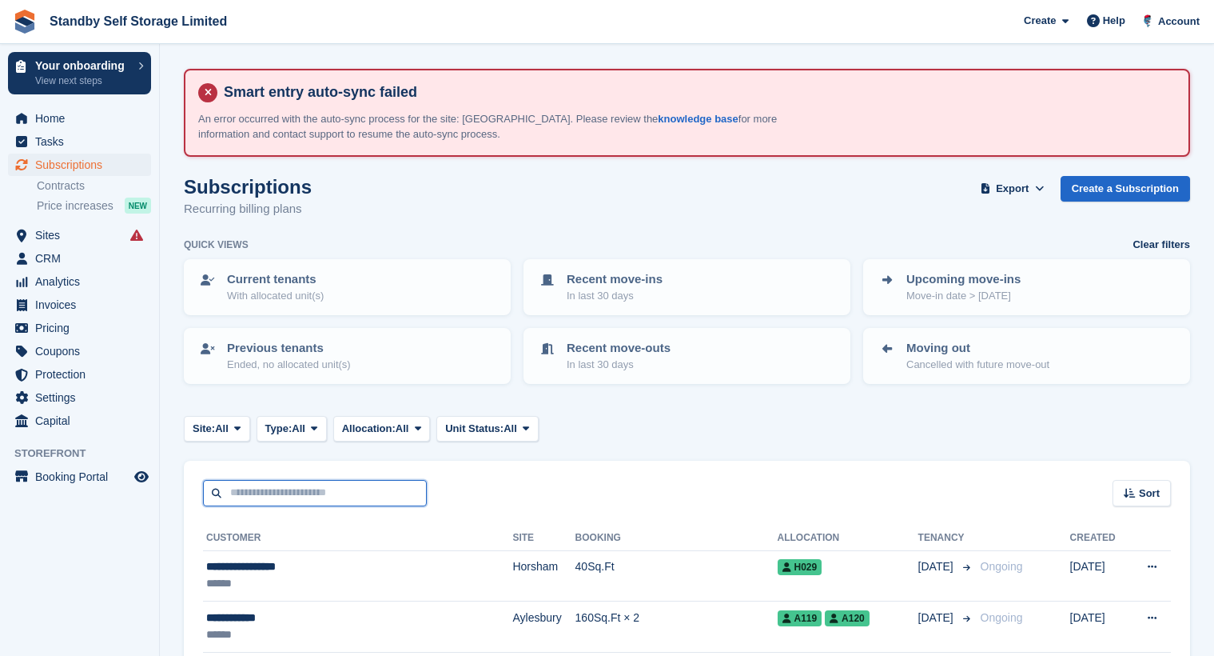
click at [305, 495] on input "text" at bounding box center [315, 493] width 224 height 26
type input "********"
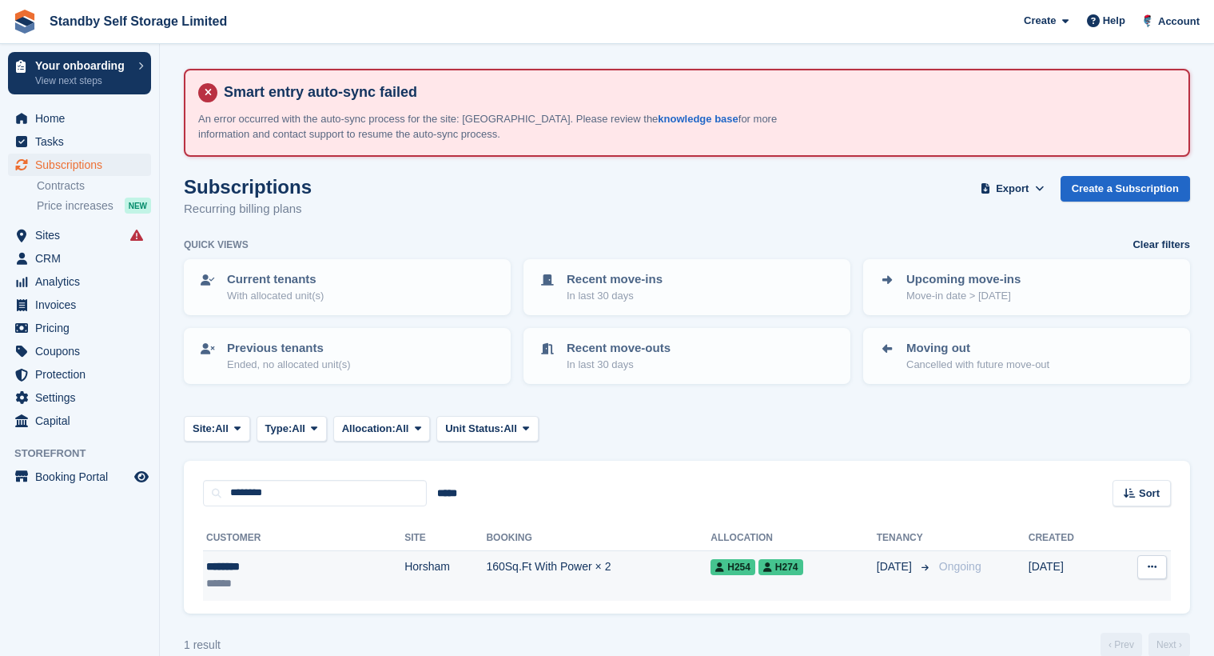
click at [405, 561] on td "Horsham" at bounding box center [446, 575] width 82 height 50
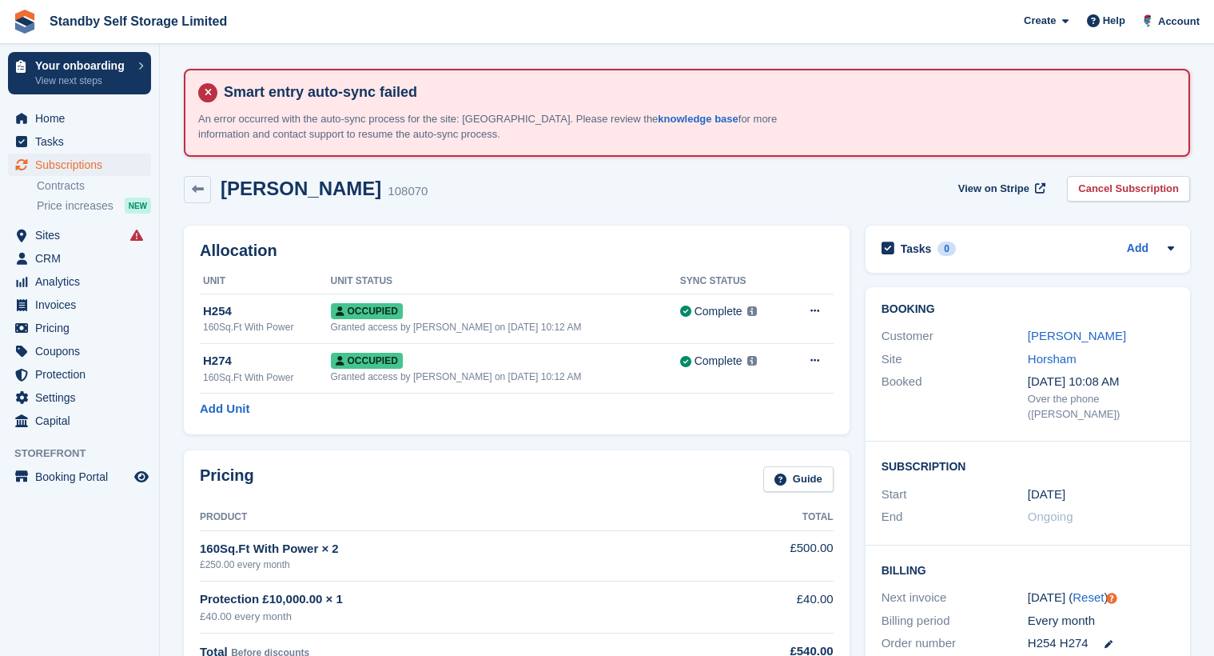
scroll to position [80, 0]
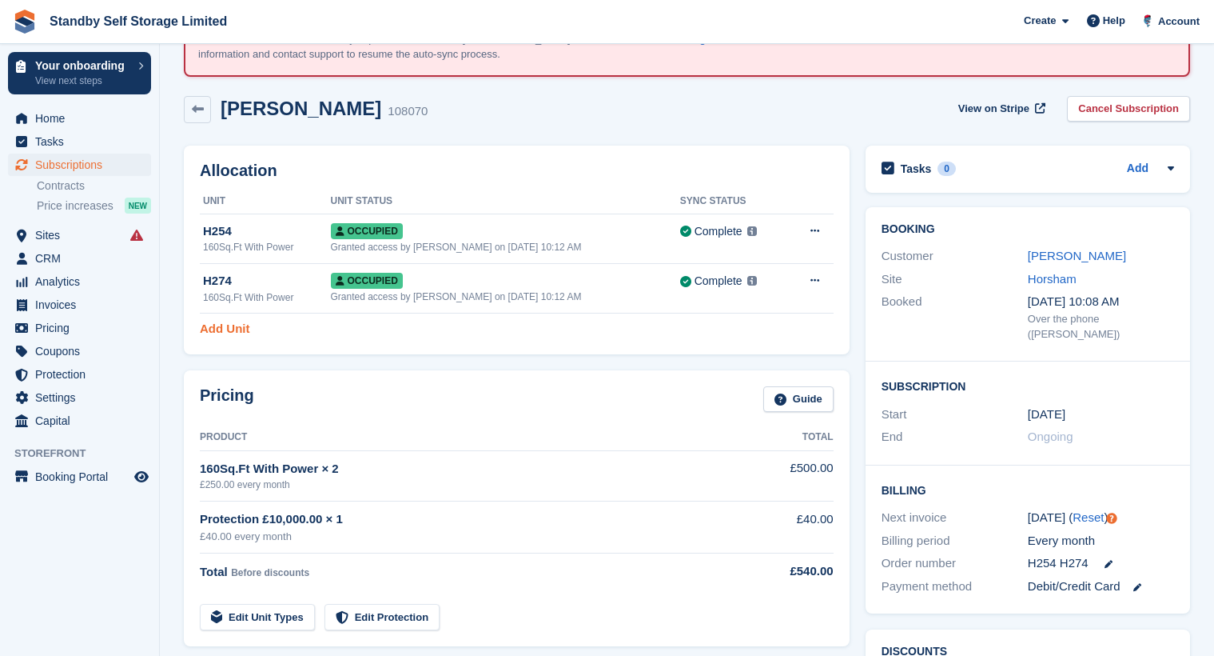
click at [232, 328] on link "Add Unit" at bounding box center [225, 329] width 50 height 18
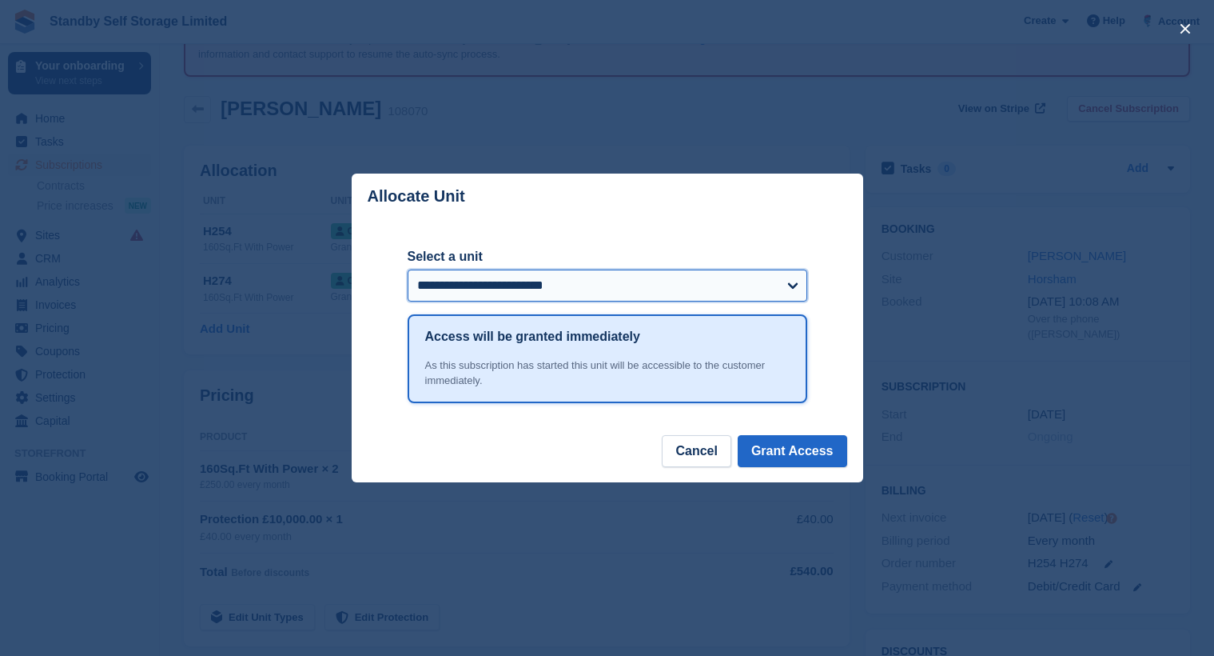
click at [501, 287] on select "**********" at bounding box center [608, 285] width 400 height 32
click at [831, 341] on div "**********" at bounding box center [608, 326] width 512 height 215
click at [582, 295] on select "**********" at bounding box center [608, 285] width 400 height 32
click at [652, 185] on header "Allocate Unit" at bounding box center [608, 196] width 512 height 46
click at [596, 137] on div "close" at bounding box center [607, 328] width 1214 height 656
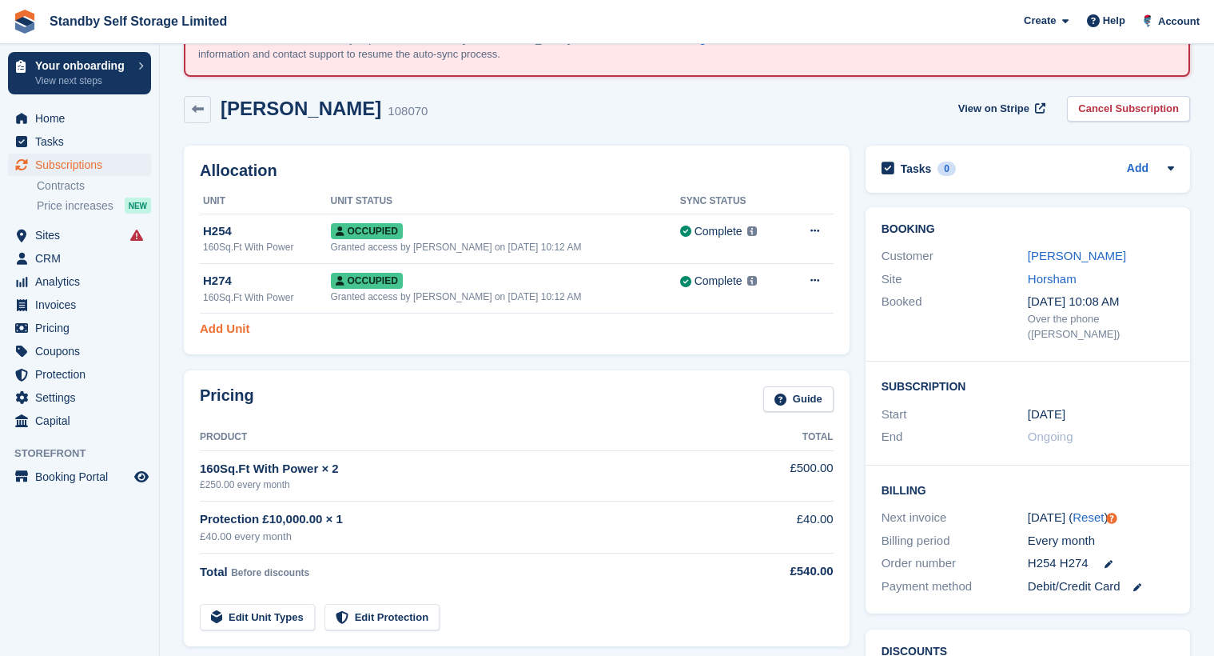
click at [222, 336] on link "Add Unit" at bounding box center [225, 329] width 50 height 18
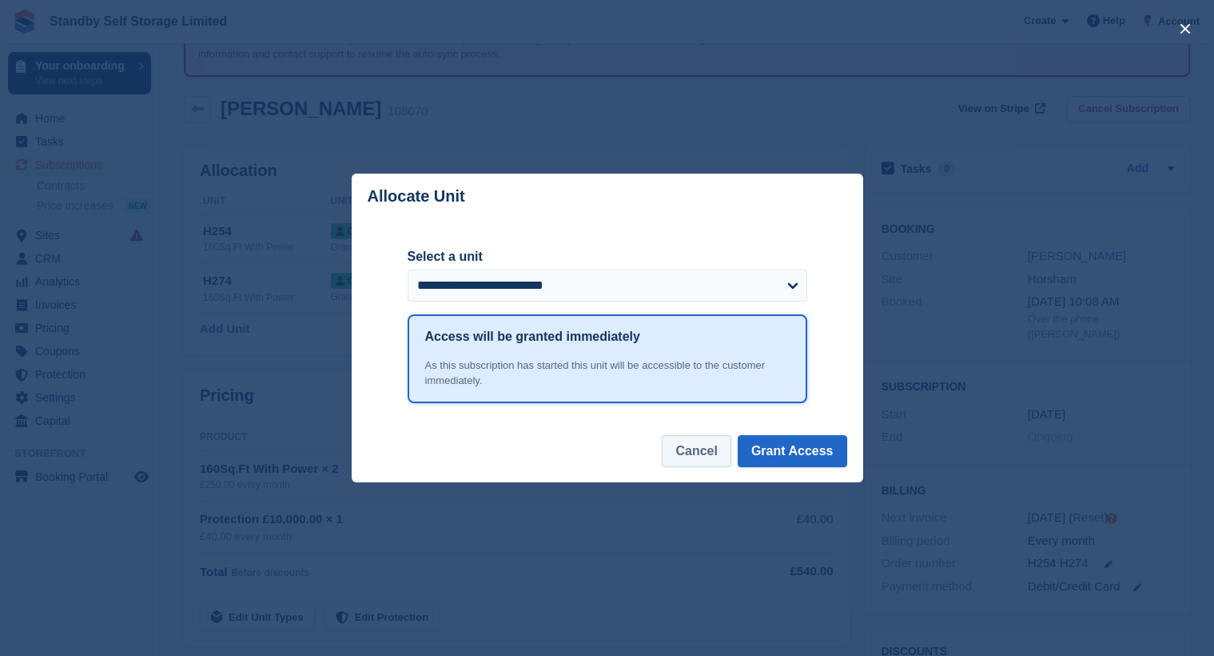
click at [713, 443] on button "Cancel" at bounding box center [696, 451] width 69 height 32
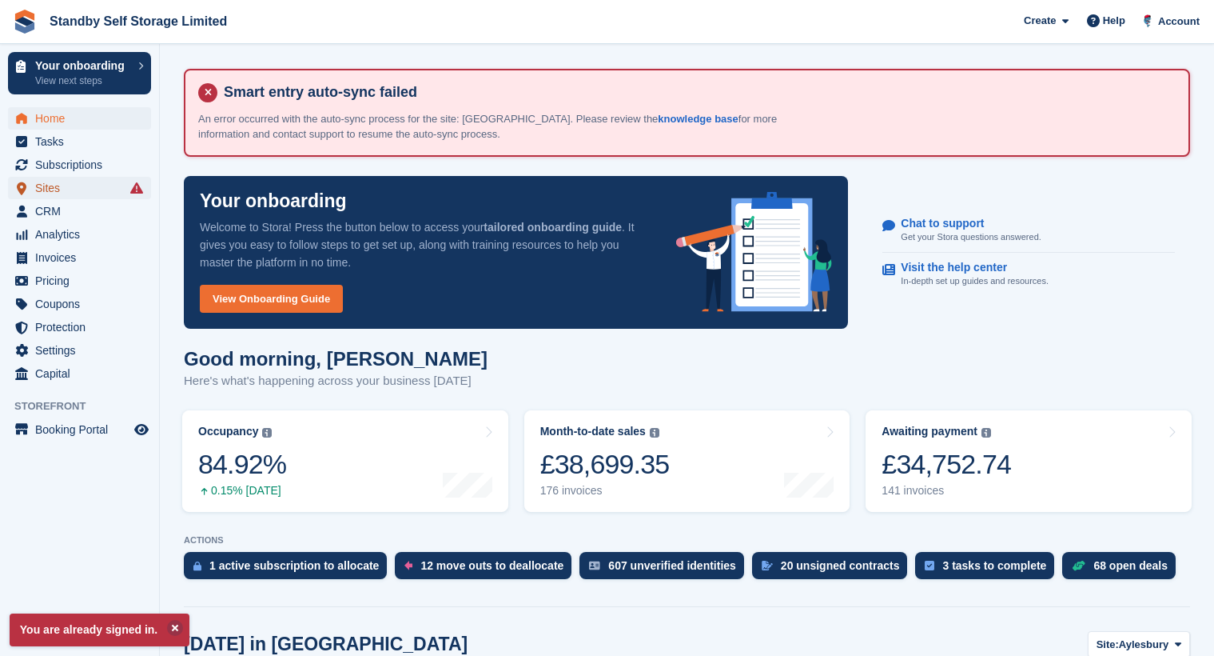
click at [67, 185] on span "Sites" at bounding box center [83, 188] width 96 height 22
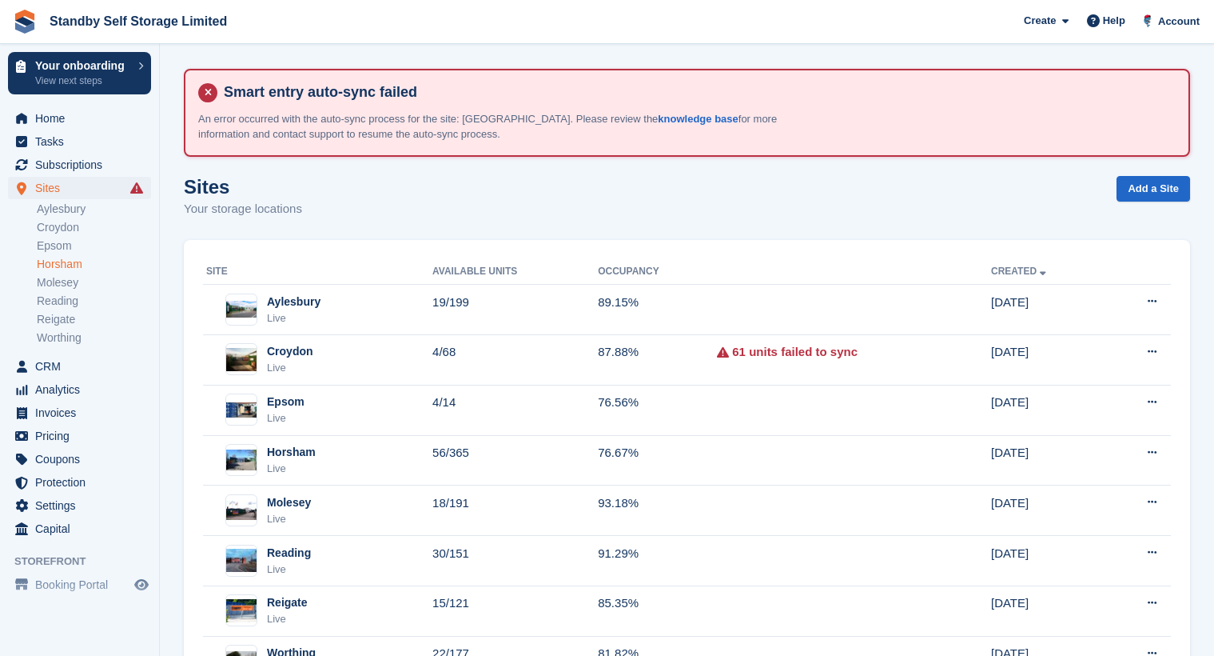
click at [82, 264] on link "Horsham" at bounding box center [94, 264] width 114 height 15
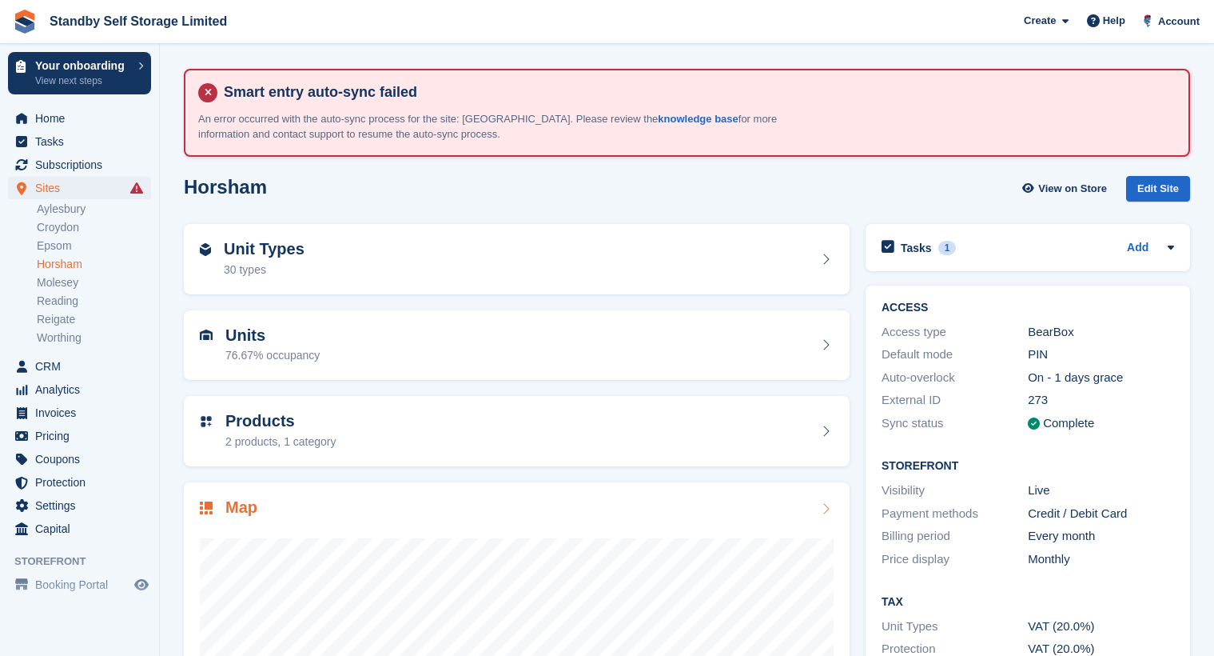
click at [413, 500] on div "Map" at bounding box center [517, 509] width 634 height 22
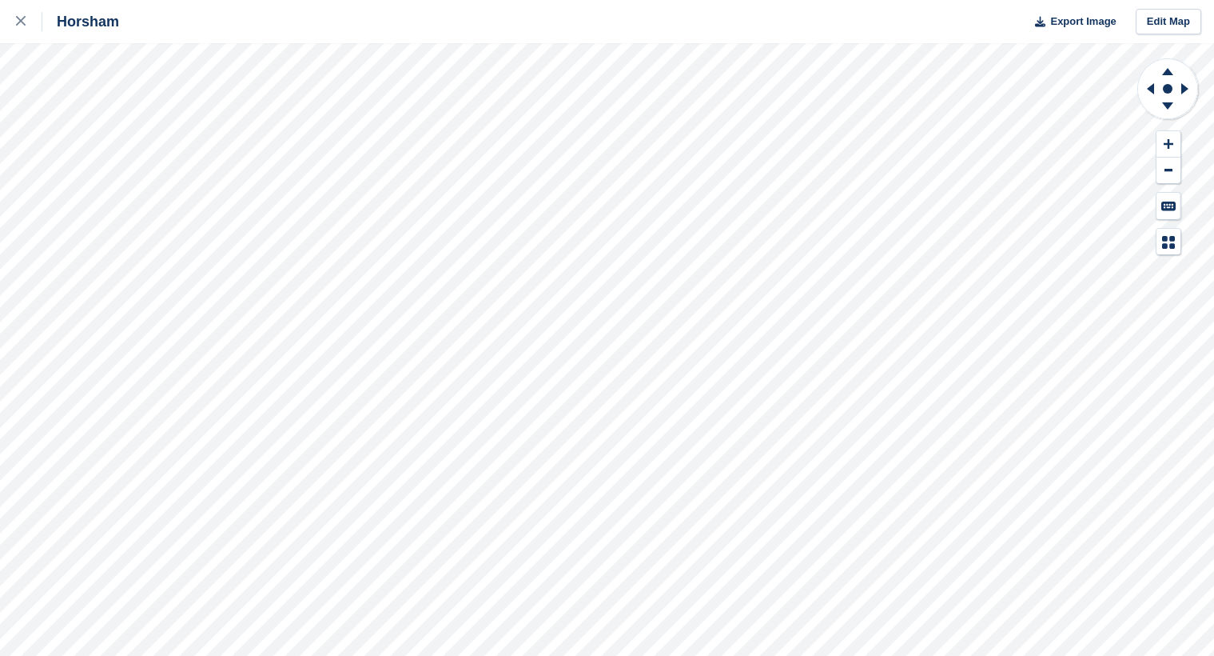
click at [539, 26] on div "Horsham Export Image Edit Map" at bounding box center [607, 328] width 1214 height 656
click at [752, 655] on html "Horsham Export Image Edit Map" at bounding box center [607, 328] width 1214 height 656
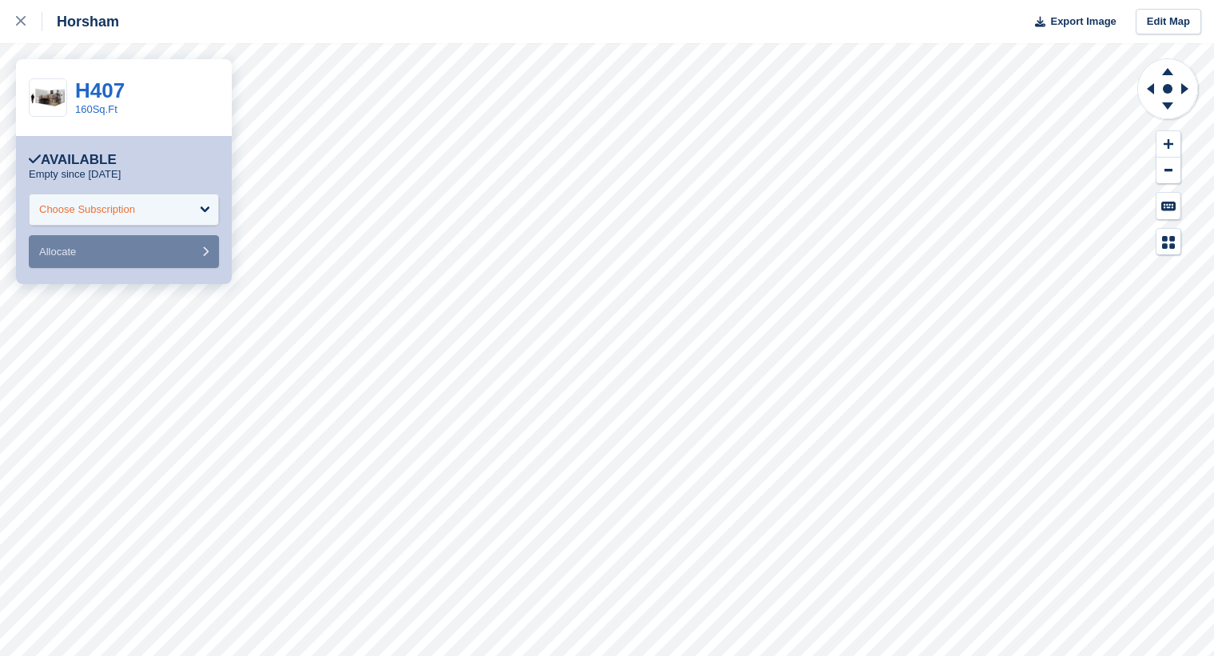
click at [135, 216] on div "Choose Subscription" at bounding box center [87, 209] width 96 height 16
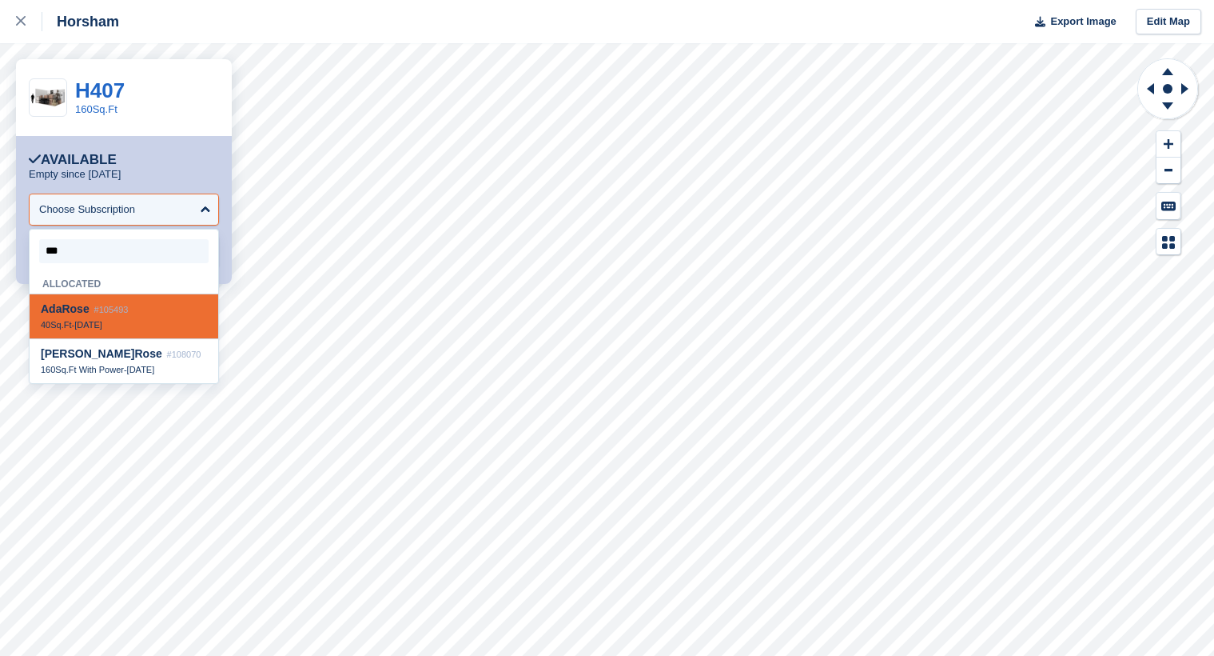
type input "****"
click at [135, 349] on div "Dan Rose #108070" at bounding box center [124, 354] width 166 height 14
select select "******"
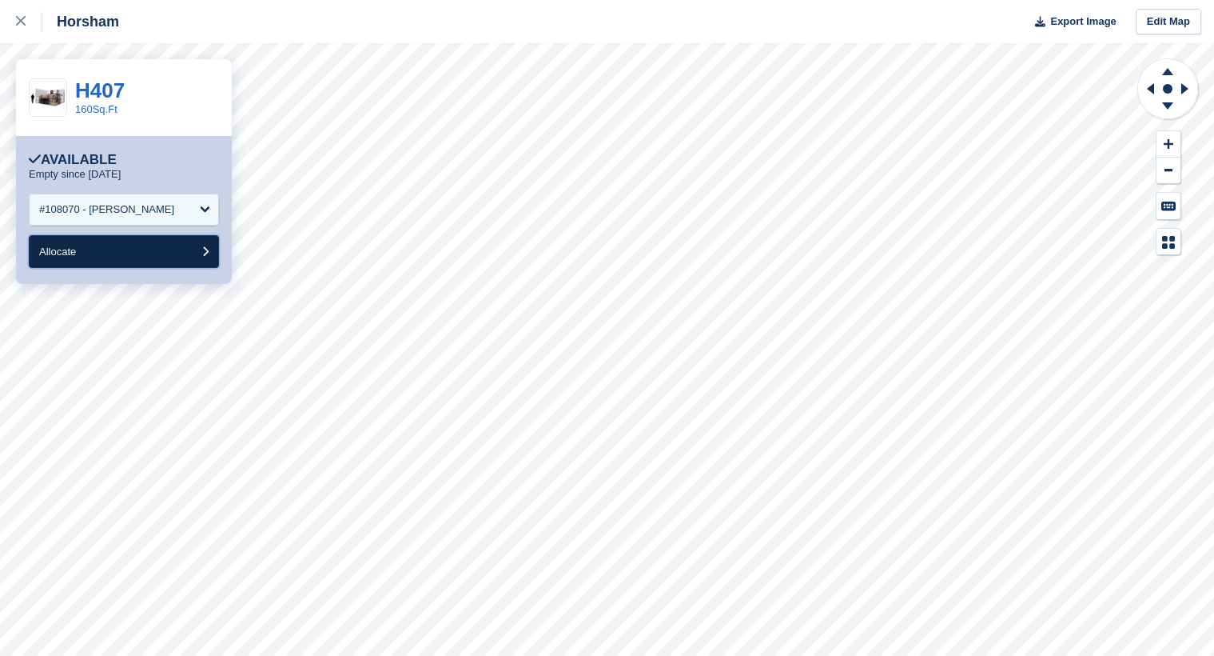
click at [105, 253] on button "Allocate" at bounding box center [124, 251] width 190 height 33
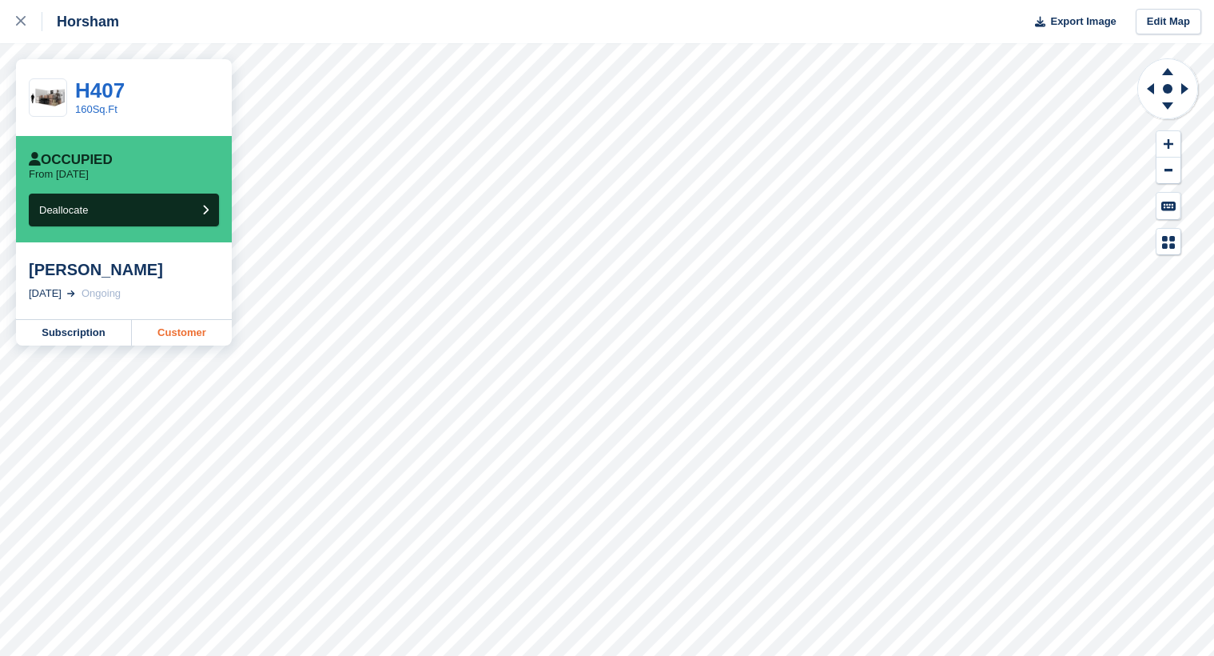
click at [168, 336] on link "Customer" at bounding box center [182, 333] width 100 height 26
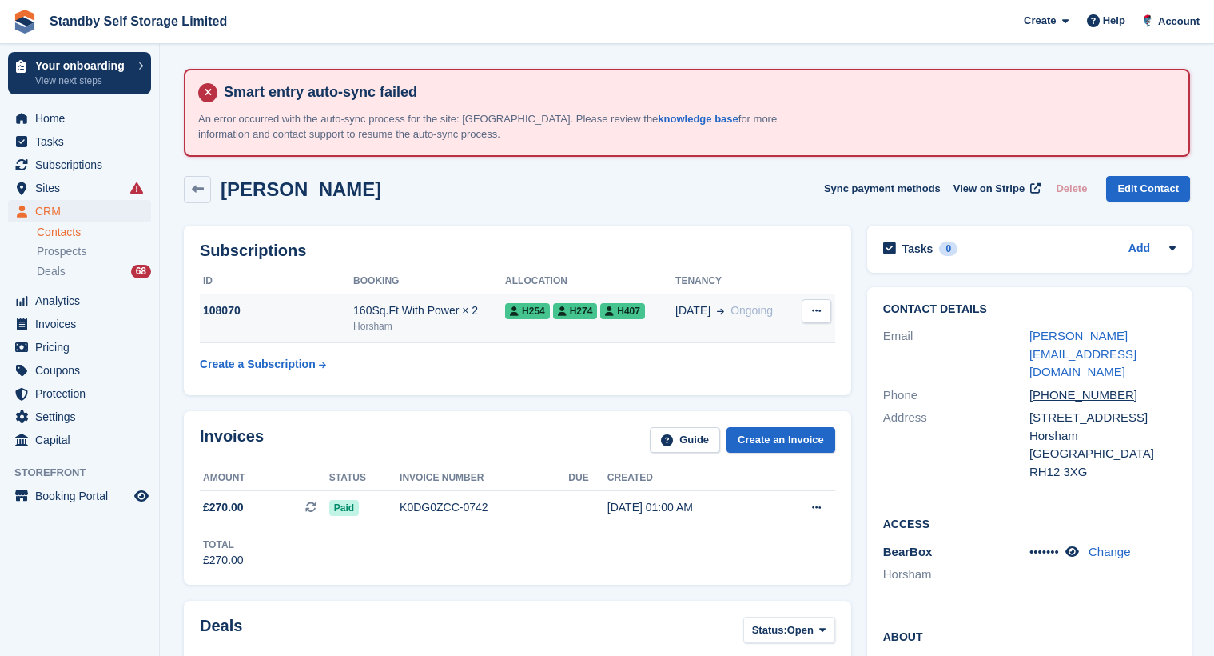
click at [814, 319] on button at bounding box center [817, 311] width 30 height 24
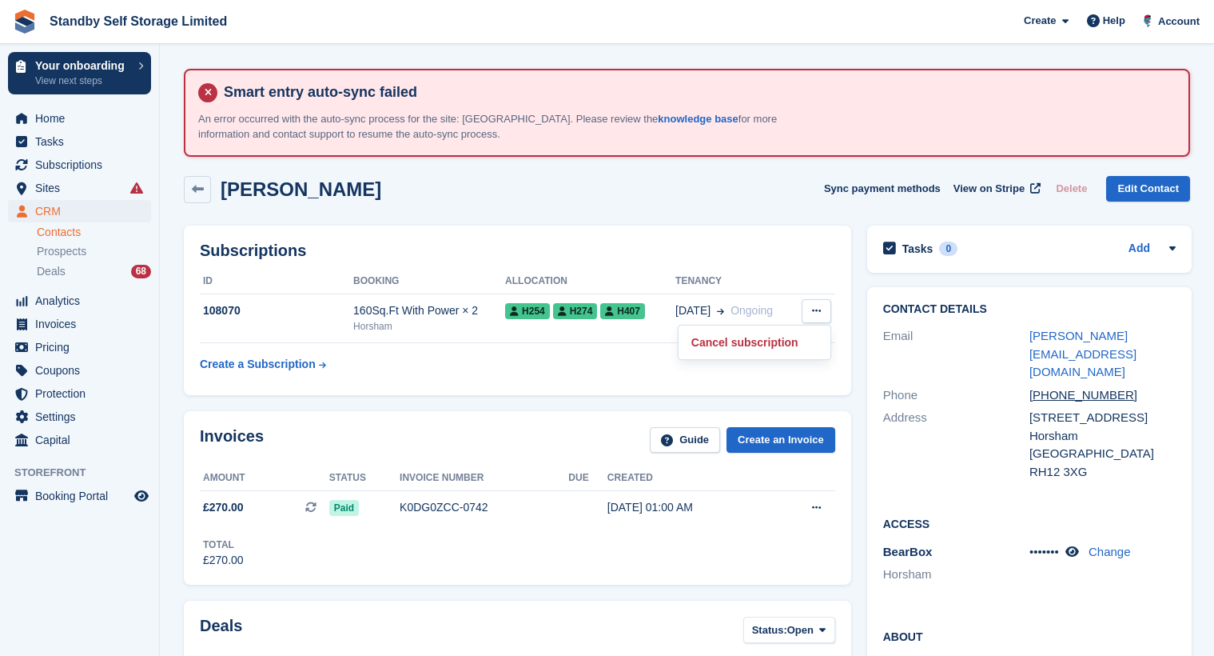
click at [684, 209] on div "Dan Rose Sync payment methods View on Stripe Delete Edit Contact" at bounding box center [687, 193] width 1023 height 50
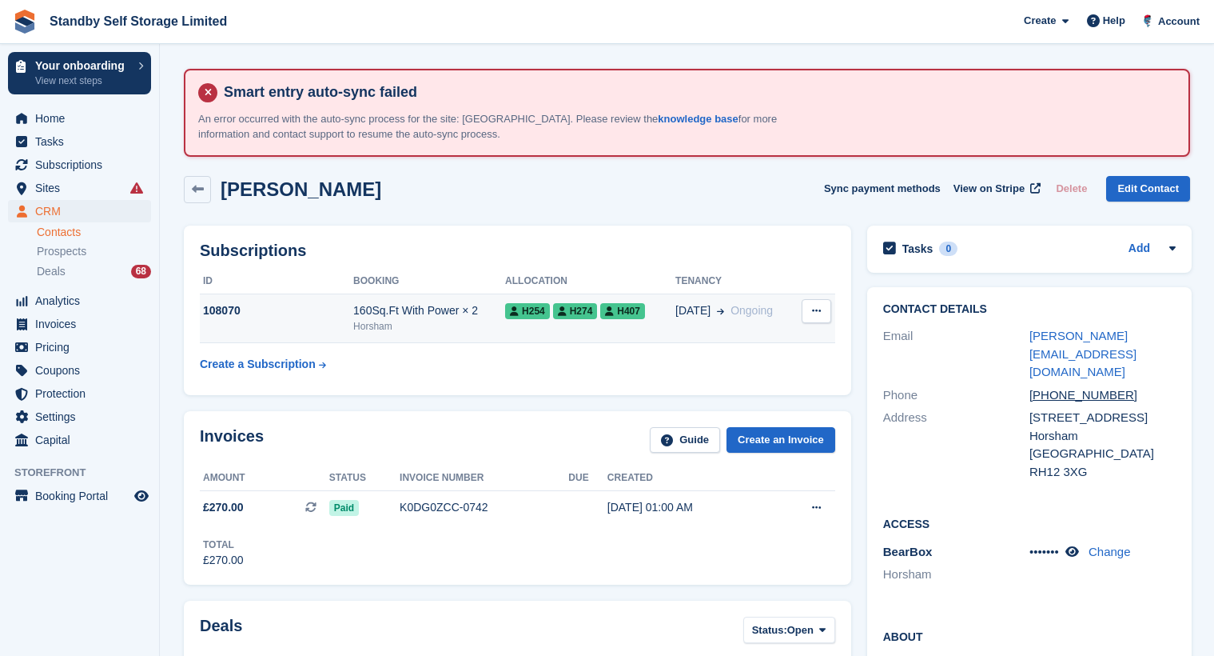
click at [460, 314] on div "160Sq.Ft With Power × 2" at bounding box center [429, 310] width 152 height 17
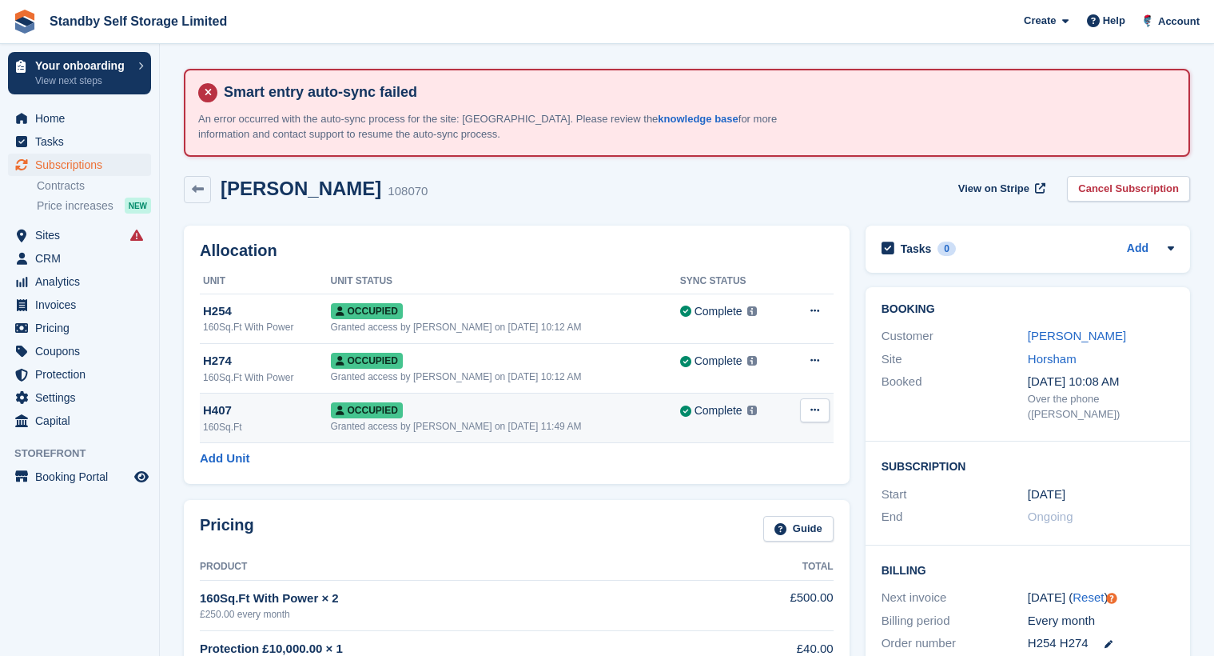
click at [806, 414] on button at bounding box center [815, 410] width 30 height 24
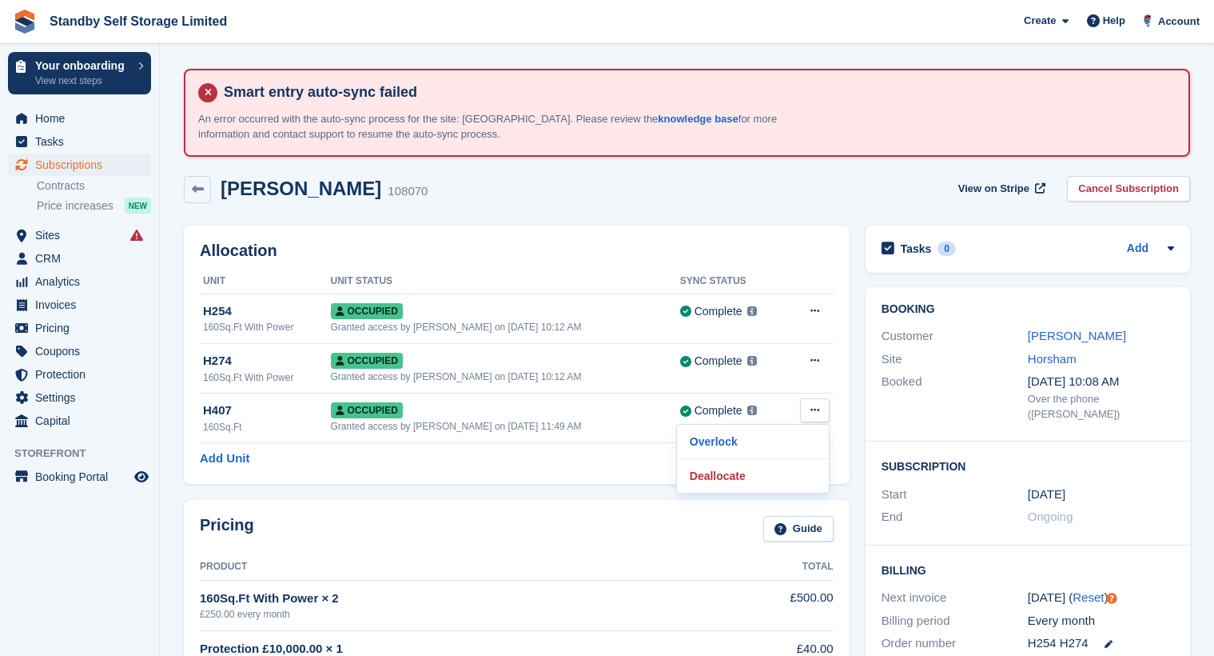
click at [592, 480] on div "Allocation Unit Unit Status Sync Status H254 160Sq.Ft With Power Occupied Grant…" at bounding box center [517, 354] width 666 height 258
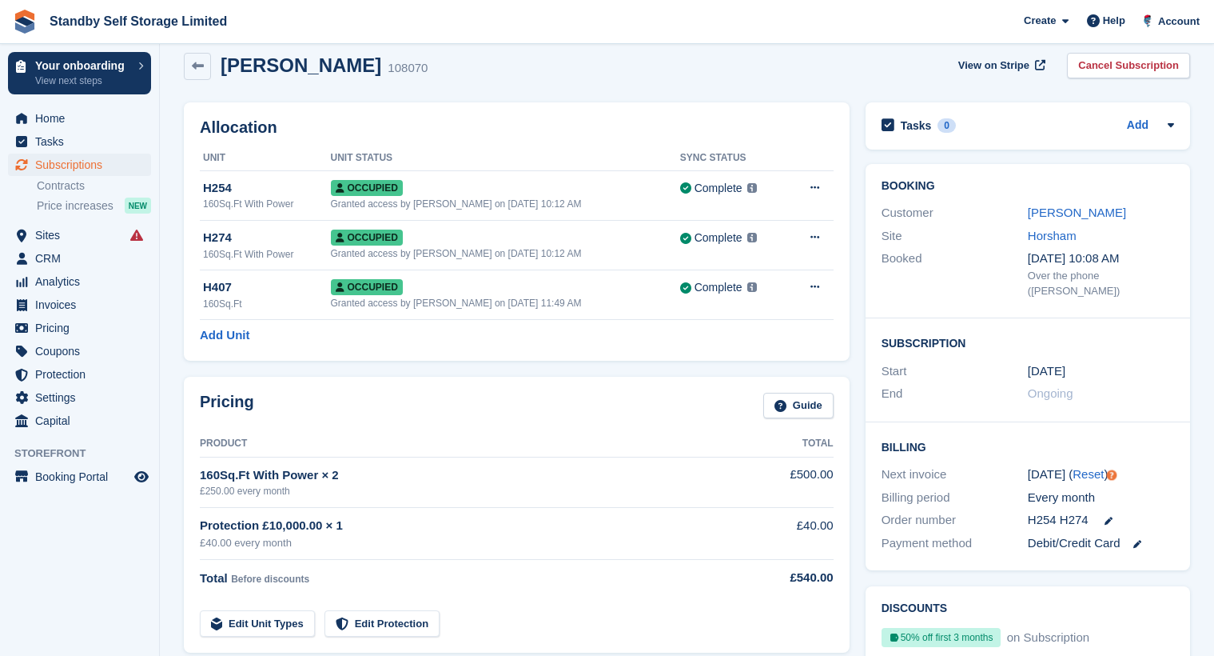
scroll to position [159, 0]
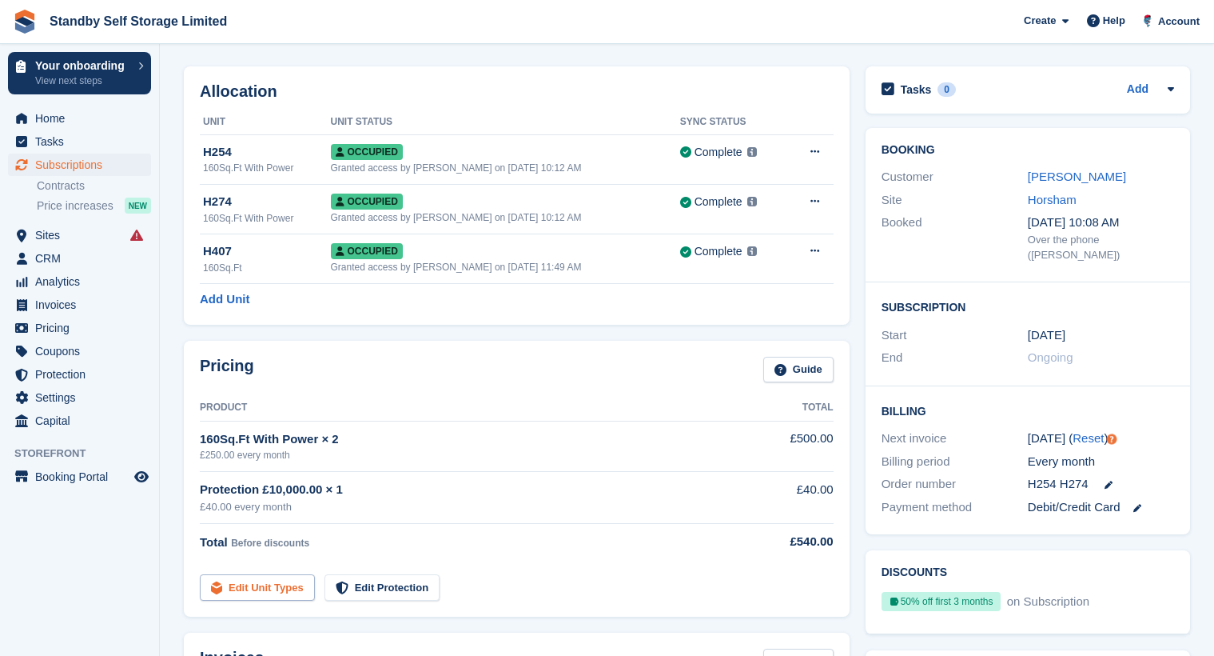
click at [264, 588] on link "Edit Unit Types" at bounding box center [257, 587] width 115 height 26
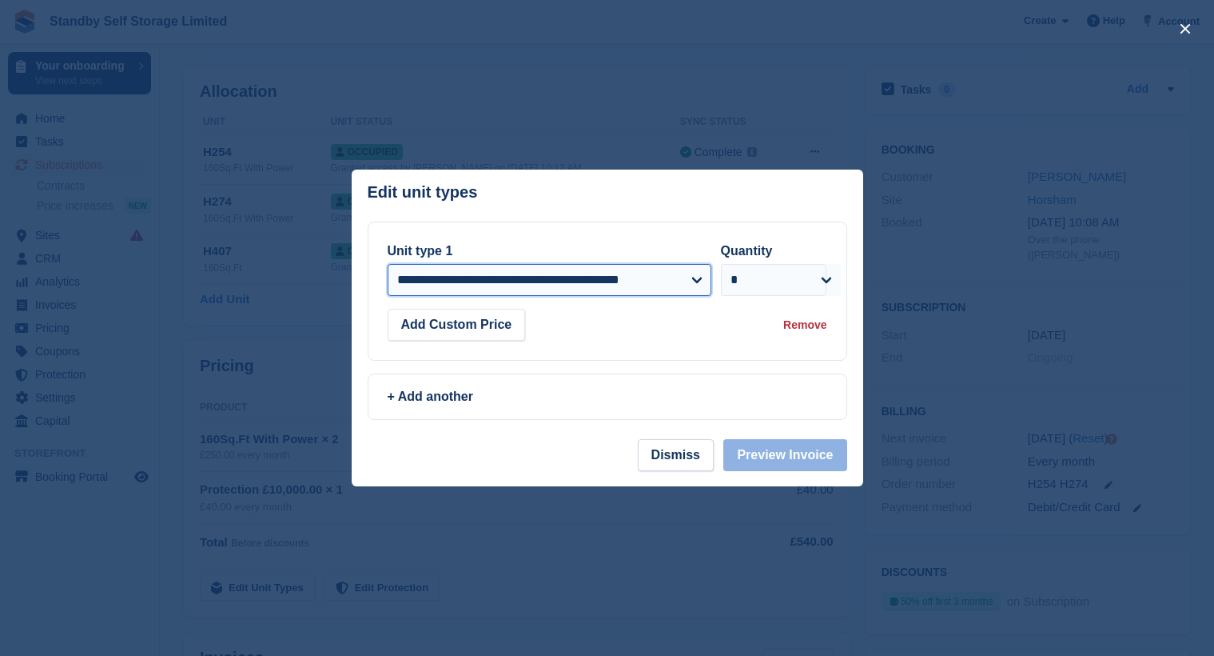
click at [473, 281] on select "**********" at bounding box center [550, 280] width 324 height 32
select select "*****"
click at [388, 264] on select "**********" at bounding box center [550, 280] width 324 height 32
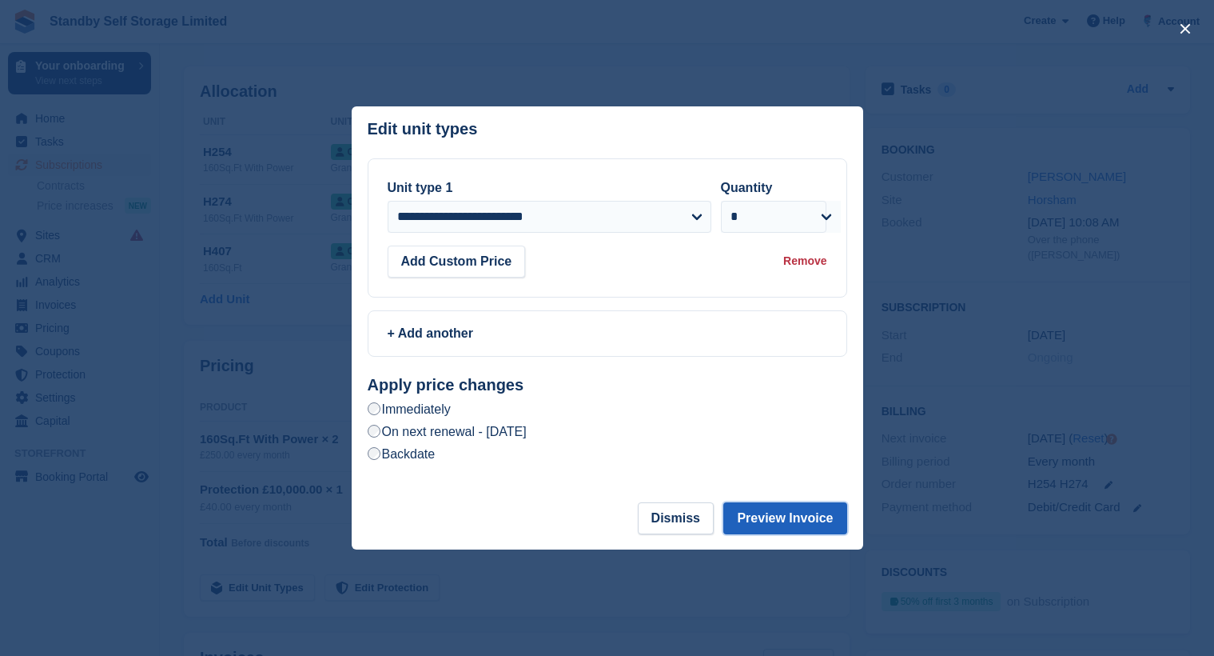
click at [769, 510] on button "Preview Invoice" at bounding box center [785, 518] width 123 height 32
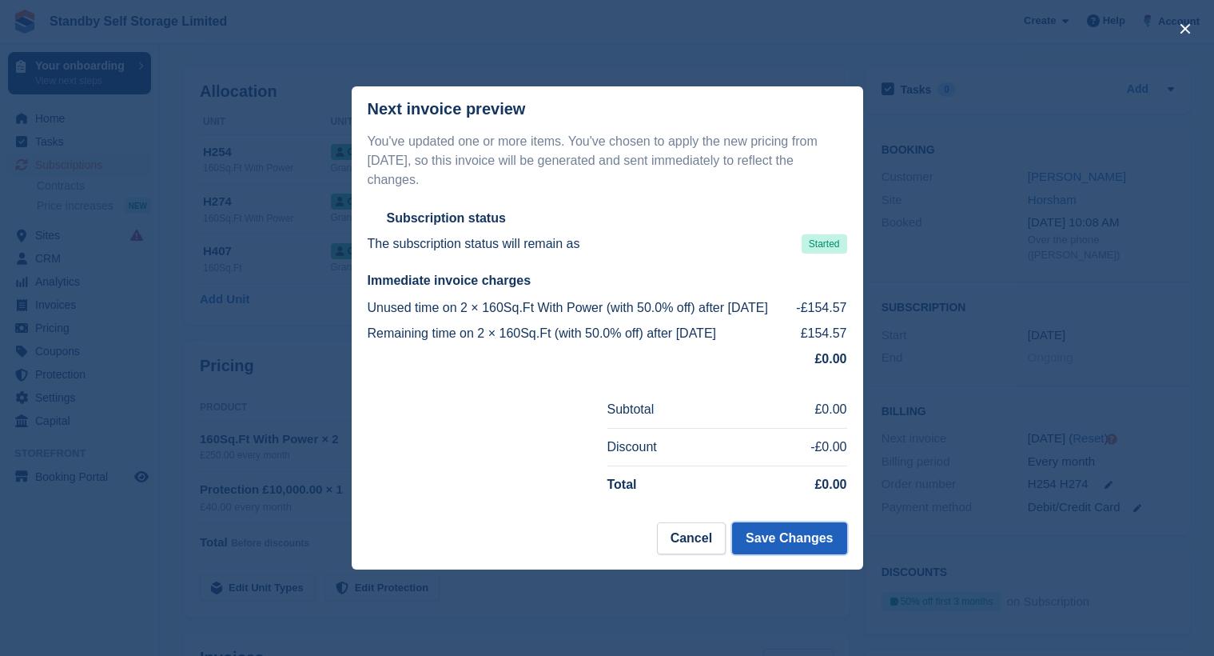
click at [779, 530] on button "Save Changes" at bounding box center [789, 538] width 114 height 32
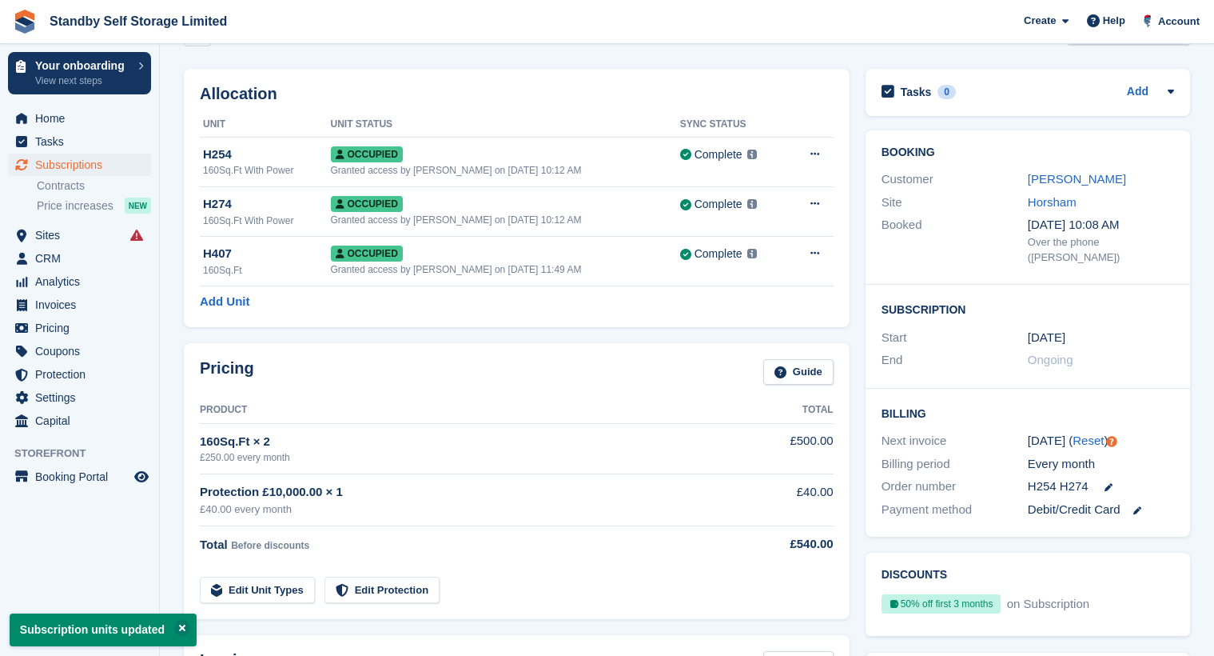
scroll to position [160, 0]
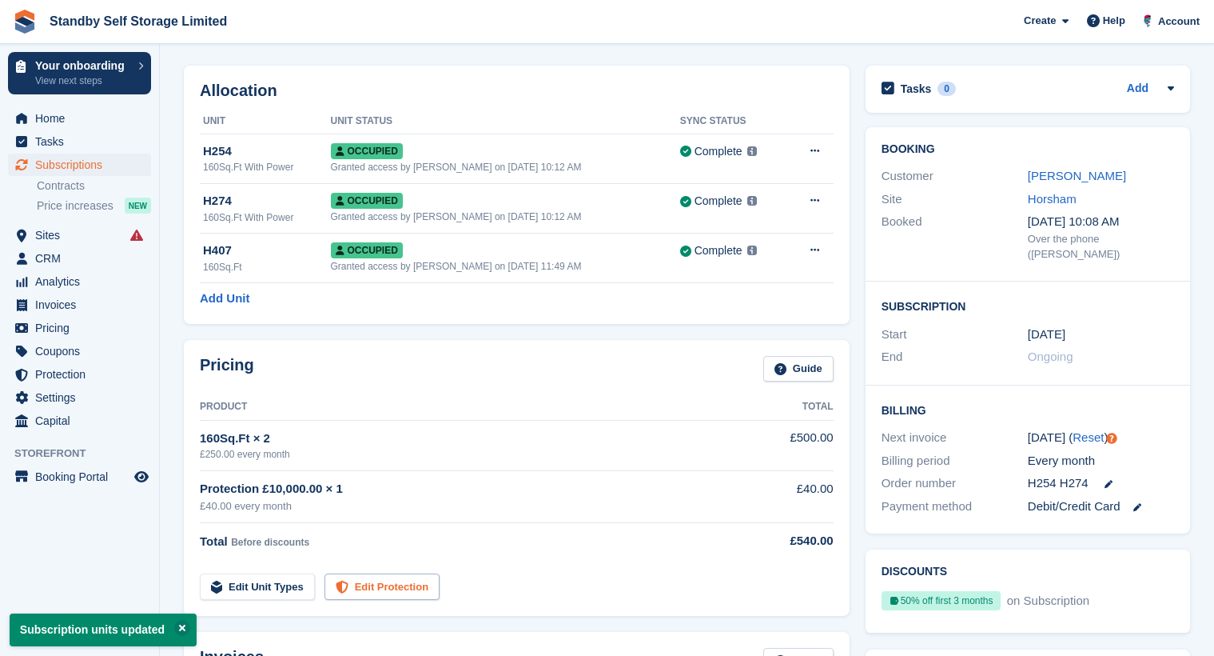
click at [377, 588] on link "Edit Protection" at bounding box center [382, 586] width 115 height 26
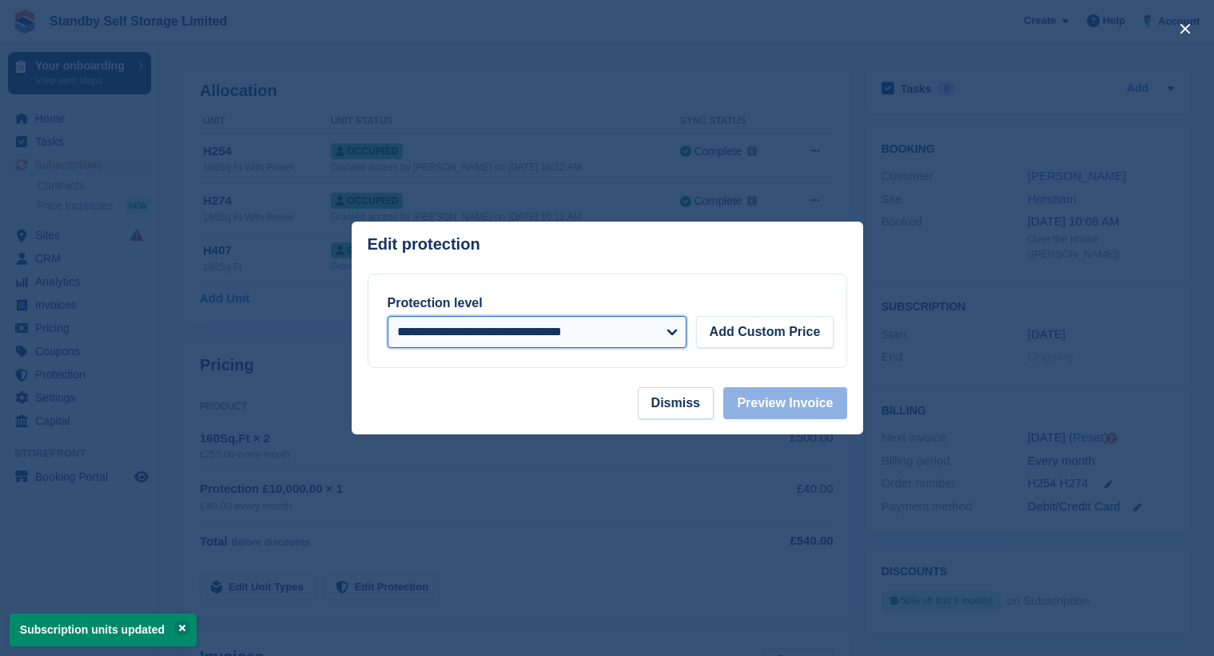
click at [656, 329] on select "**********" at bounding box center [537, 332] width 299 height 32
select select "*****"
click at [388, 316] on select "**********" at bounding box center [537, 332] width 299 height 32
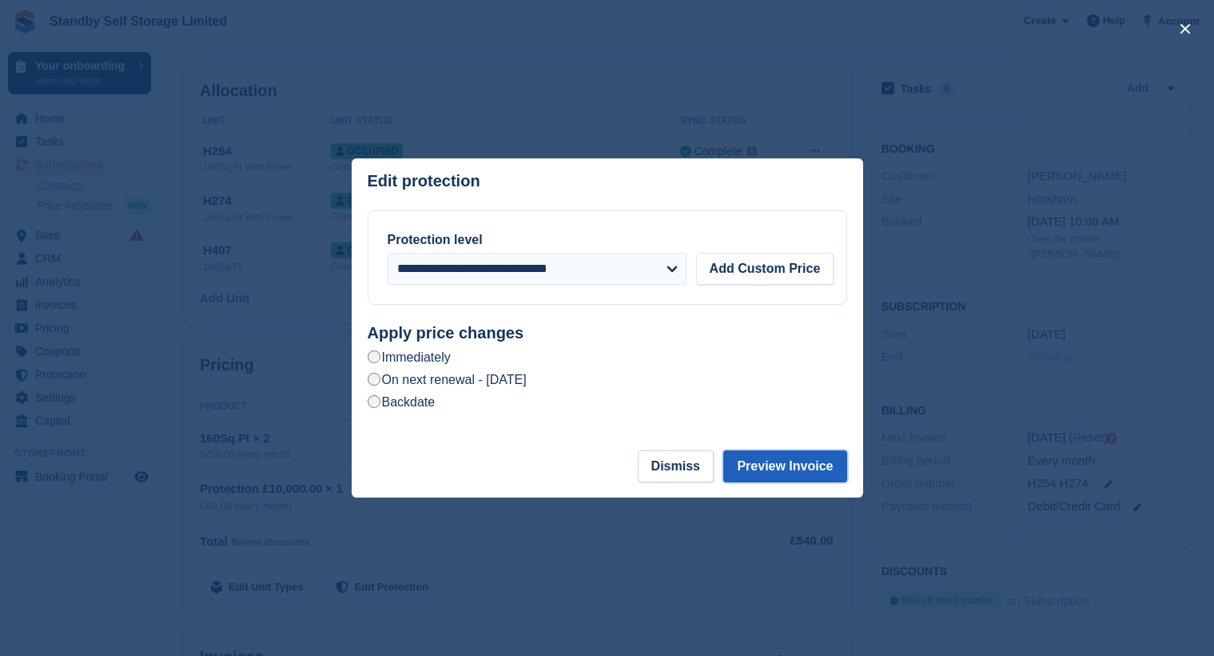
click at [784, 471] on button "Preview Invoice" at bounding box center [785, 466] width 123 height 32
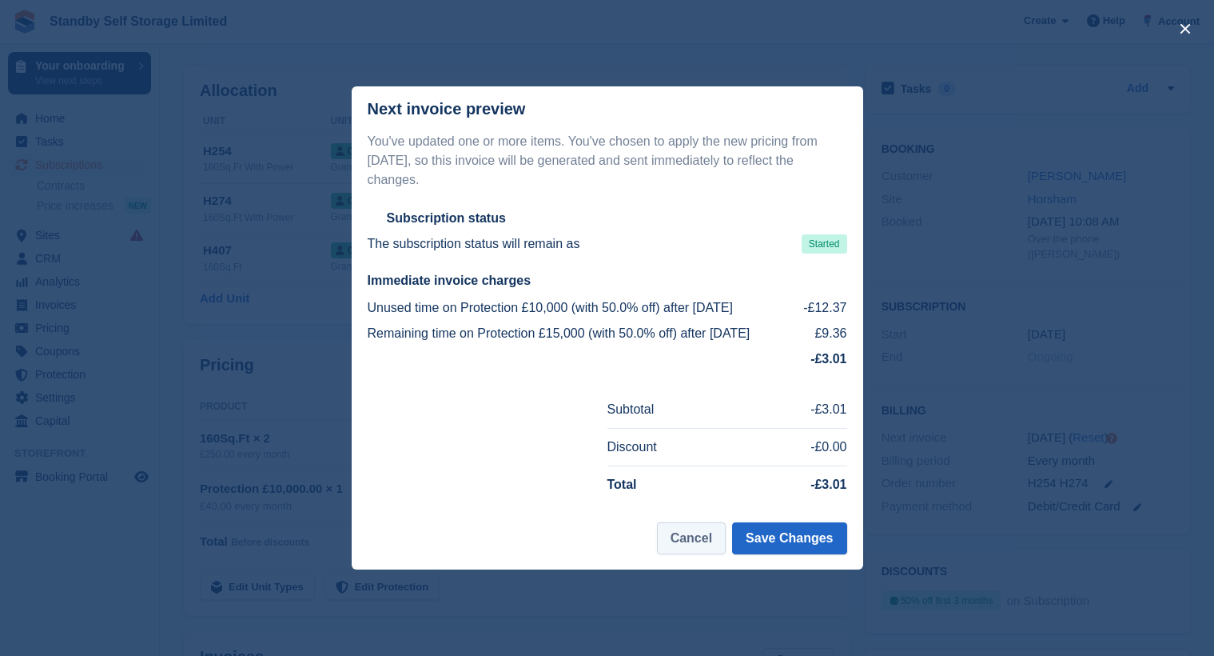
click at [726, 523] on button "Cancel" at bounding box center [691, 538] width 69 height 32
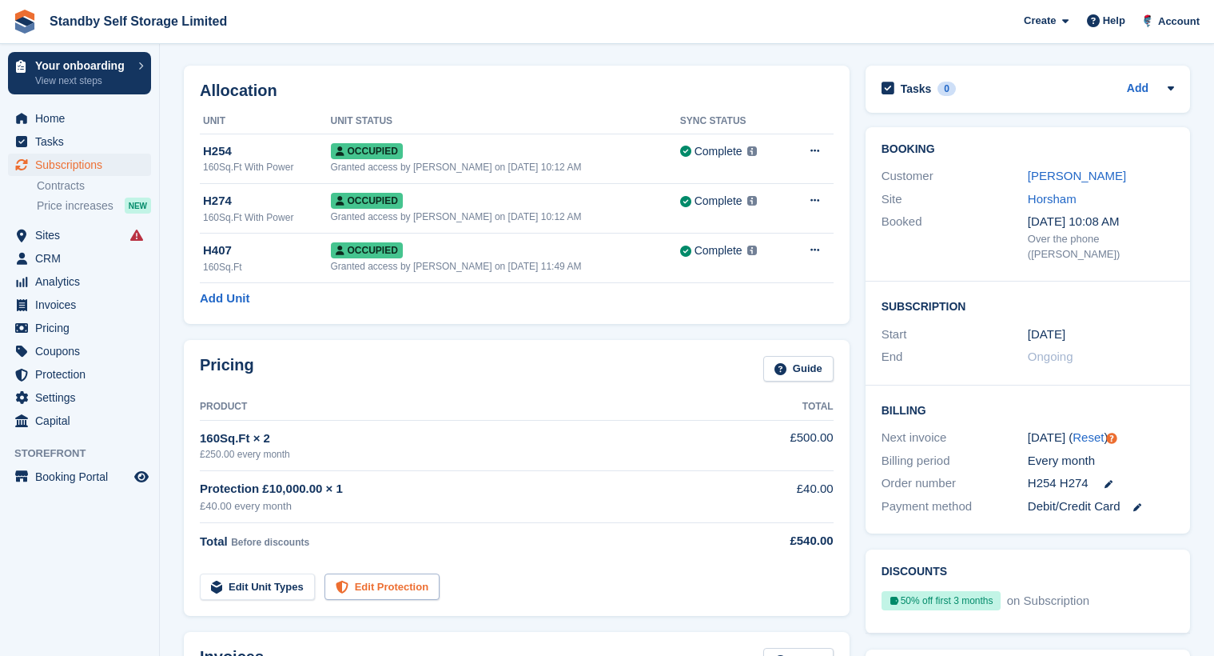
click at [348, 588] on link "Edit Protection" at bounding box center [382, 586] width 115 height 26
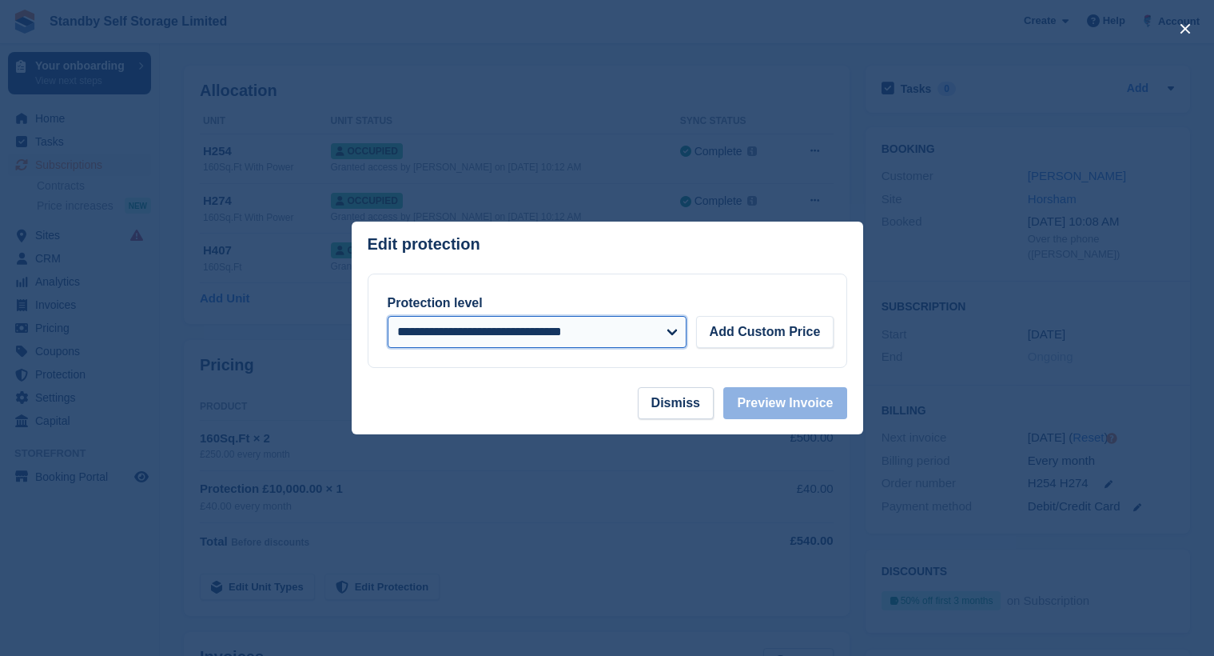
click at [506, 325] on select "**********" at bounding box center [537, 332] width 299 height 32
select select "*****"
click at [388, 316] on select "**********" at bounding box center [537, 332] width 299 height 32
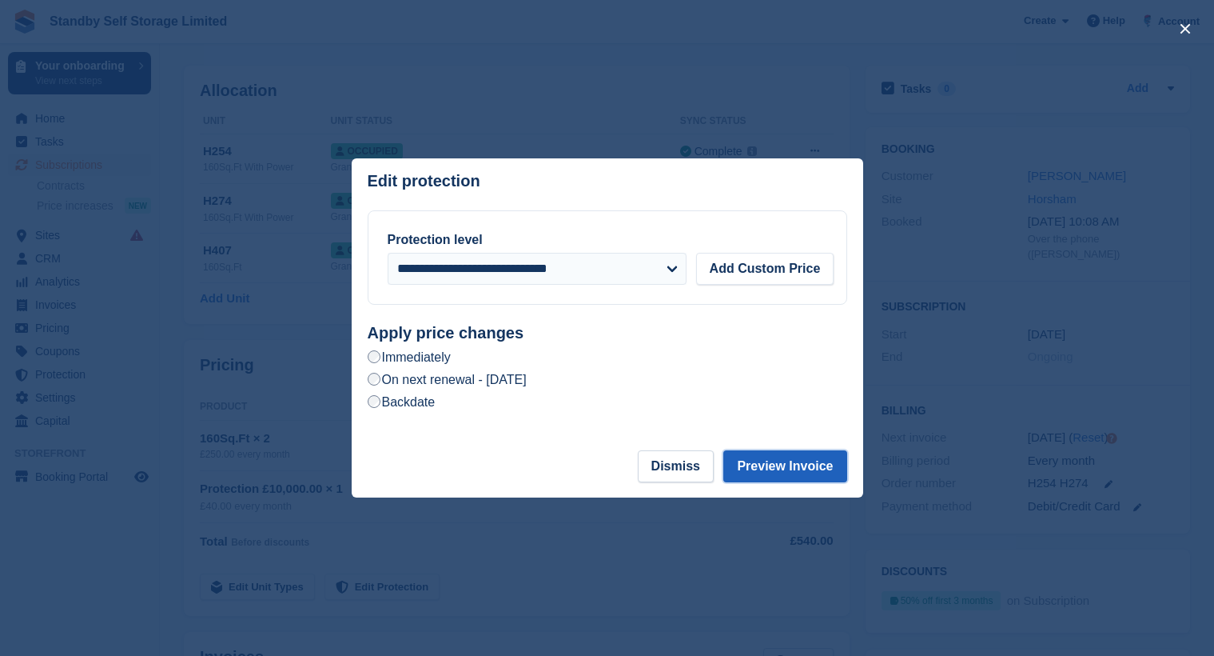
click at [781, 473] on button "Preview Invoice" at bounding box center [785, 466] width 123 height 32
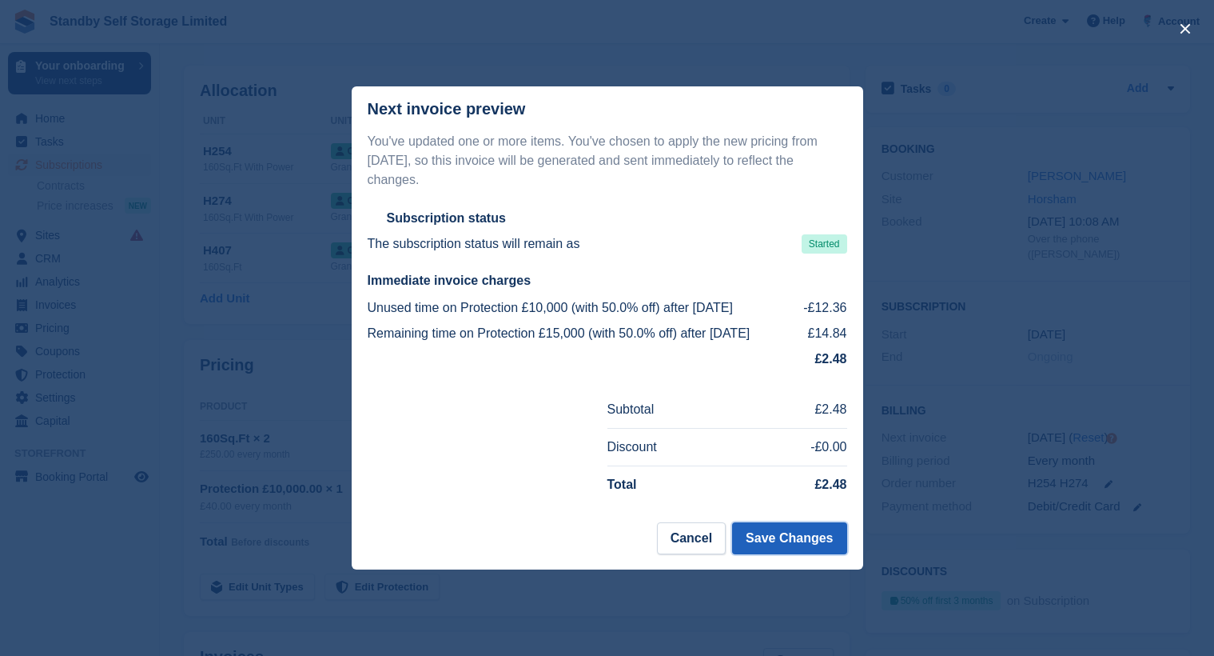
click at [811, 535] on button "Save Changes" at bounding box center [789, 538] width 114 height 32
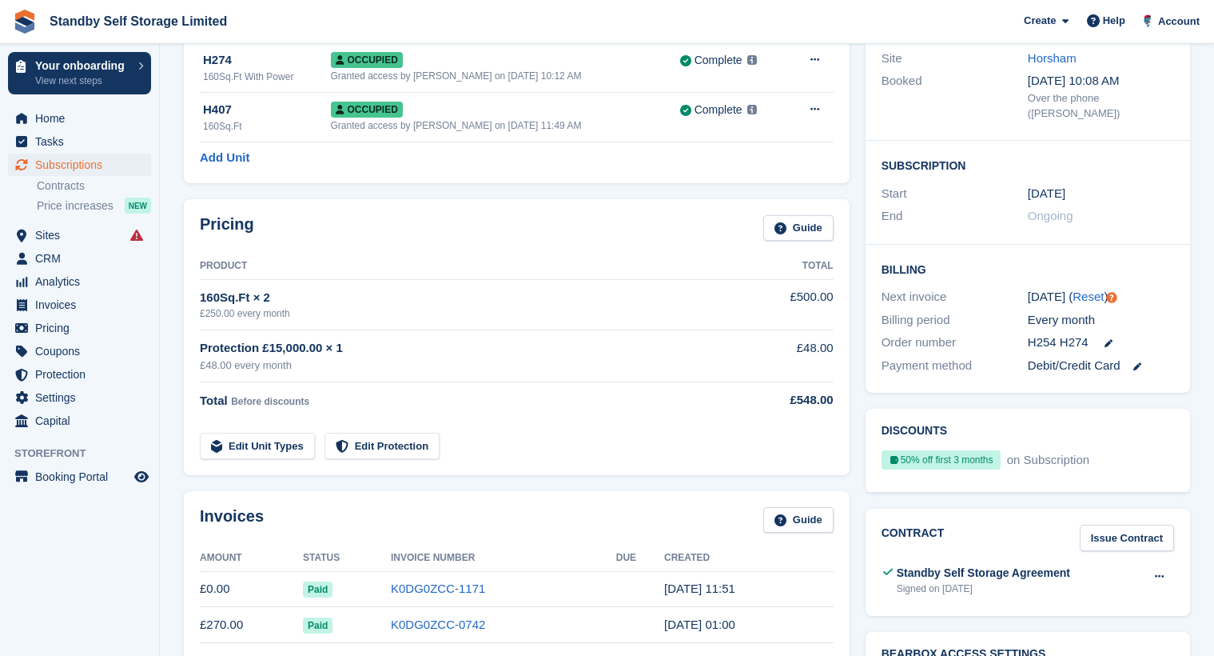
scroll to position [320, 0]
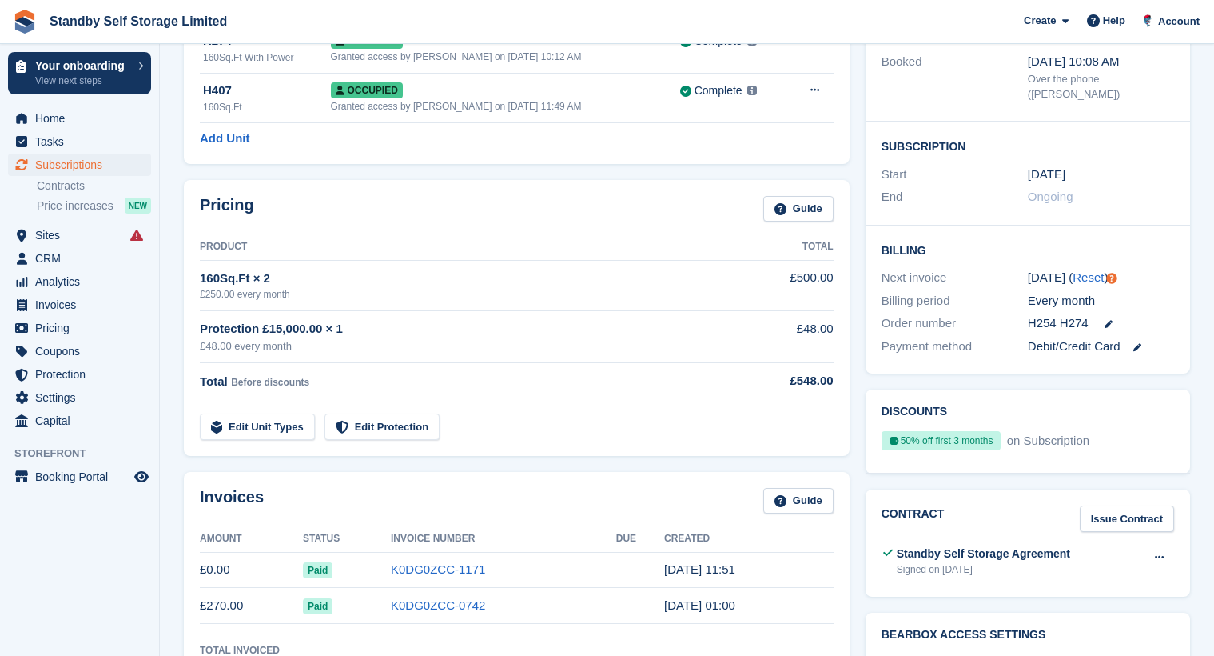
click at [175, 231] on section "Smart entry auto-sync failed An error occurred with the auto-sync process for t…" at bounding box center [687, 646] width 1055 height 1932
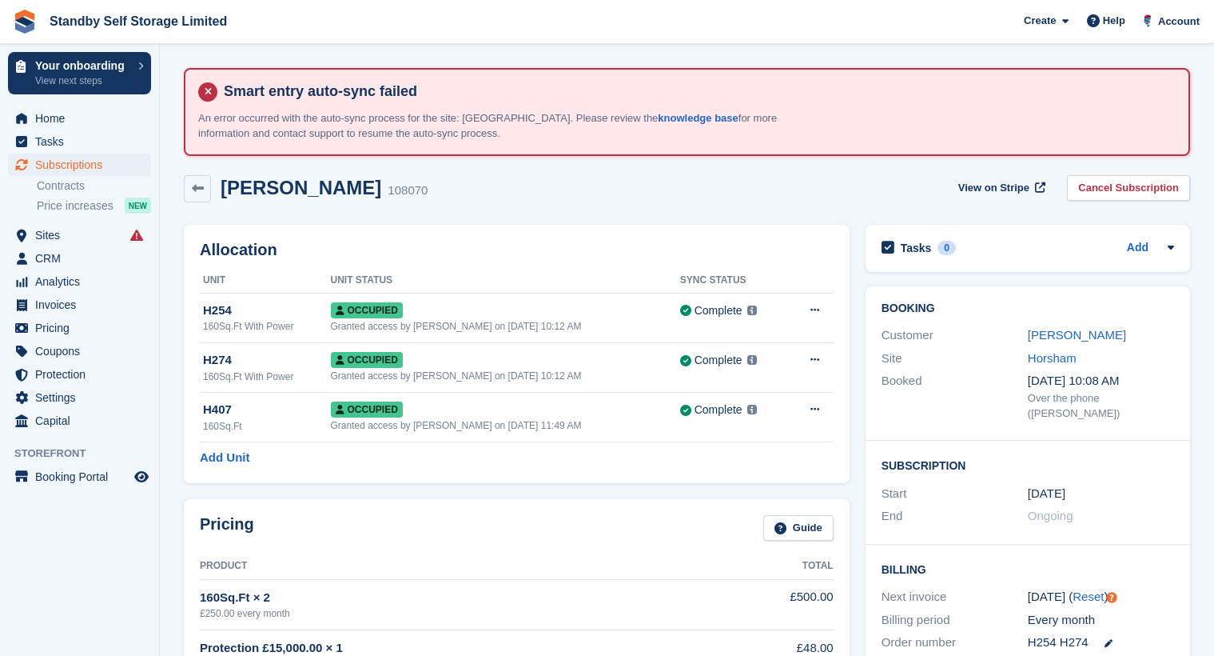
scroll to position [0, 0]
click at [88, 170] on span "Subscriptions" at bounding box center [83, 165] width 96 height 22
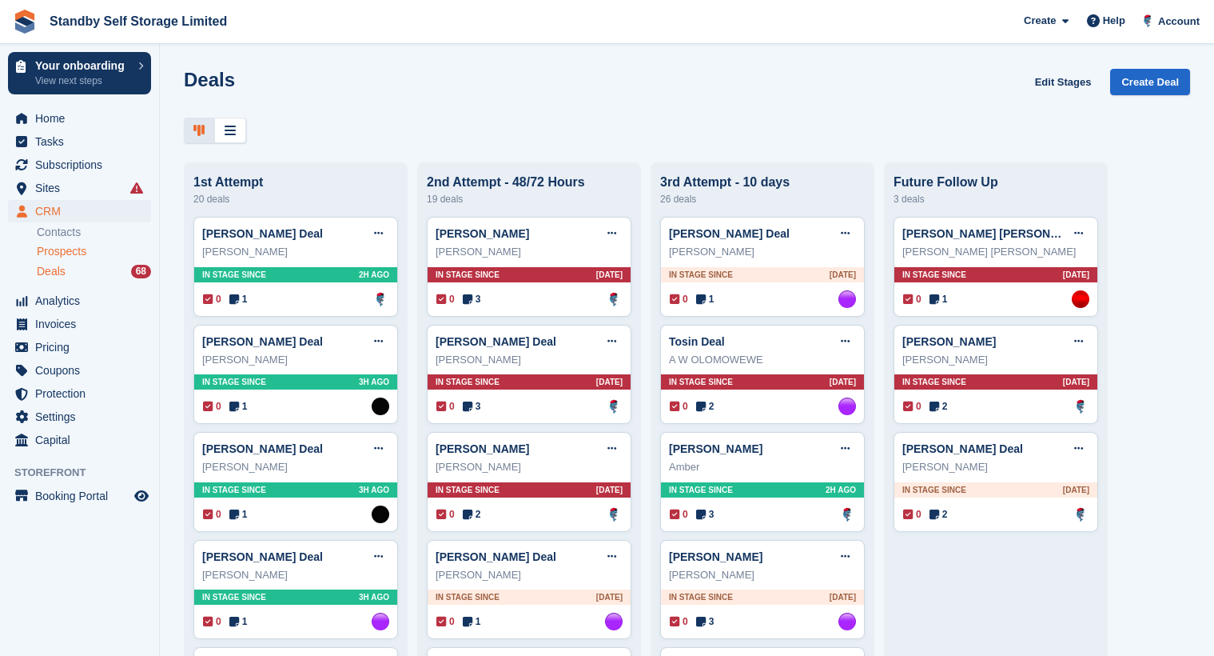
click at [75, 252] on span "Prospects" at bounding box center [62, 251] width 50 height 15
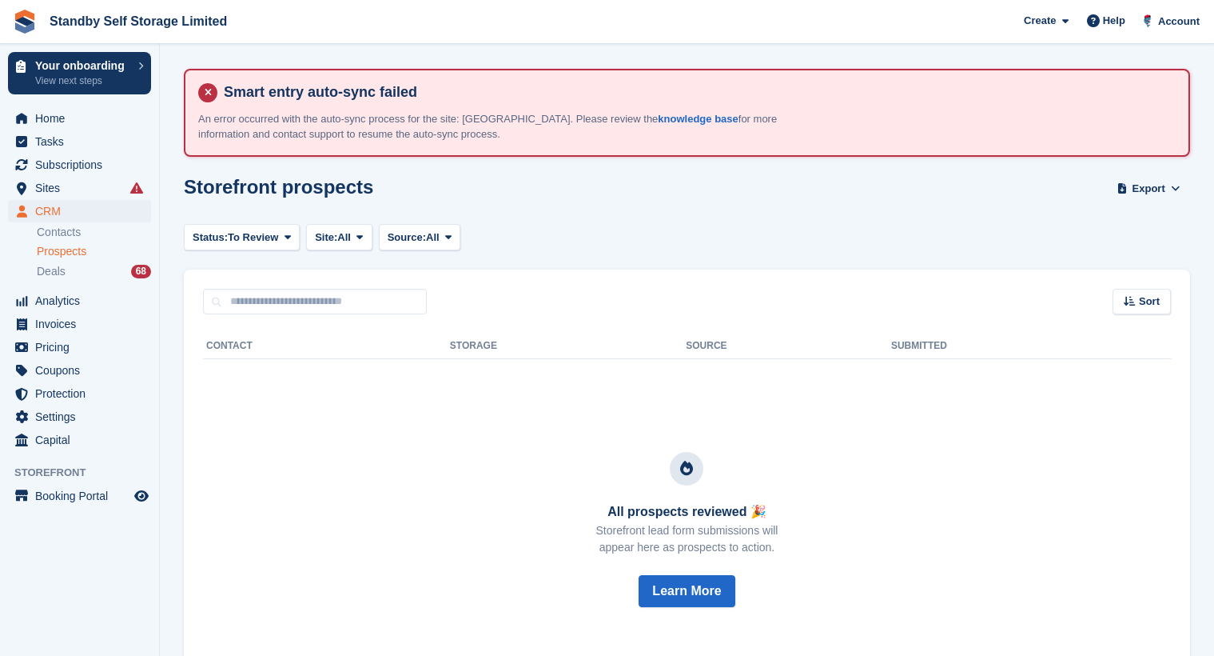
click at [75, 252] on span "Prospects" at bounding box center [62, 251] width 50 height 15
